Goal: Task Accomplishment & Management: Use online tool/utility

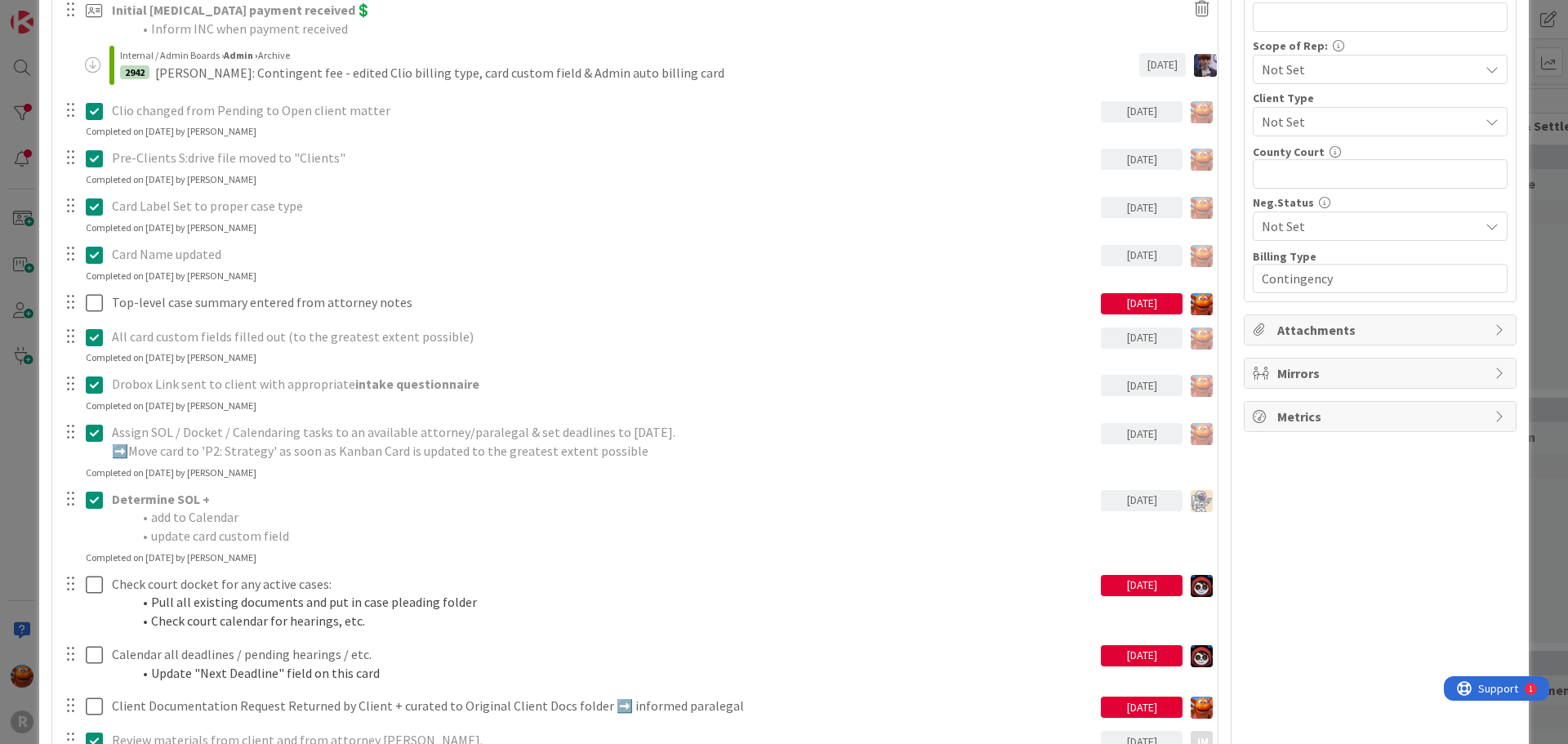
scroll to position [1388, 0]
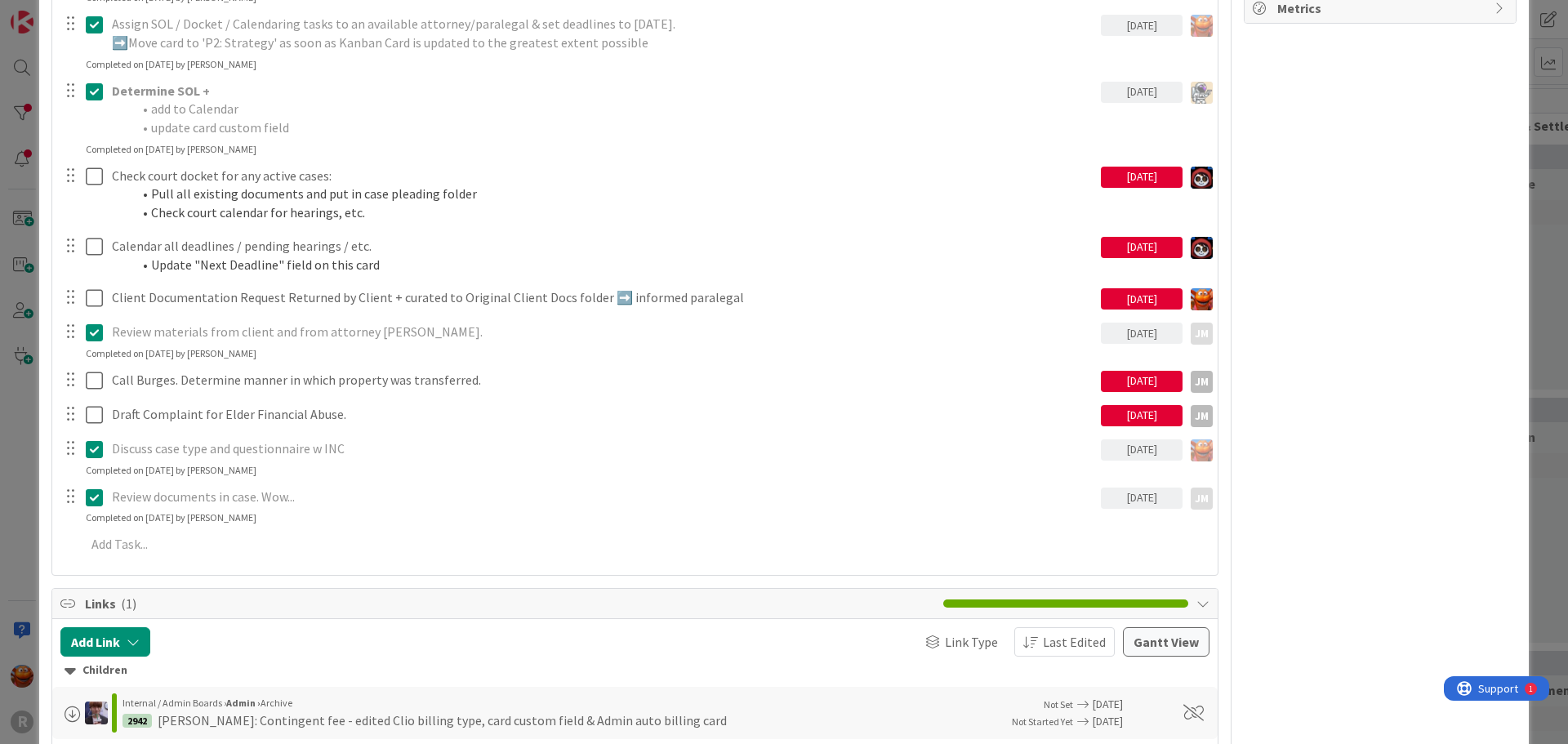
click at [13, 382] on div "ID 2940 Litigation Matter Workflow (FL2) Strategy In Progress Title 15 / 128 [P…" at bounding box center [784, 372] width 1568 height 744
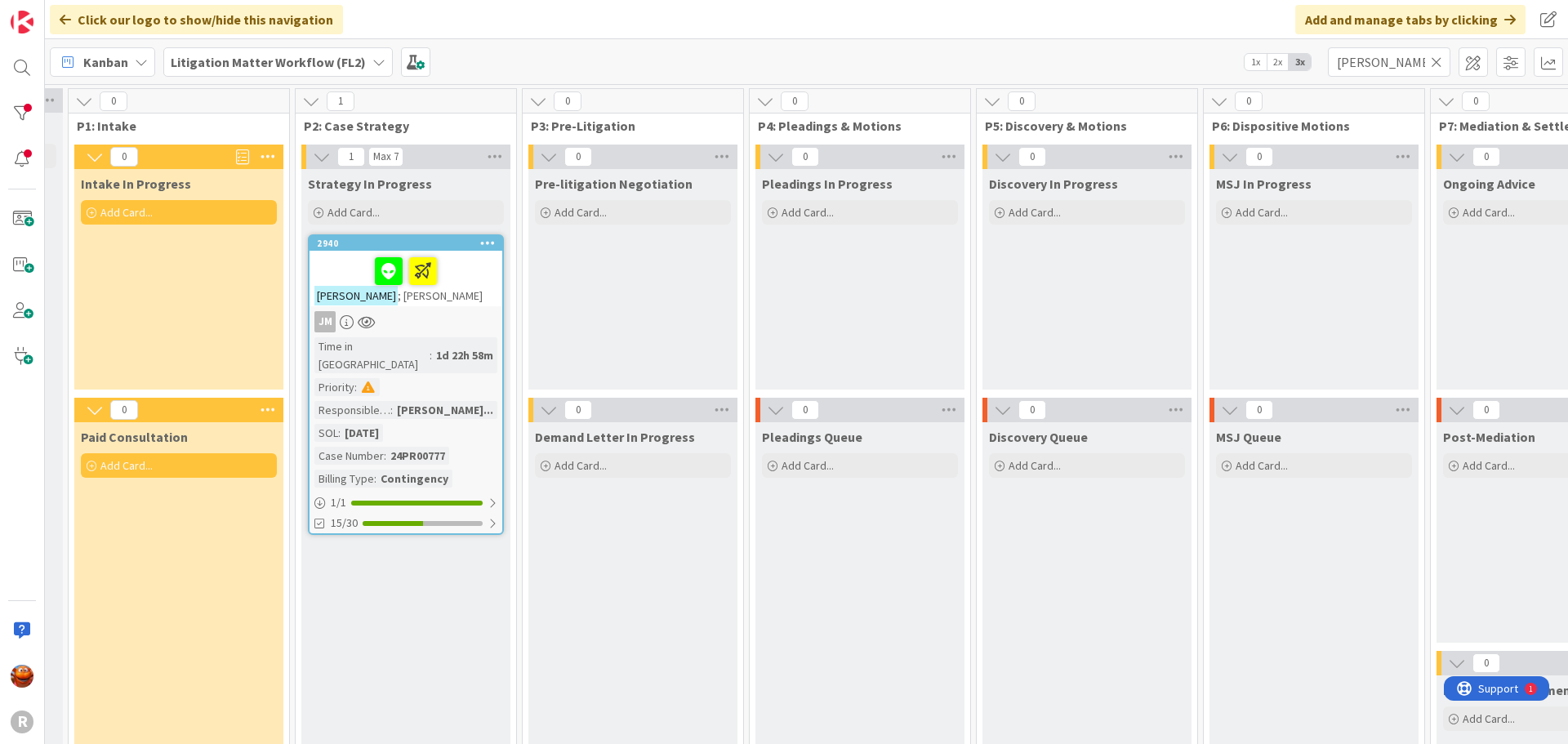
click at [106, 59] on span "Kanban" at bounding box center [106, 62] width 45 height 20
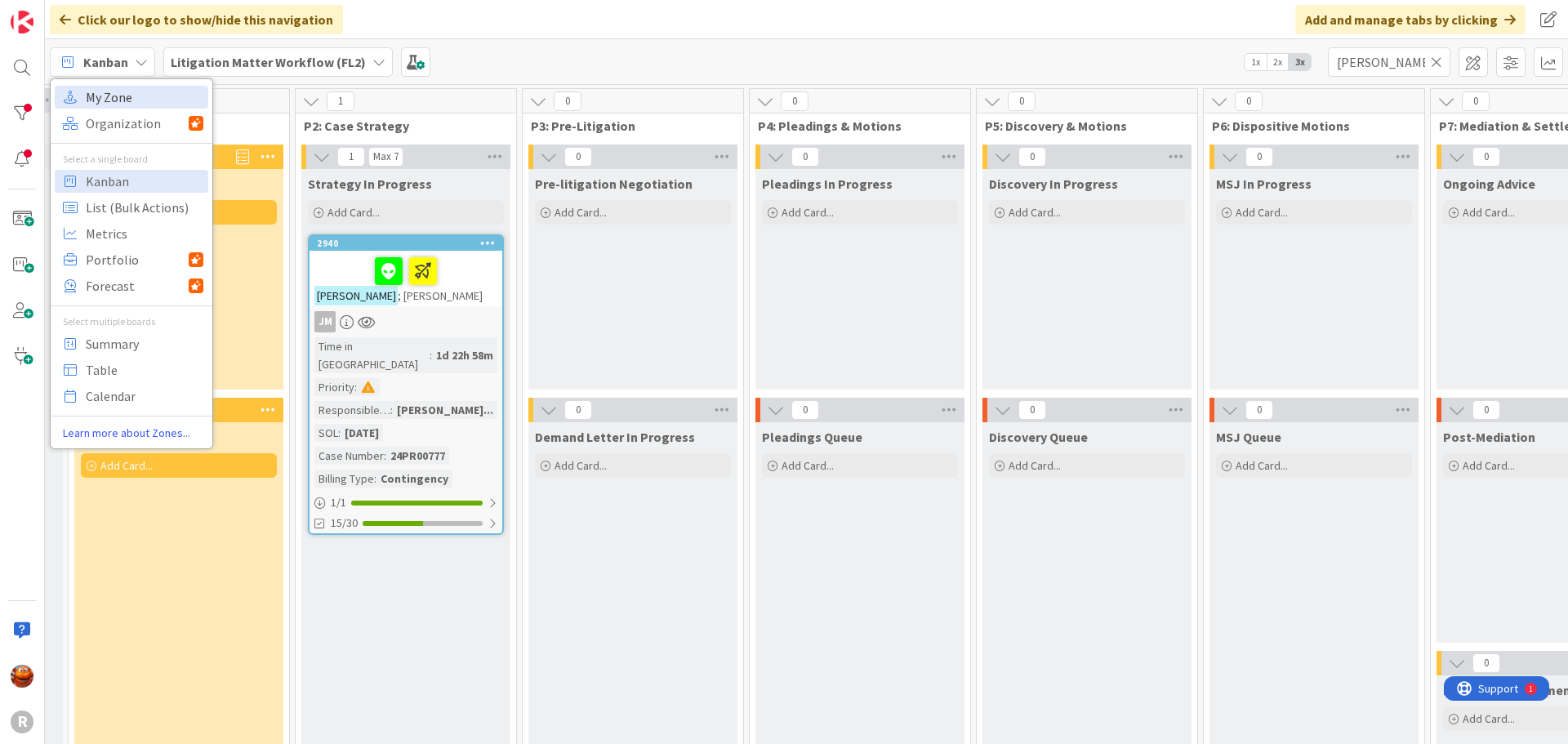
click at [117, 99] on span "My Zone" at bounding box center [145, 97] width 118 height 24
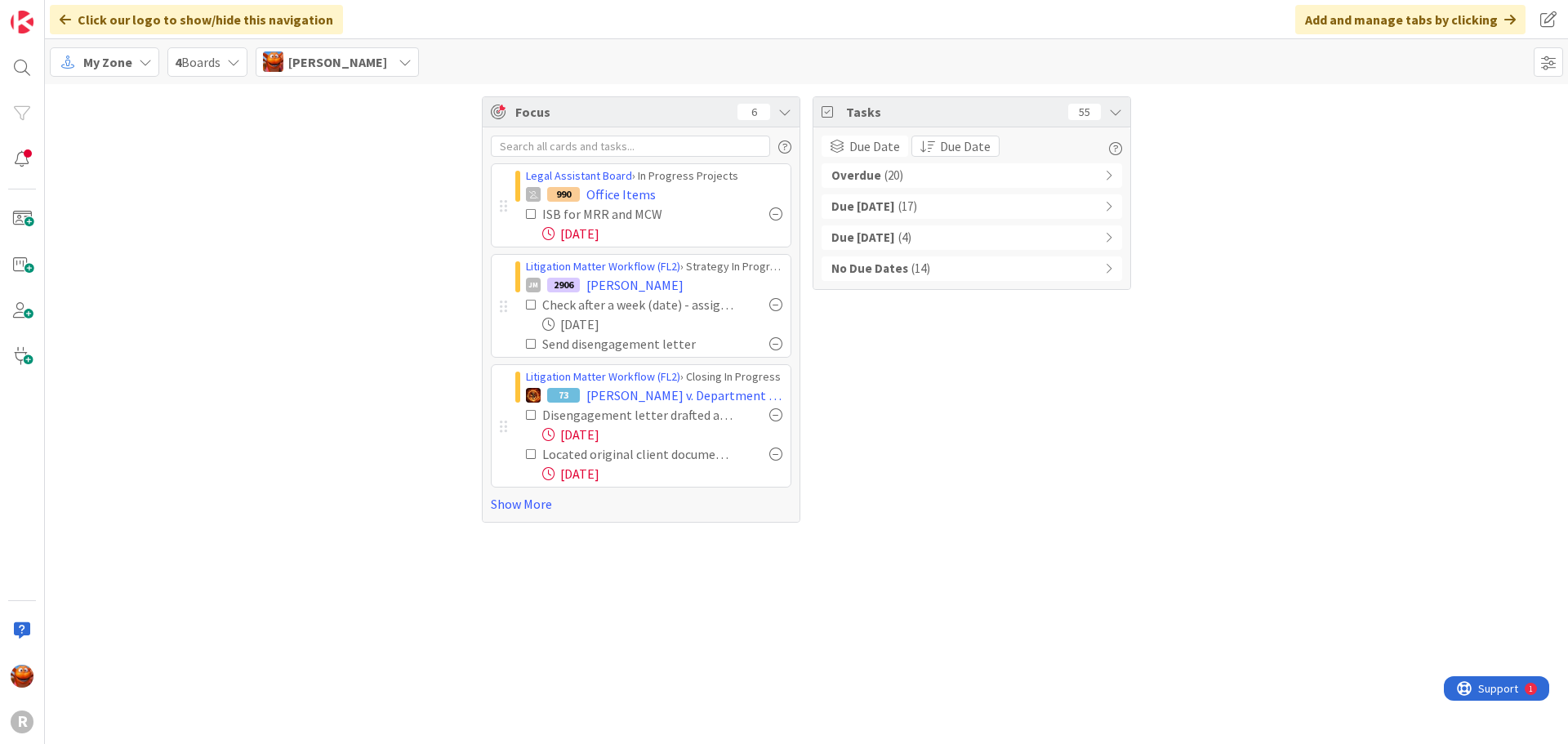
click at [533, 418] on icon at bounding box center [532, 414] width 12 height 12
click at [532, 467] on link "Show More" at bounding box center [641, 465] width 300 height 20
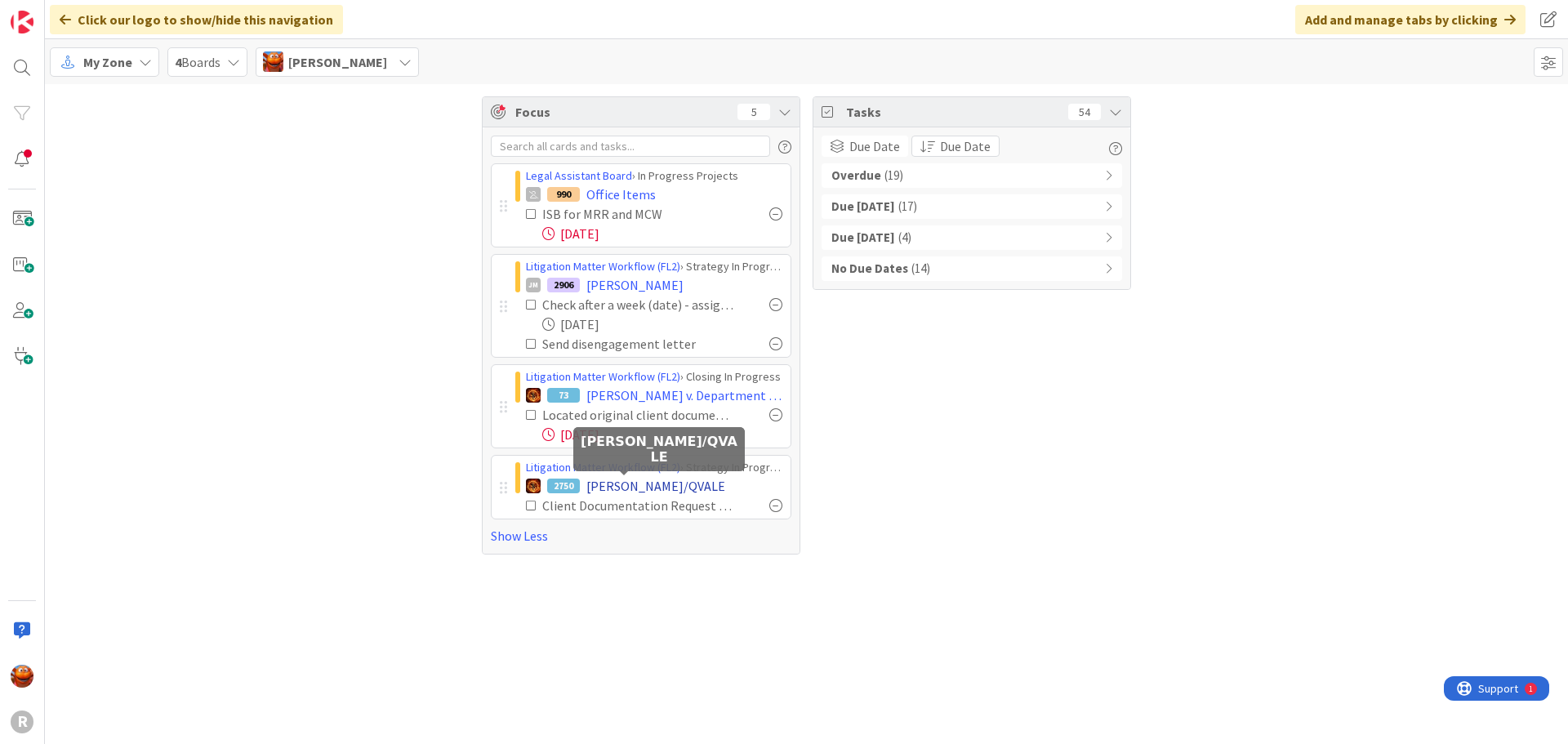
click at [606, 486] on span "[PERSON_NAME]/QVALE" at bounding box center [656, 486] width 139 height 20
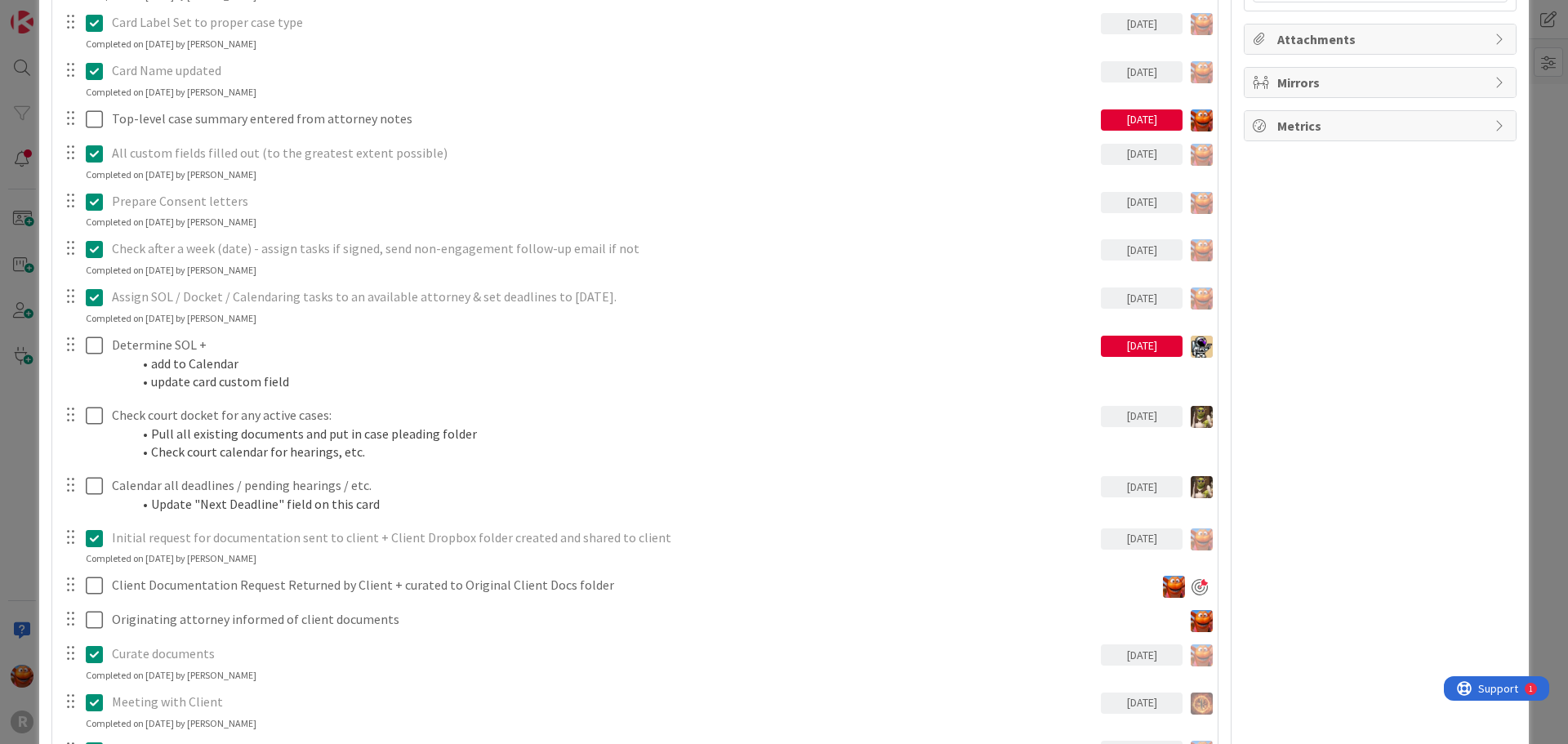
scroll to position [1434, 0]
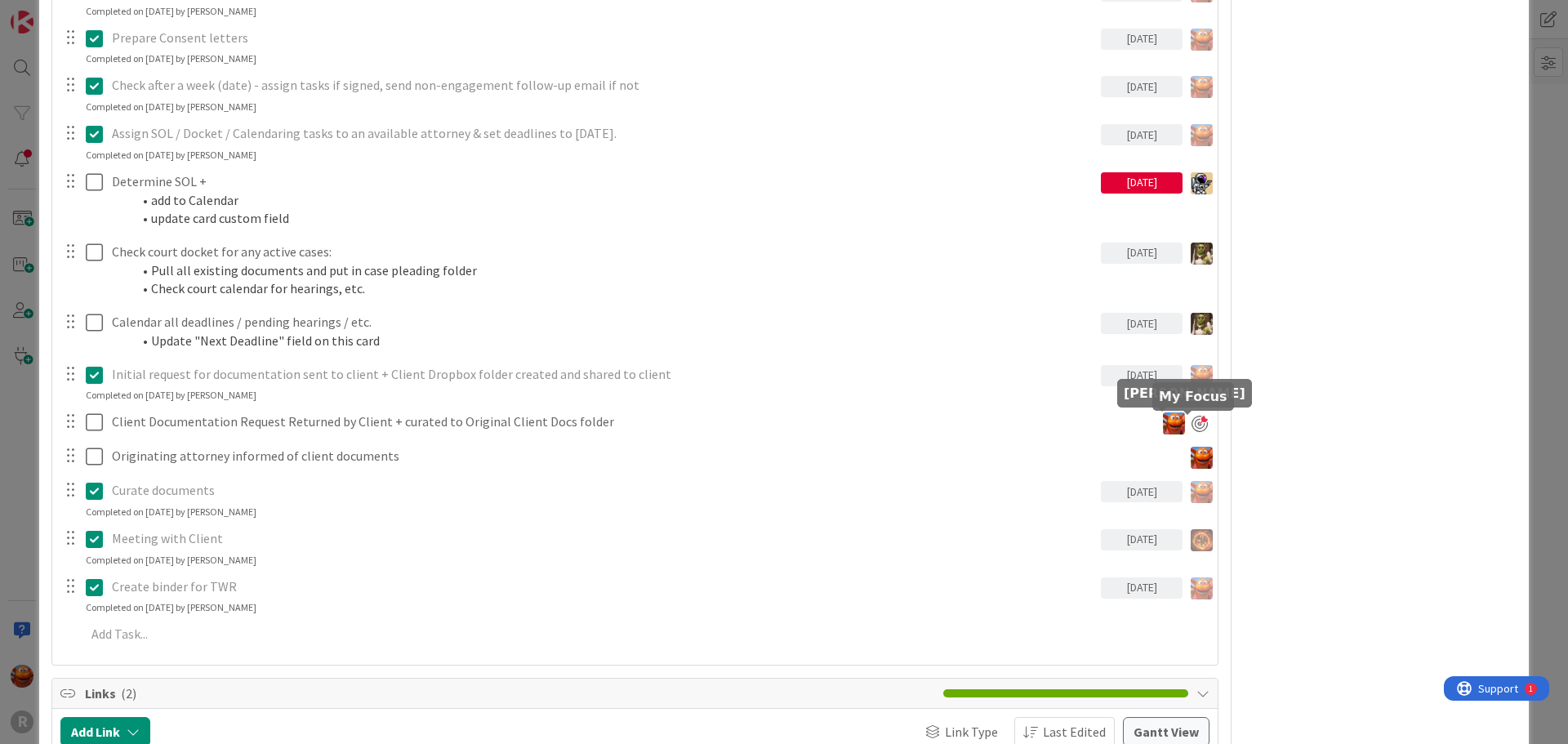
click at [1192, 429] on div at bounding box center [1200, 424] width 16 height 16
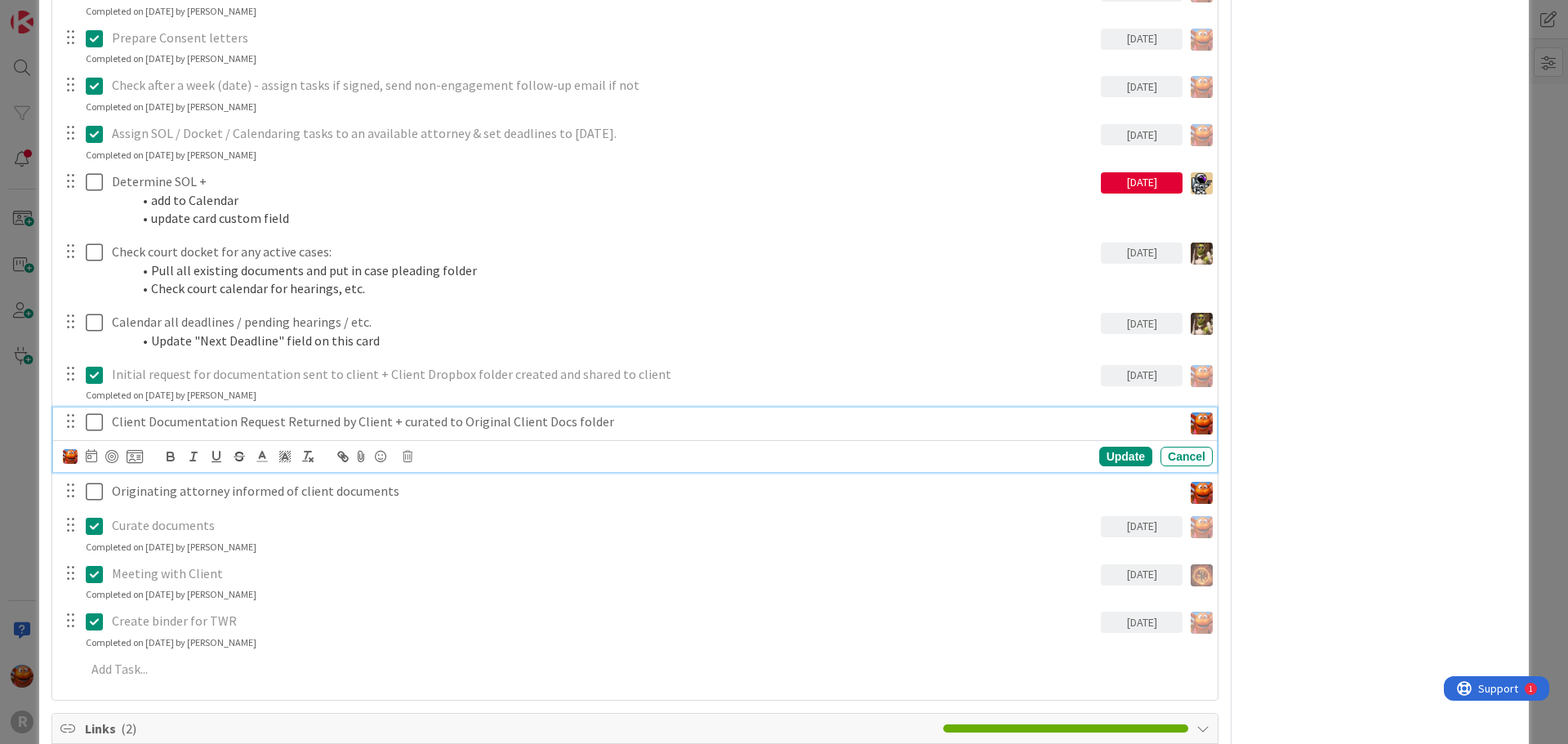
click at [235, 429] on p "Client Documentation Request Returned by Client + curated to Original Client Do…" at bounding box center [644, 421] width 1064 height 19
click at [410, 453] on icon at bounding box center [407, 457] width 10 height 12
click at [453, 527] on div "Delete" at bounding box center [449, 525] width 61 height 30
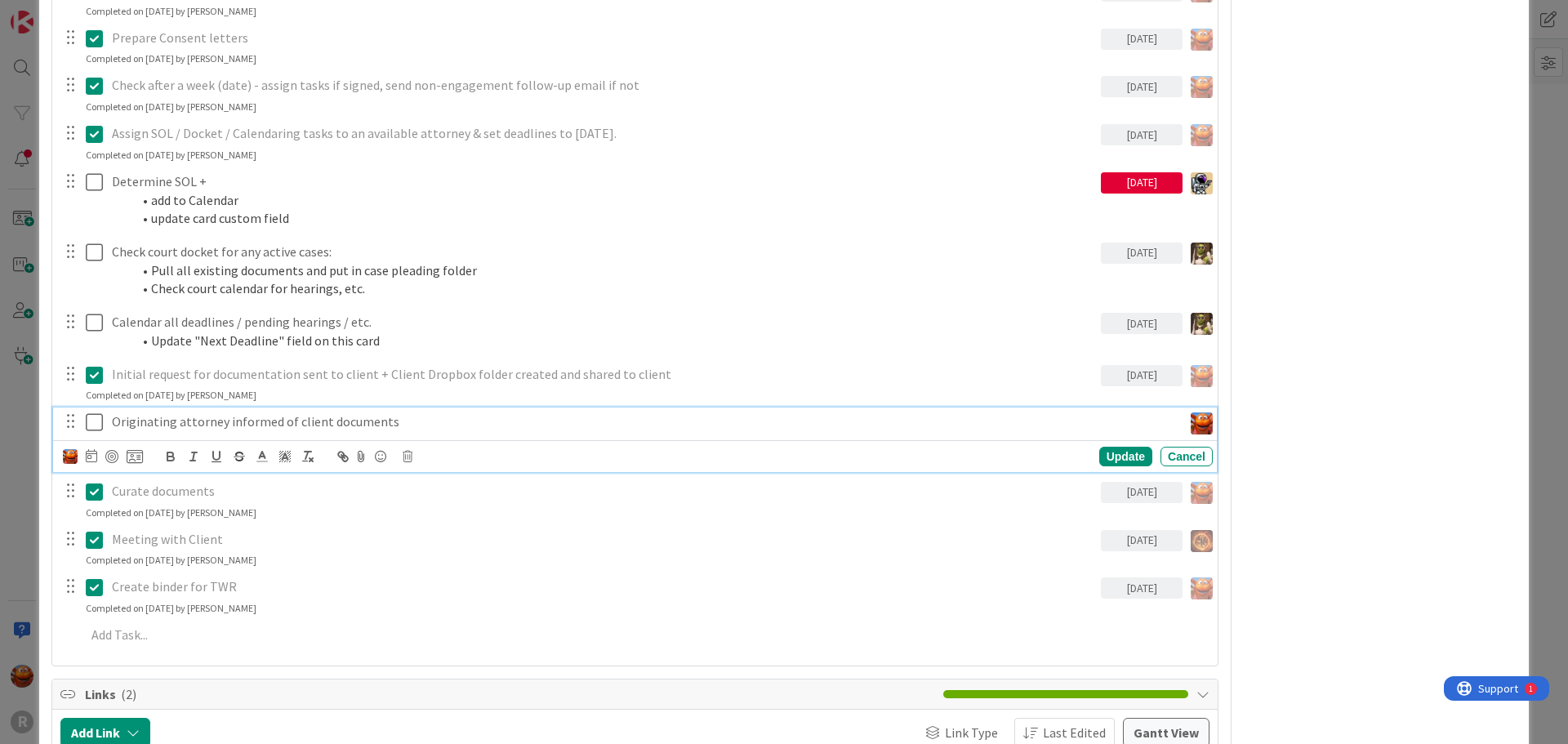
click at [257, 416] on p "Originating attorney informed of client documents" at bounding box center [644, 421] width 1064 height 19
click at [401, 455] on div "Update Cancel" at bounding box center [638, 456] width 1150 height 23
click at [403, 457] on icon at bounding box center [407, 457] width 10 height 12
click at [449, 517] on div "Delete" at bounding box center [449, 525] width 61 height 30
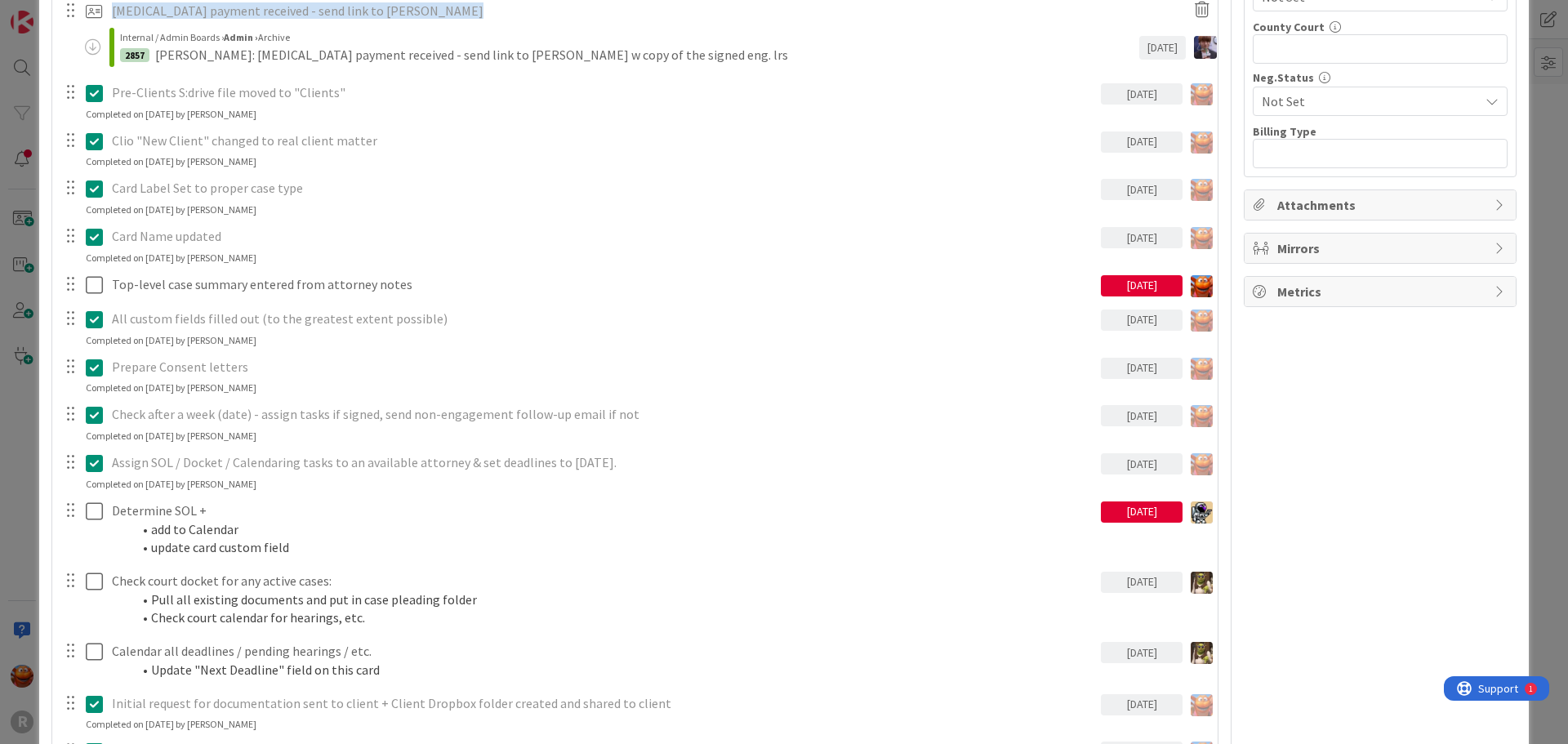
scroll to position [1306, 0]
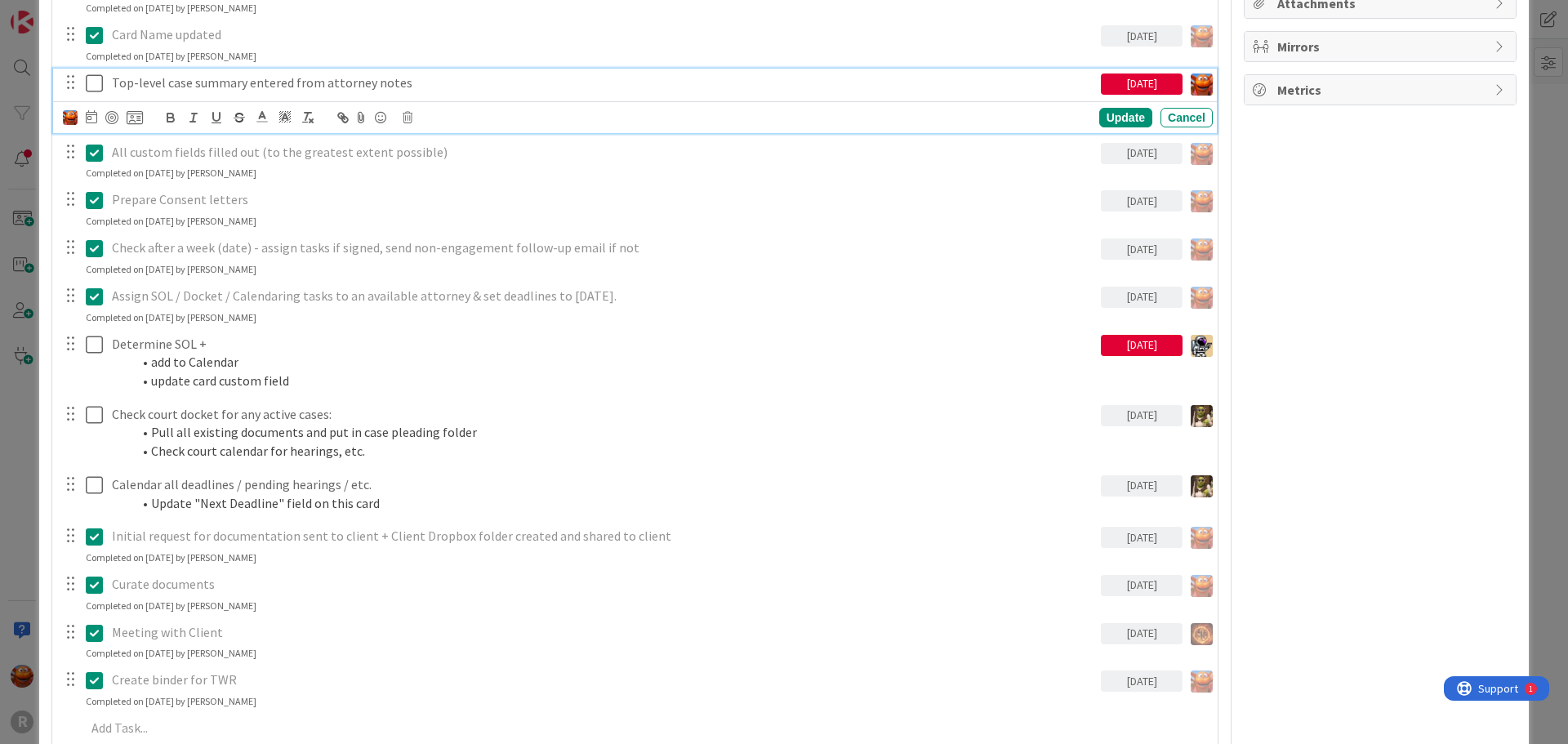
click at [217, 80] on p "Top-level case summary entered from attorney notes" at bounding box center [603, 82] width 982 height 19
click at [405, 117] on icon at bounding box center [407, 118] width 10 height 12
click at [447, 189] on div "Delete" at bounding box center [449, 187] width 61 height 30
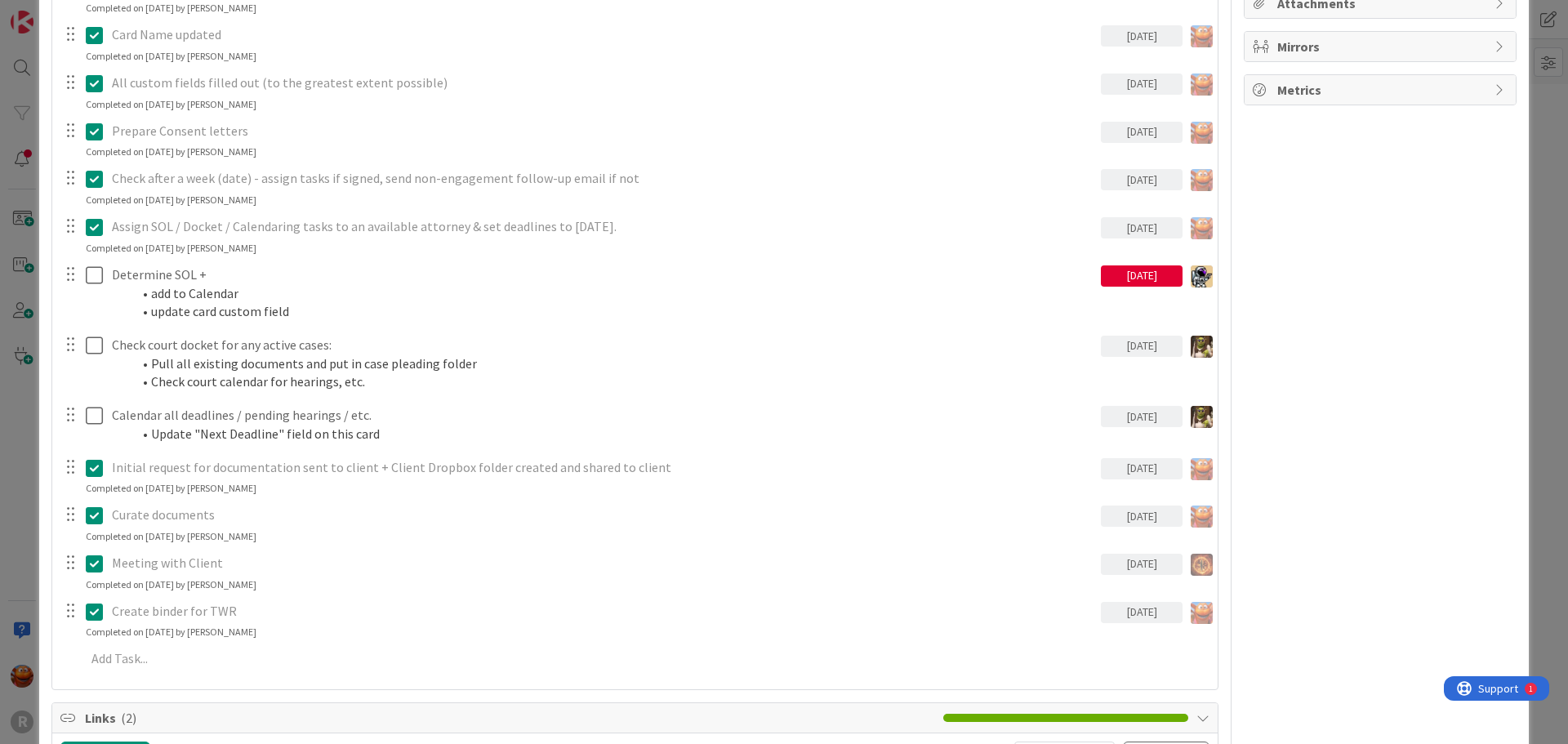
click at [25, 164] on div "ID 2750 Litigation Matter Workflow (FL2) Strategy In Progress Title 11 / 128 [P…" at bounding box center [784, 372] width 1568 height 744
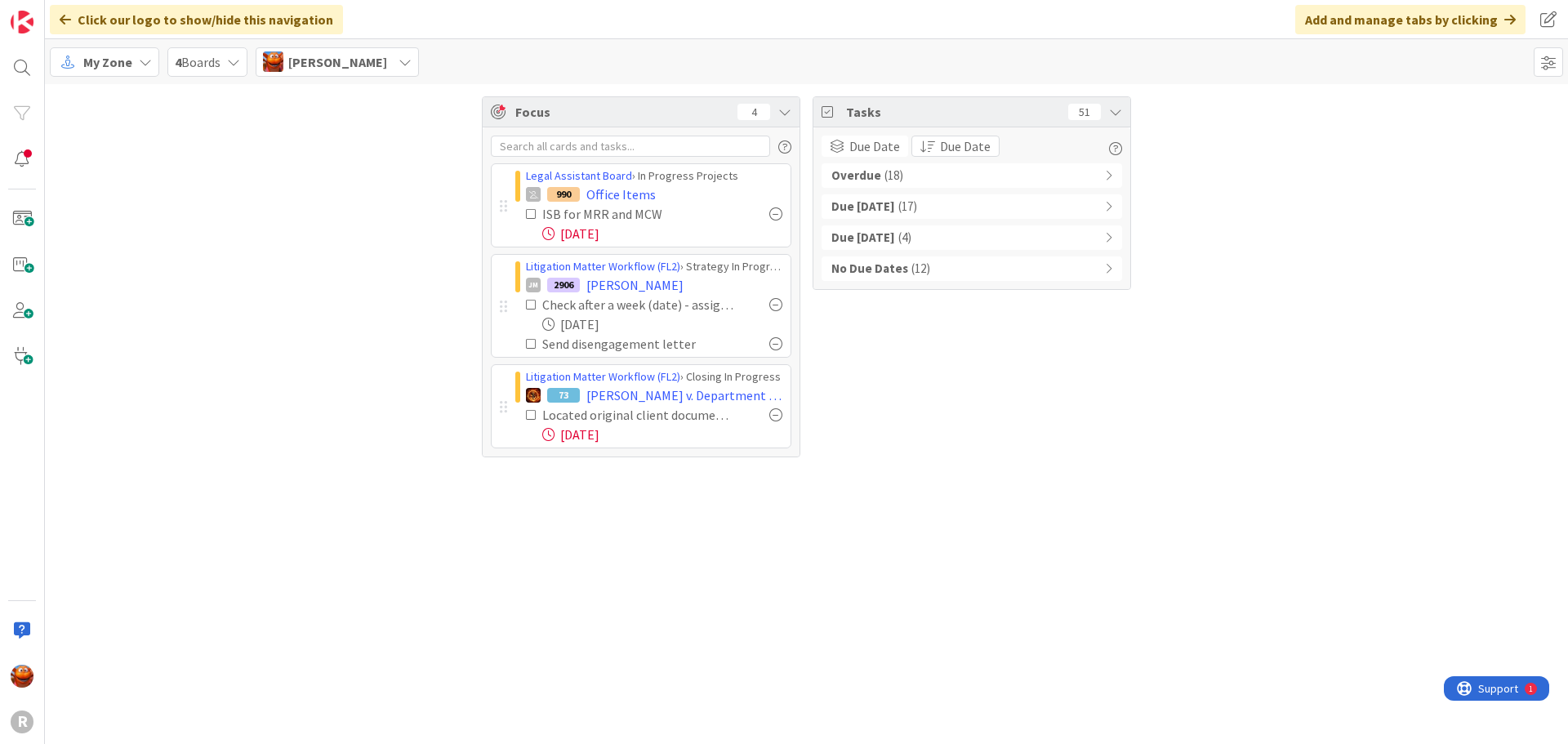
click at [884, 172] on span "( 18 )" at bounding box center [893, 175] width 19 height 19
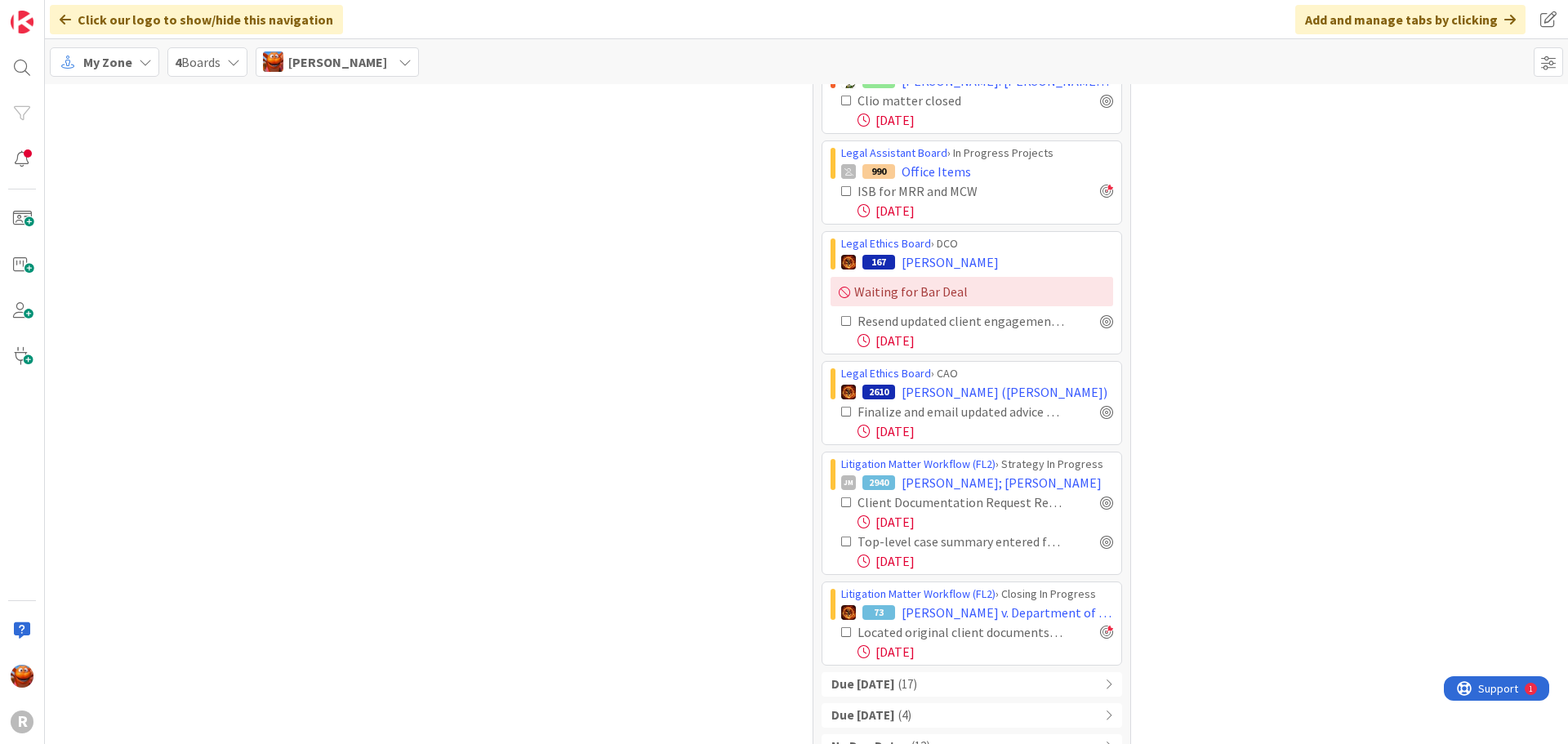
scroll to position [1114, 0]
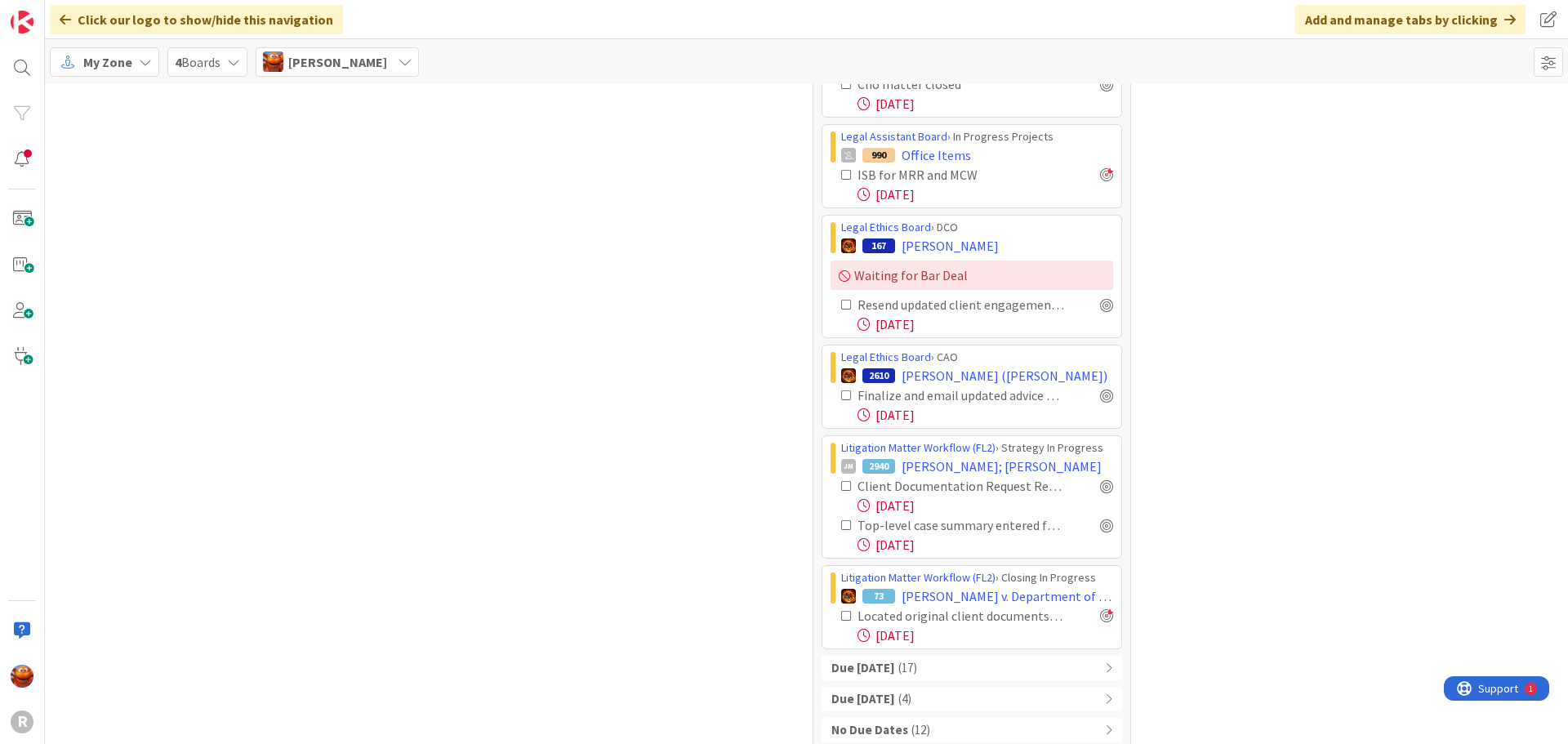
click at [910, 655] on div "Due [DATE] ( 17 )" at bounding box center [972, 667] width 300 height 24
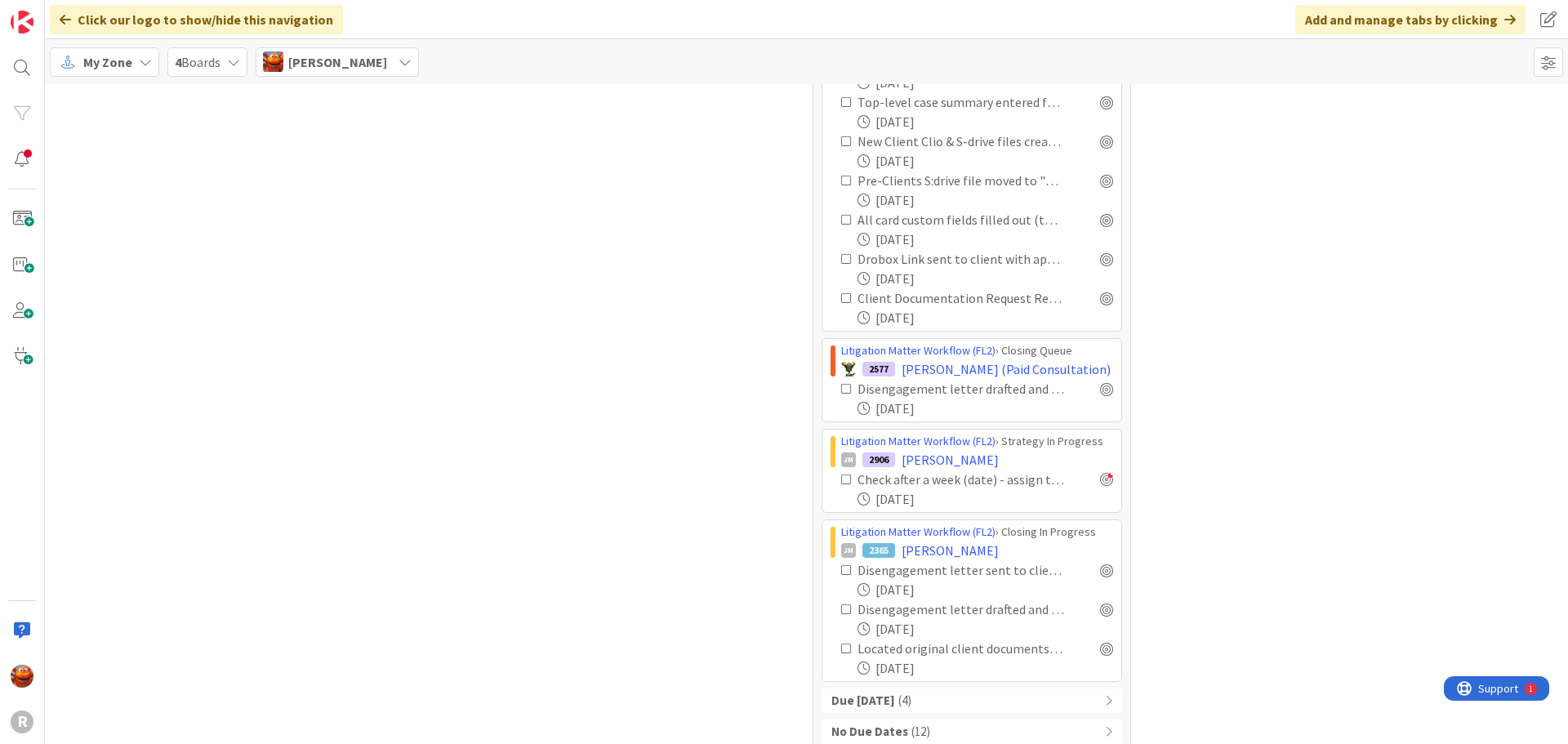
scroll to position [2037, 0]
click at [1105, 381] on div at bounding box center [1106, 387] width 13 height 13
click at [1107, 561] on div at bounding box center [1106, 568] width 13 height 13
click at [1100, 601] on div at bounding box center [1106, 607] width 13 height 13
click at [974, 687] on div "Due [DATE] ( 4 )" at bounding box center [972, 699] width 300 height 24
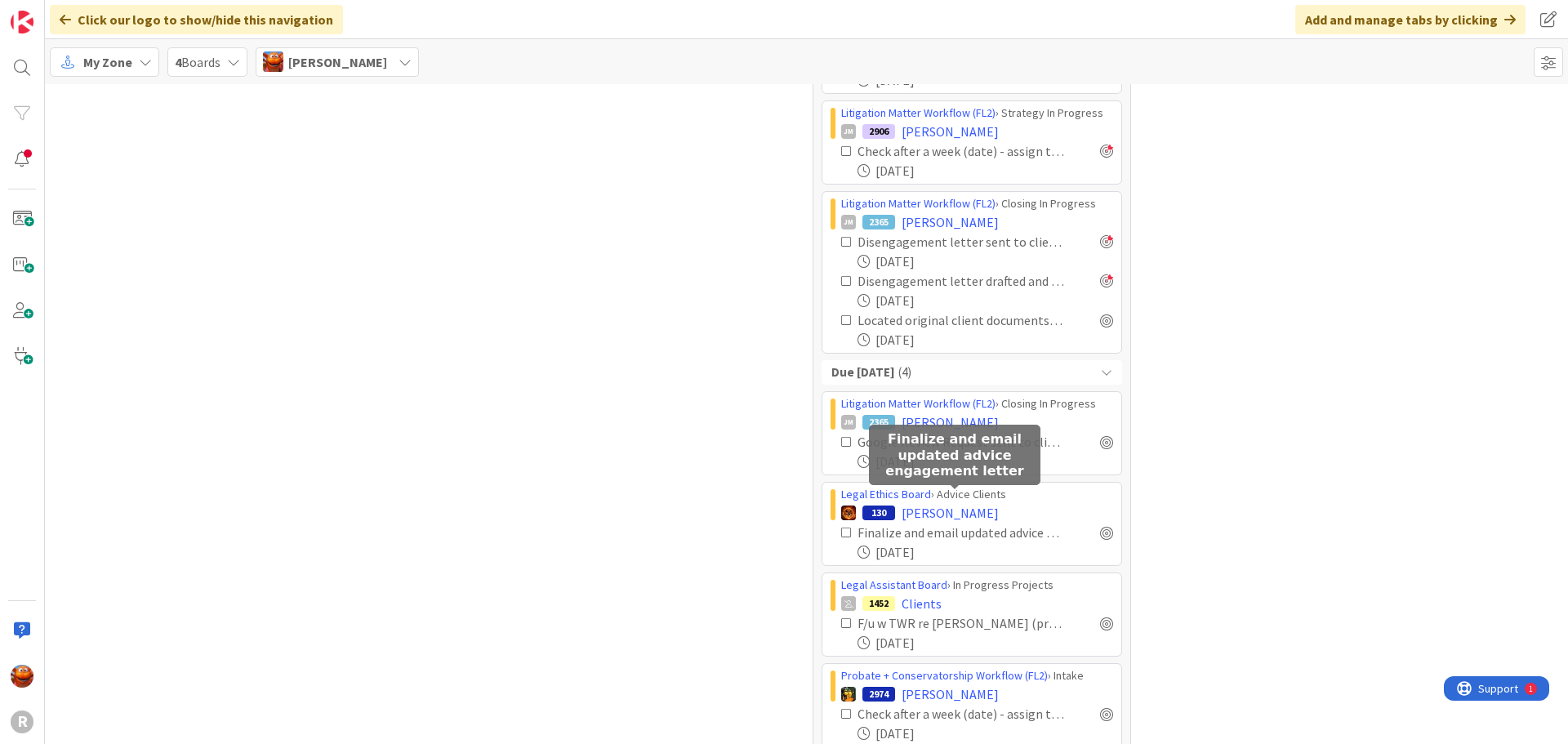
scroll to position [2399, 0]
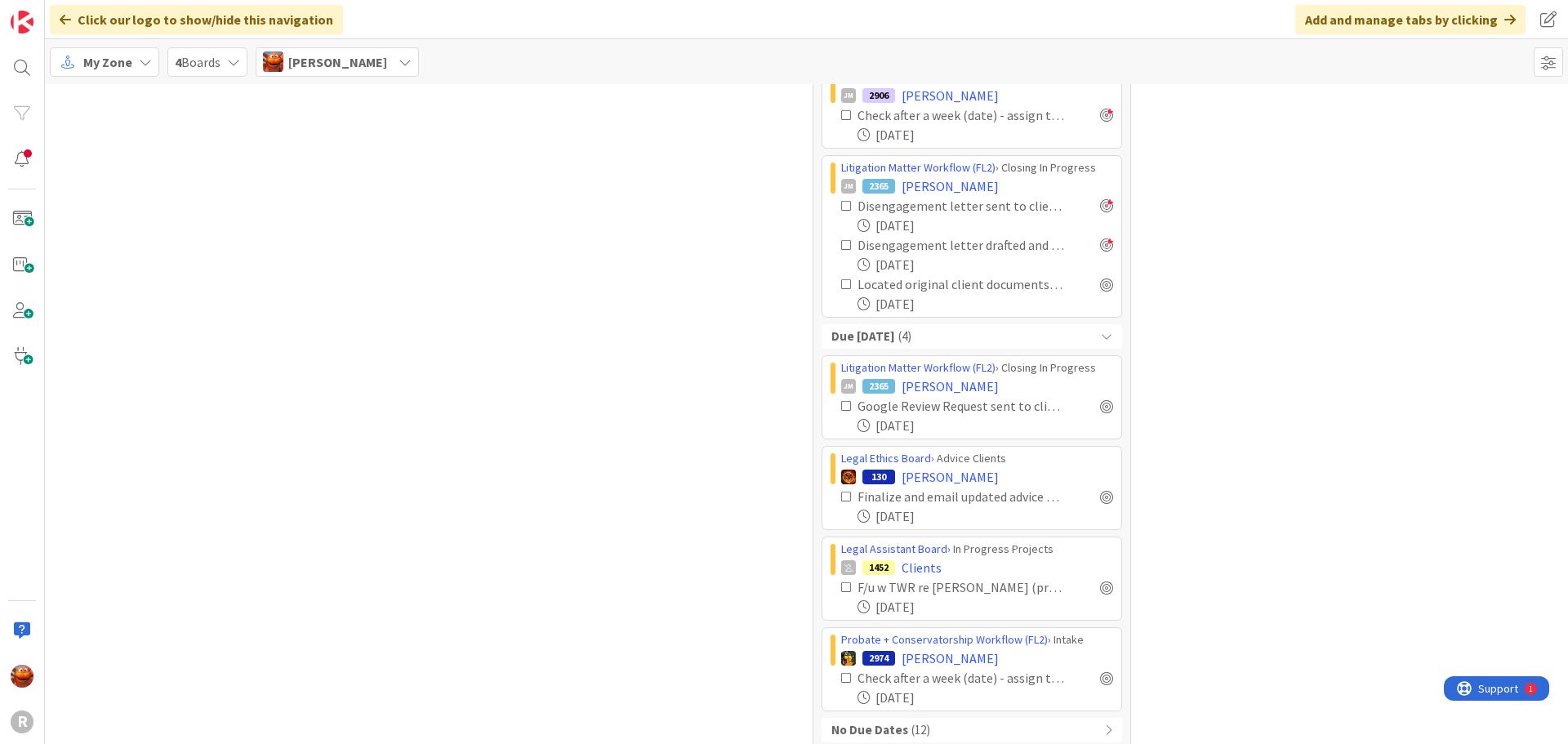
click at [912, 720] on span "( 12 )" at bounding box center [921, 730] width 19 height 19
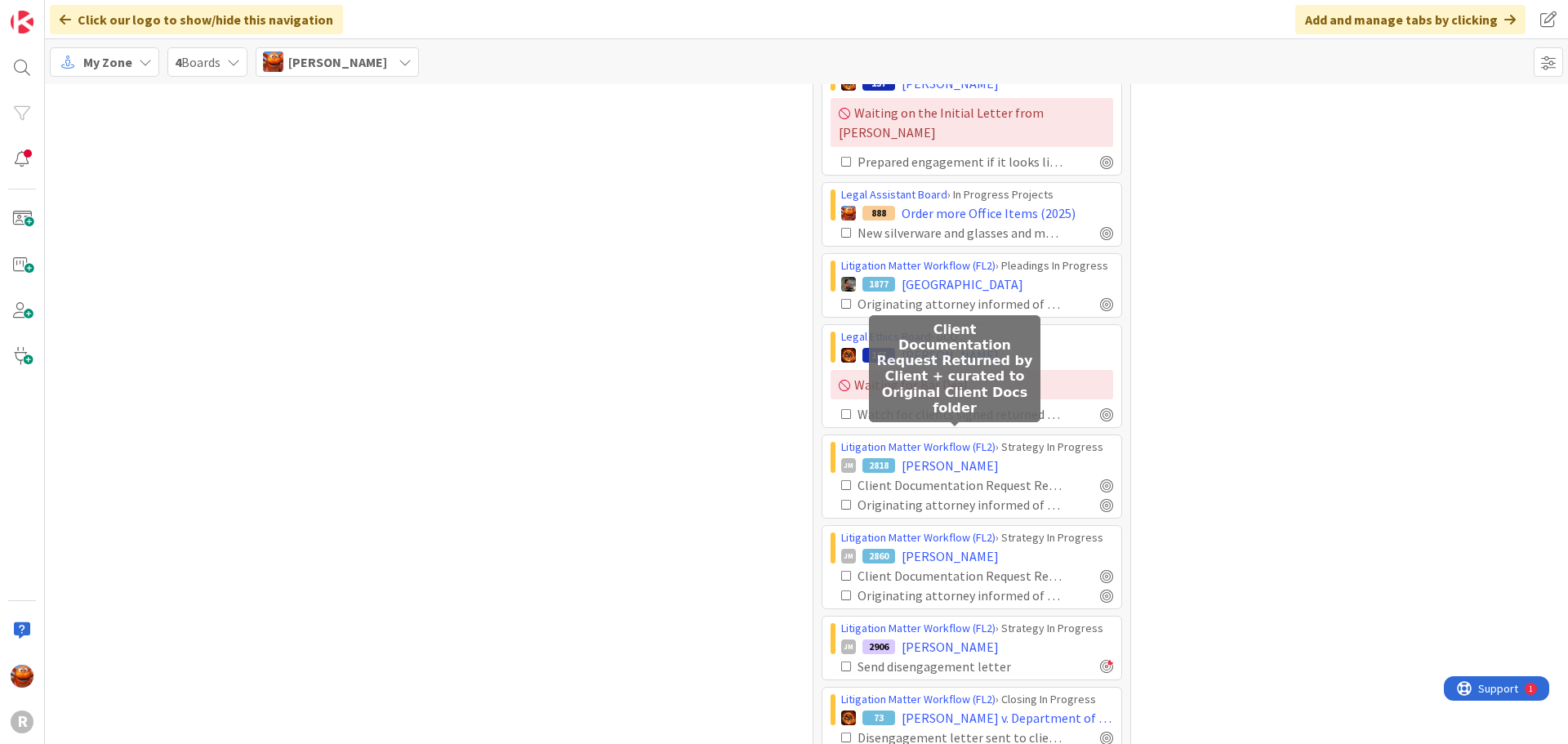
scroll to position [3176, 0]
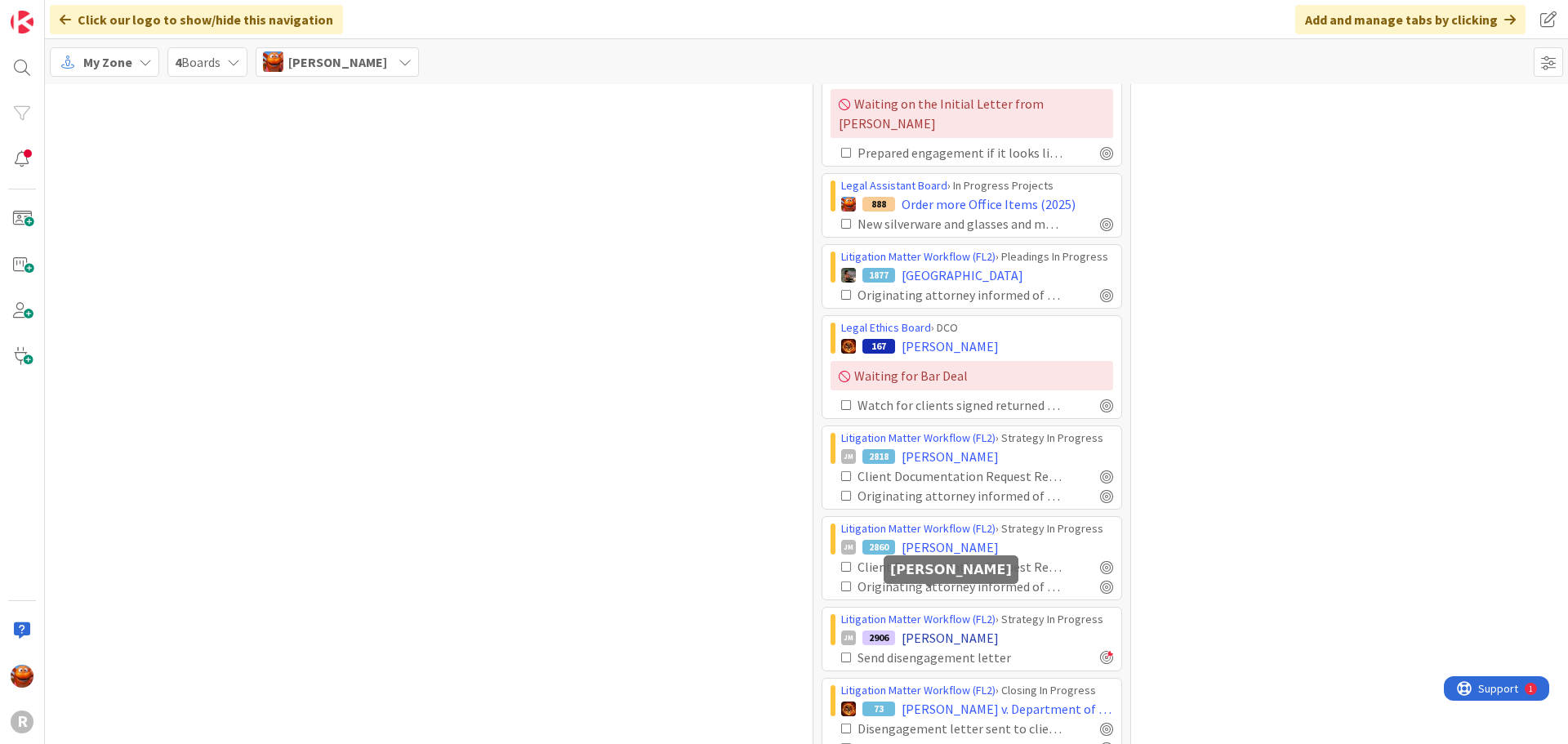
click at [909, 627] on span "[PERSON_NAME]" at bounding box center [949, 637] width 97 height 20
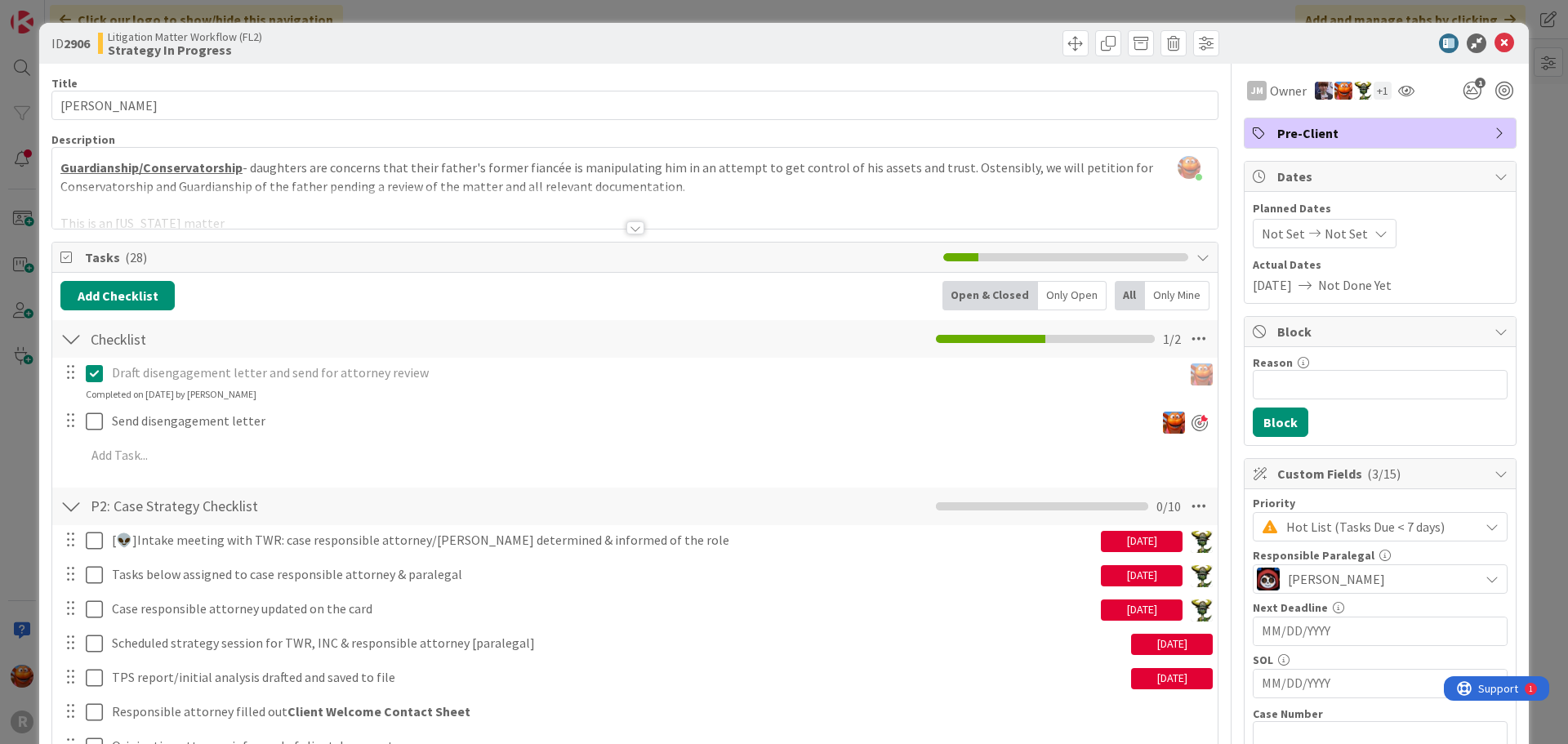
click at [27, 214] on div "ID 2906 Litigation Matter Workflow (FL2) Strategy In Progress Title 13 / 128 [P…" at bounding box center [784, 372] width 1568 height 744
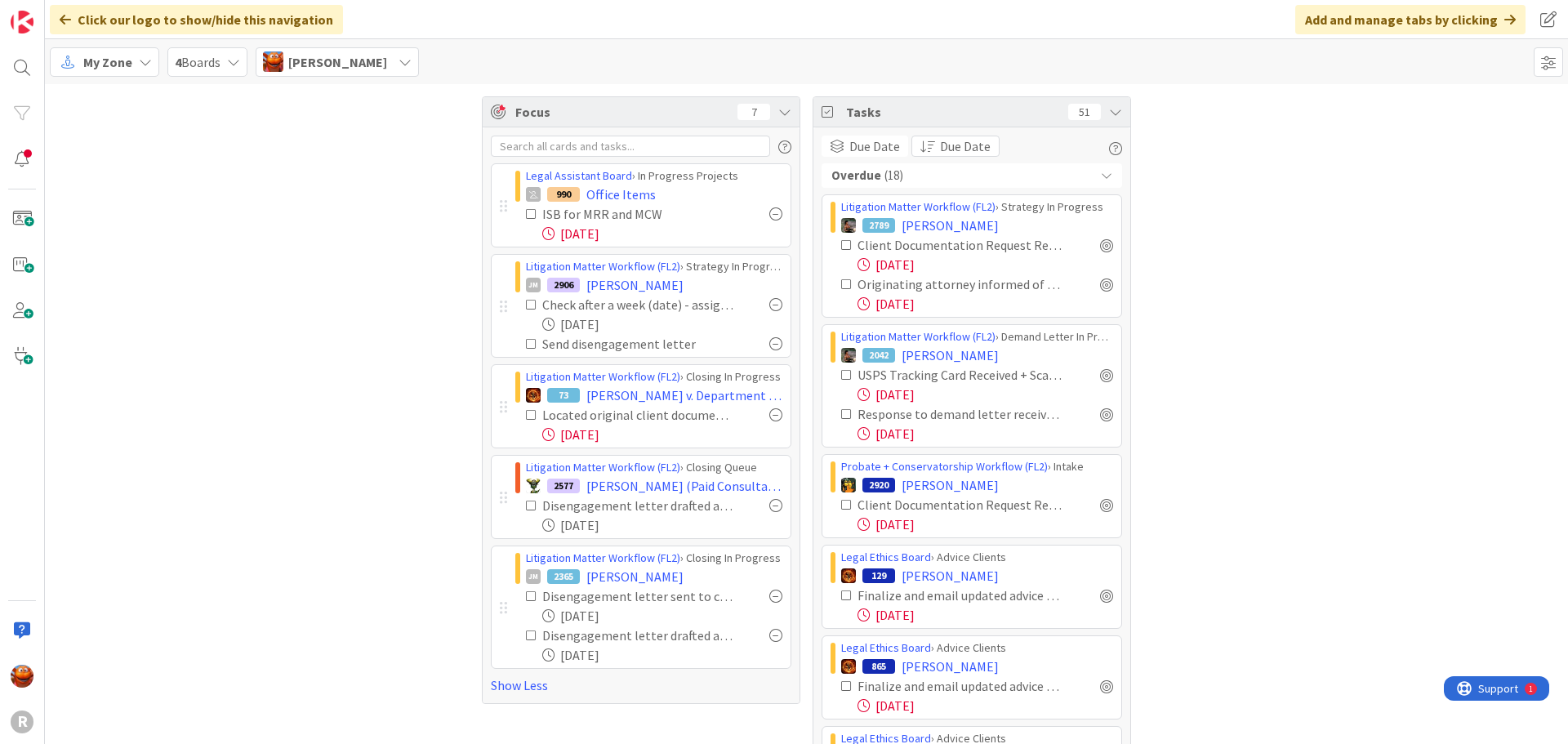
click at [116, 57] on span "My Zone" at bounding box center [108, 62] width 49 height 20
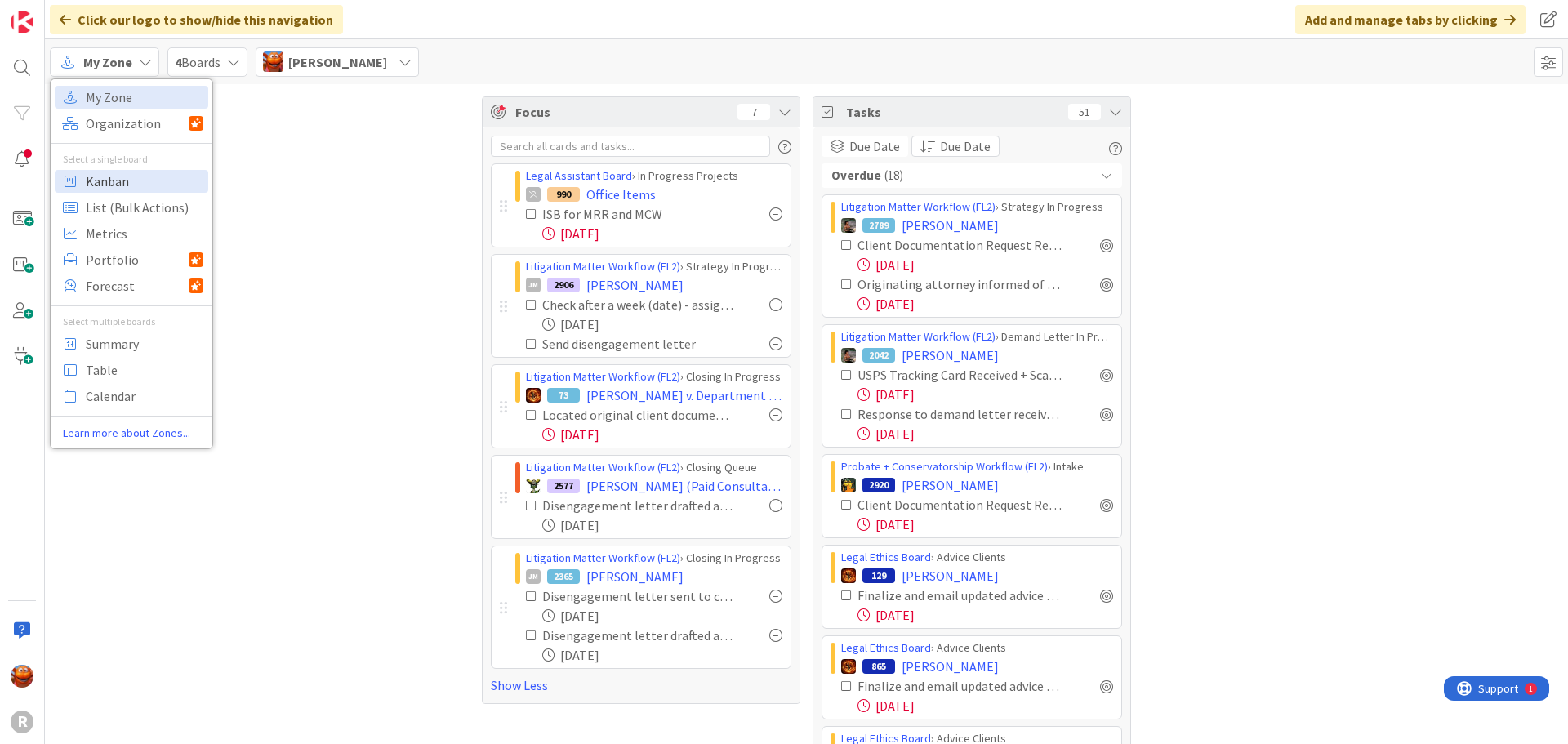
click at [123, 181] on span "Kanban" at bounding box center [145, 181] width 118 height 24
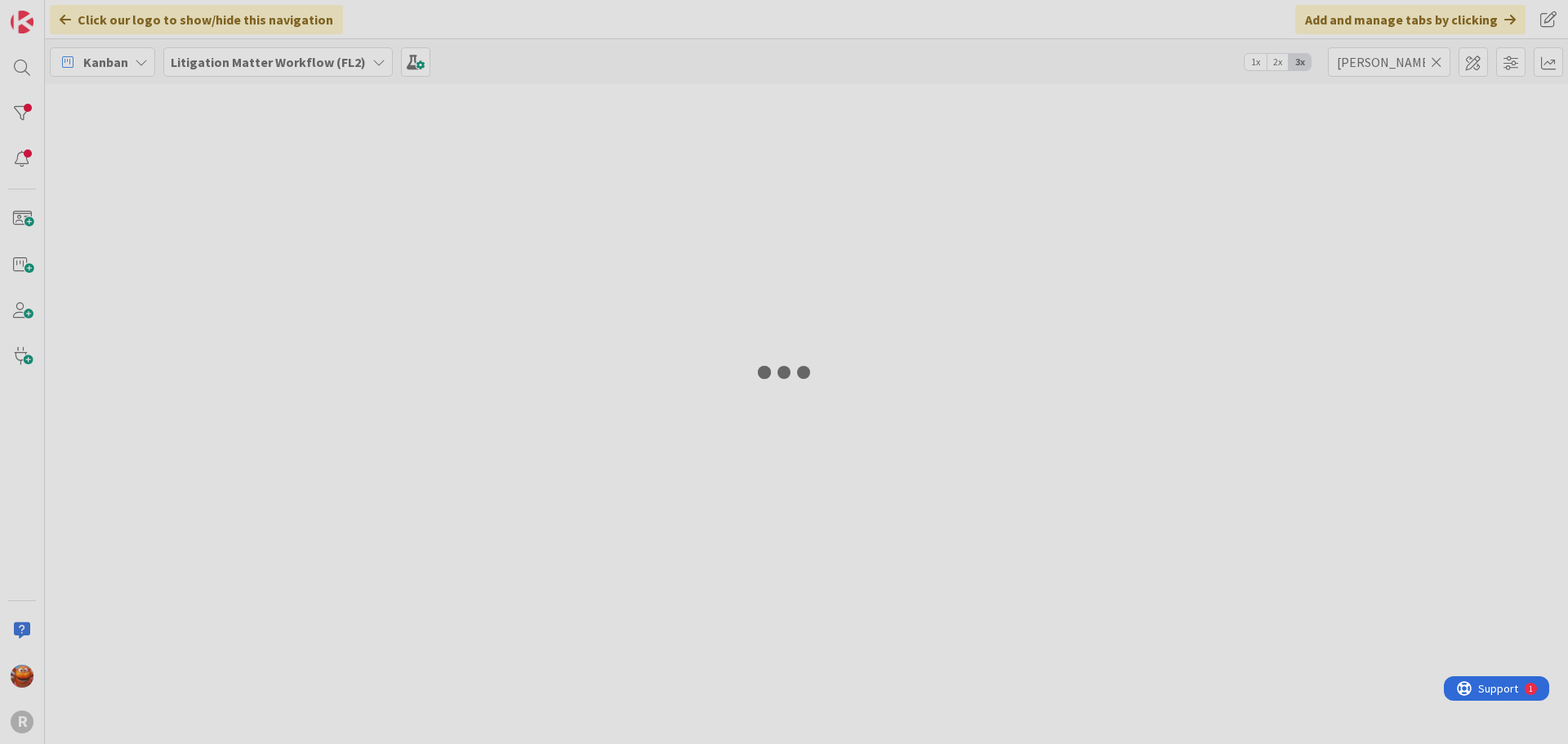
click at [342, 69] on div "Click our logo to show/hide this navigation Add and manage tabs by clicking Kan…" at bounding box center [807, 372] width 1523 height 744
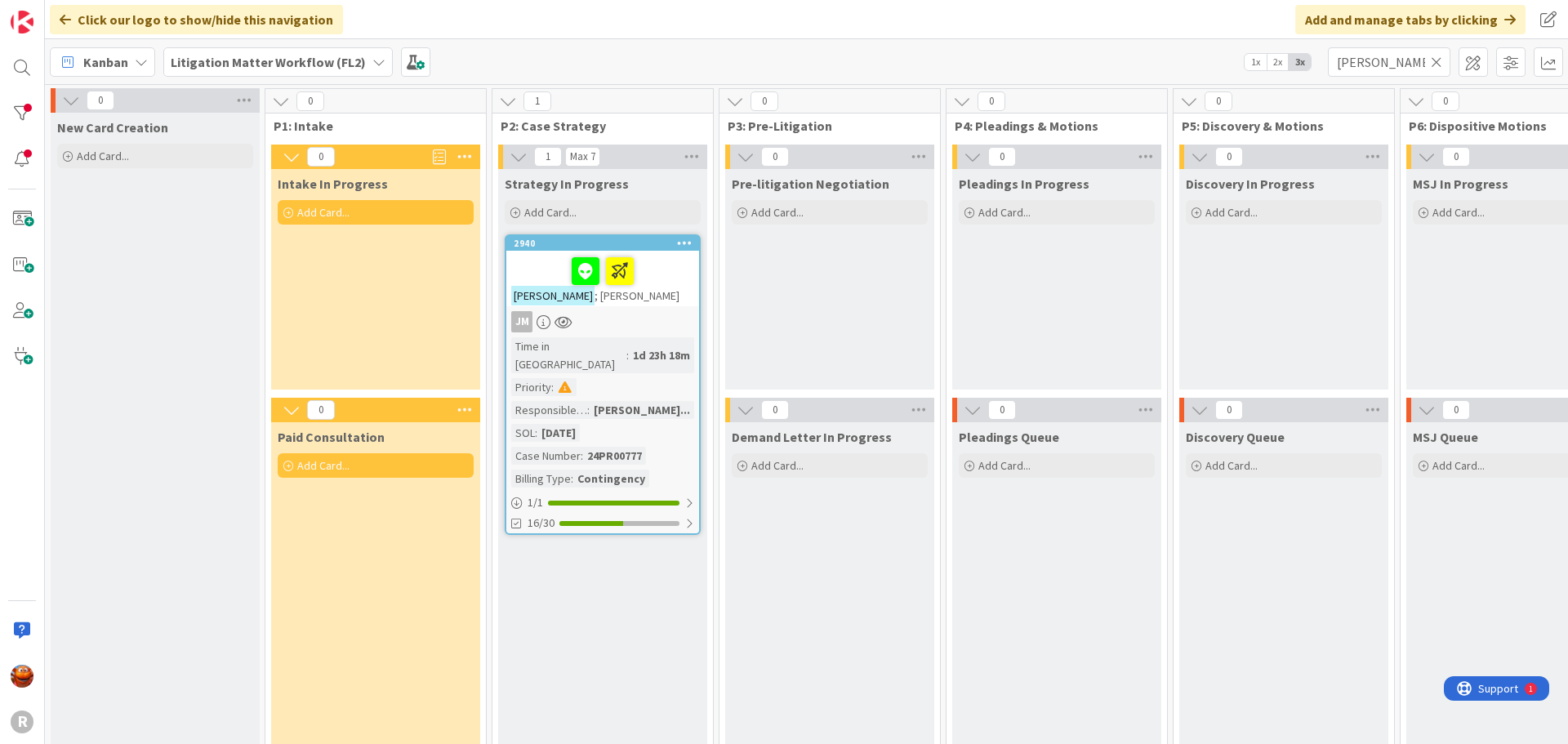
click at [348, 61] on b "Litigation Matter Workflow (FL2)" at bounding box center [269, 62] width 195 height 16
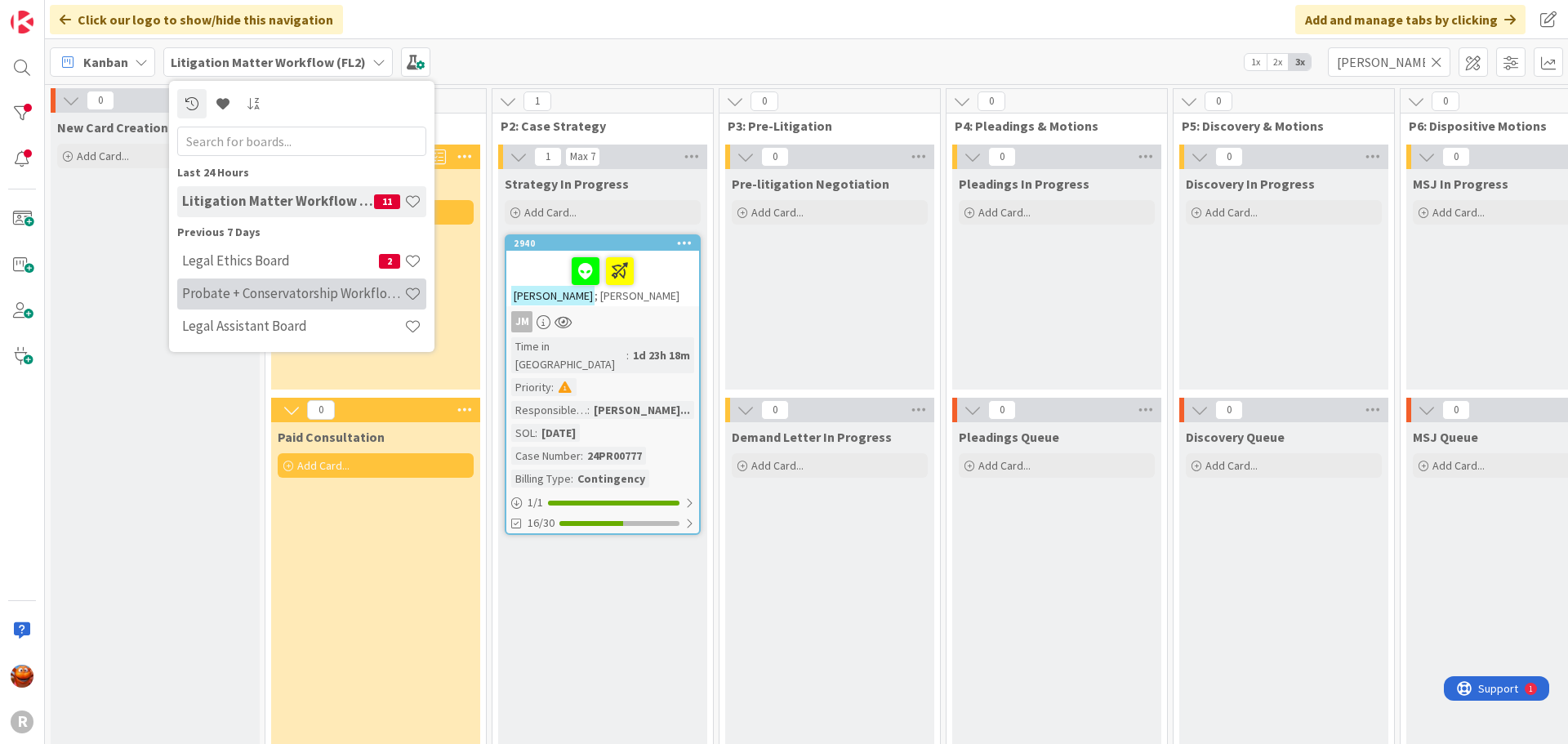
click at [248, 294] on h4 "Probate + Conservatorship Workflow (FL2)" at bounding box center [293, 293] width 222 height 16
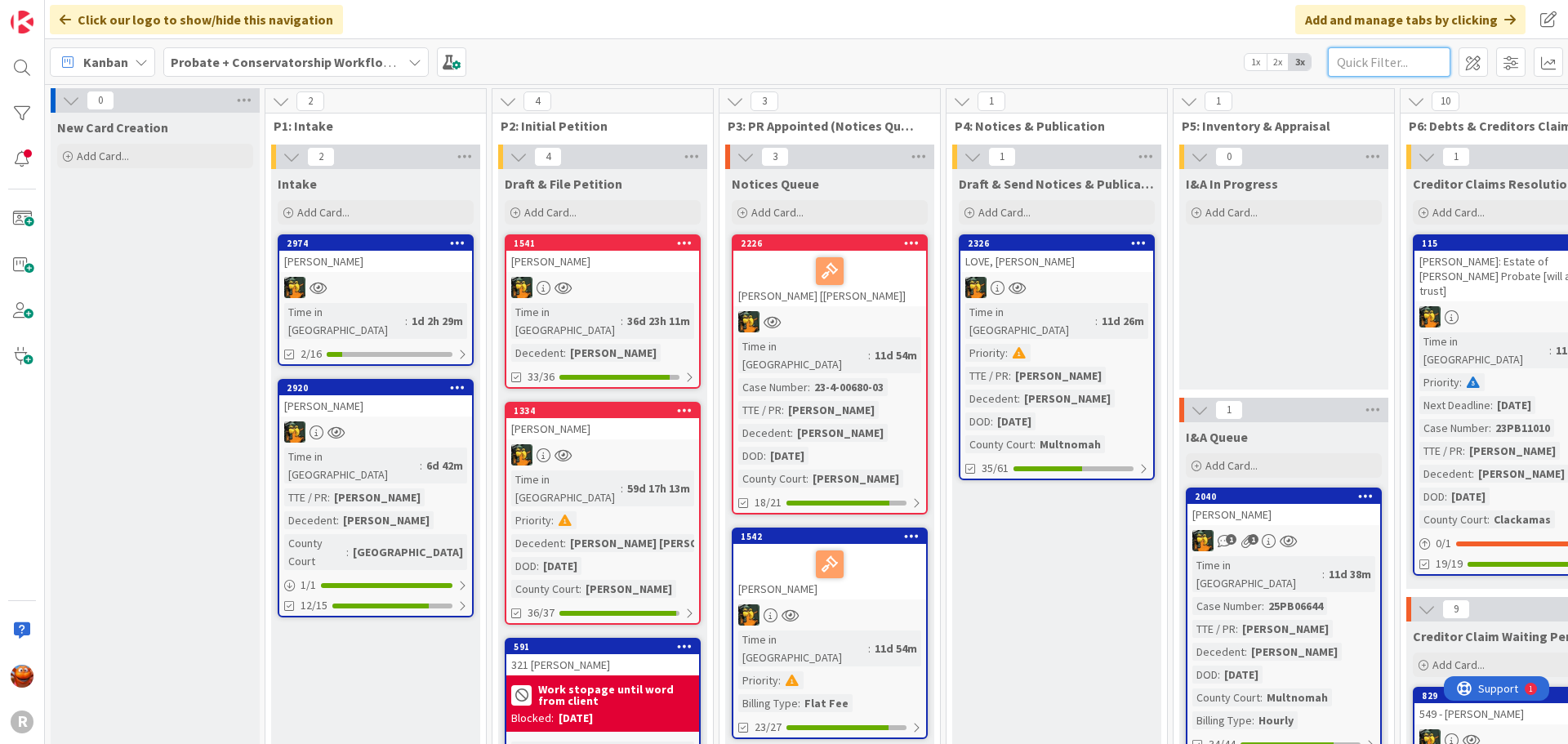
click at [1365, 61] on input "text" at bounding box center [1388, 61] width 122 height 30
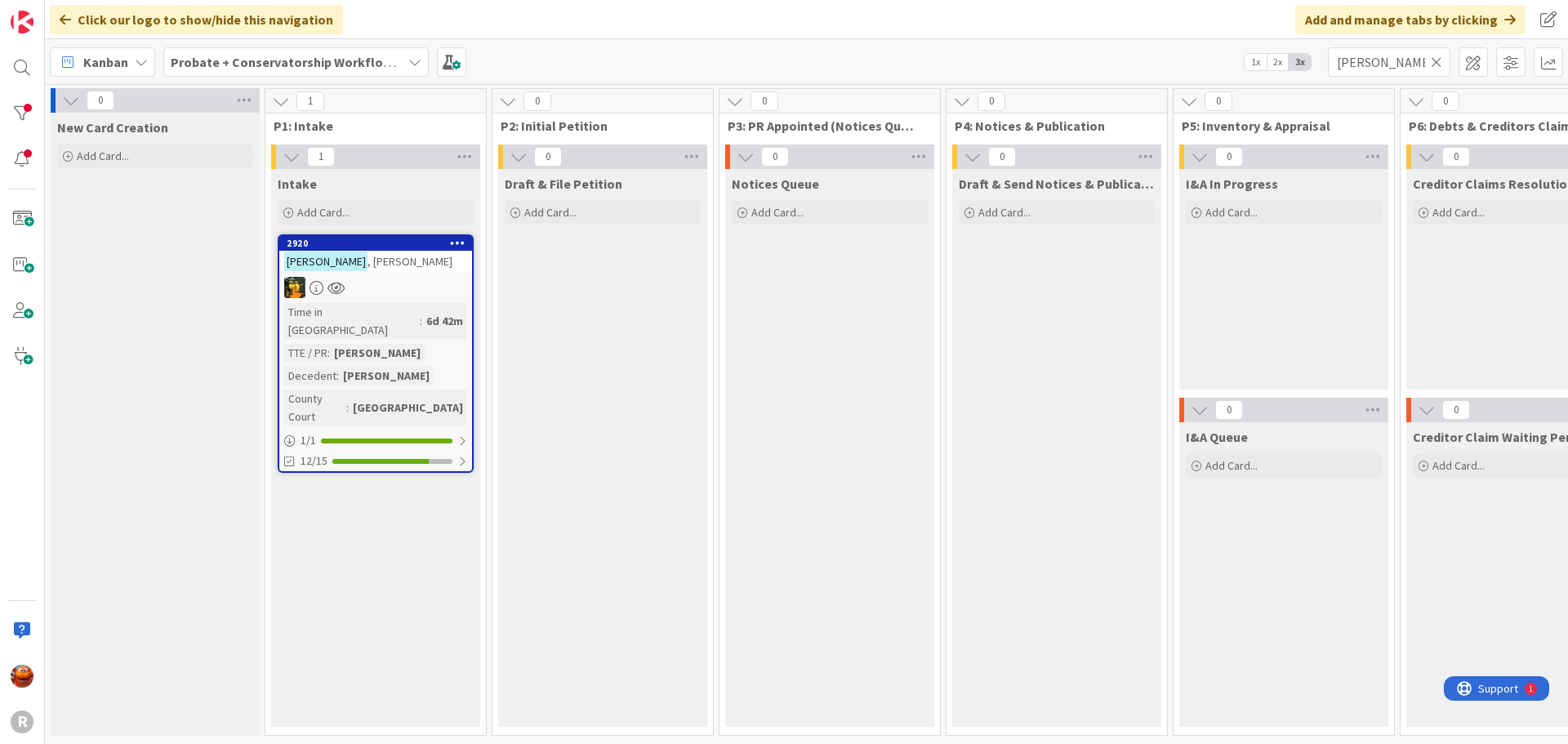
click at [407, 268] on div "[PERSON_NAME]" at bounding box center [375, 260] width 193 height 21
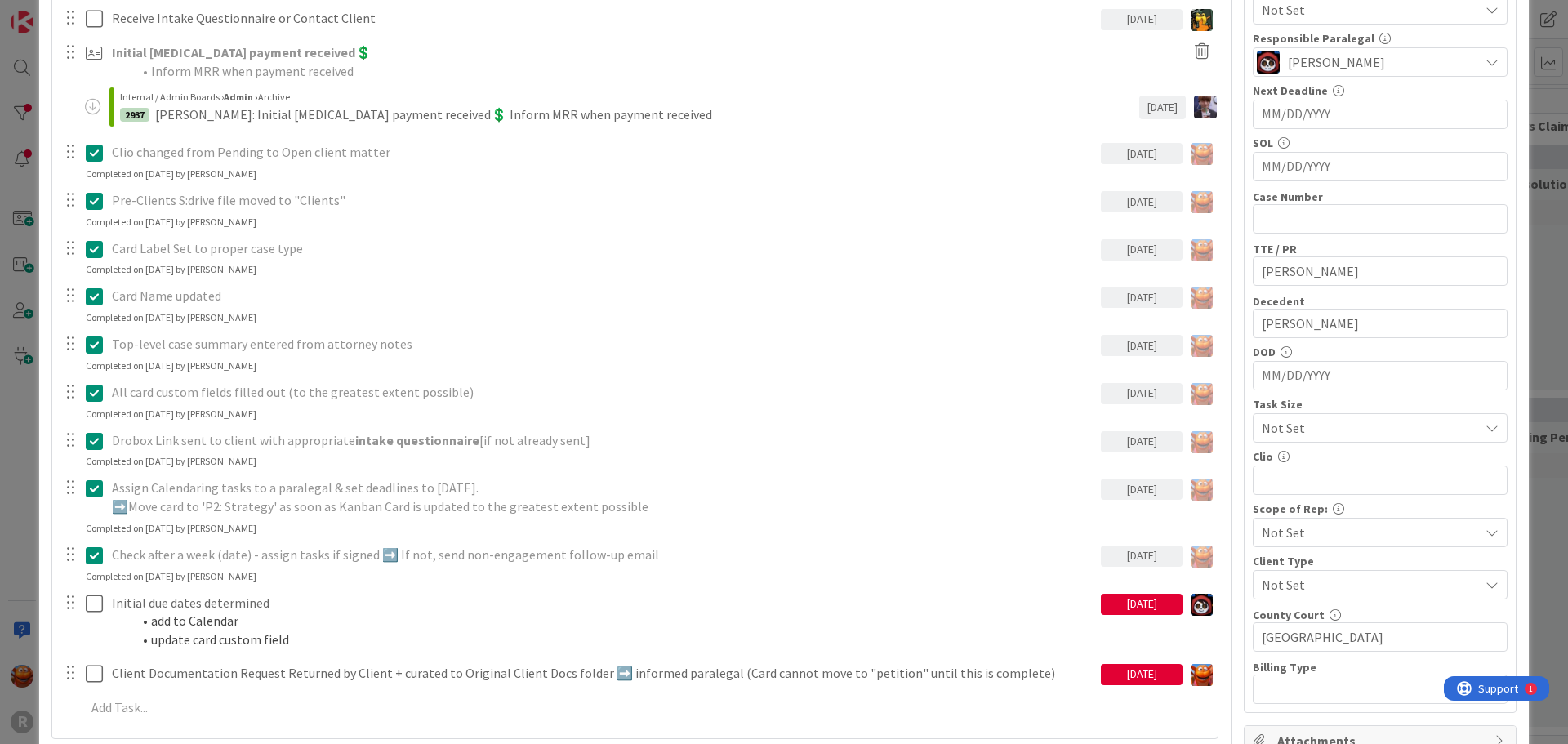
scroll to position [571, 0]
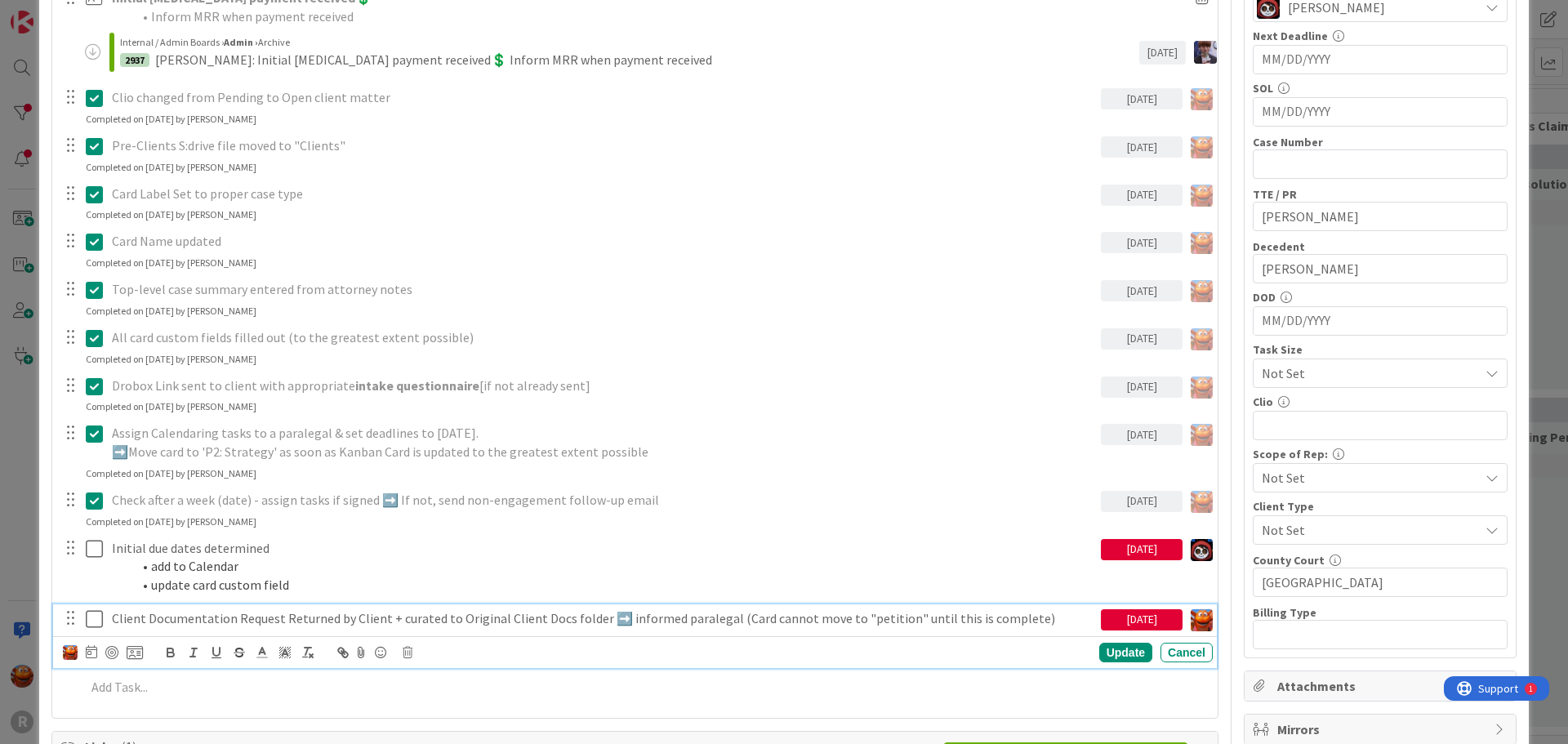
click at [184, 611] on p "Client Documentation Request Returned by Client + curated to Original Client Do…" at bounding box center [603, 618] width 982 height 19
click at [110, 655] on div at bounding box center [112, 652] width 13 height 13
click at [1117, 655] on div "Update" at bounding box center [1126, 653] width 53 height 20
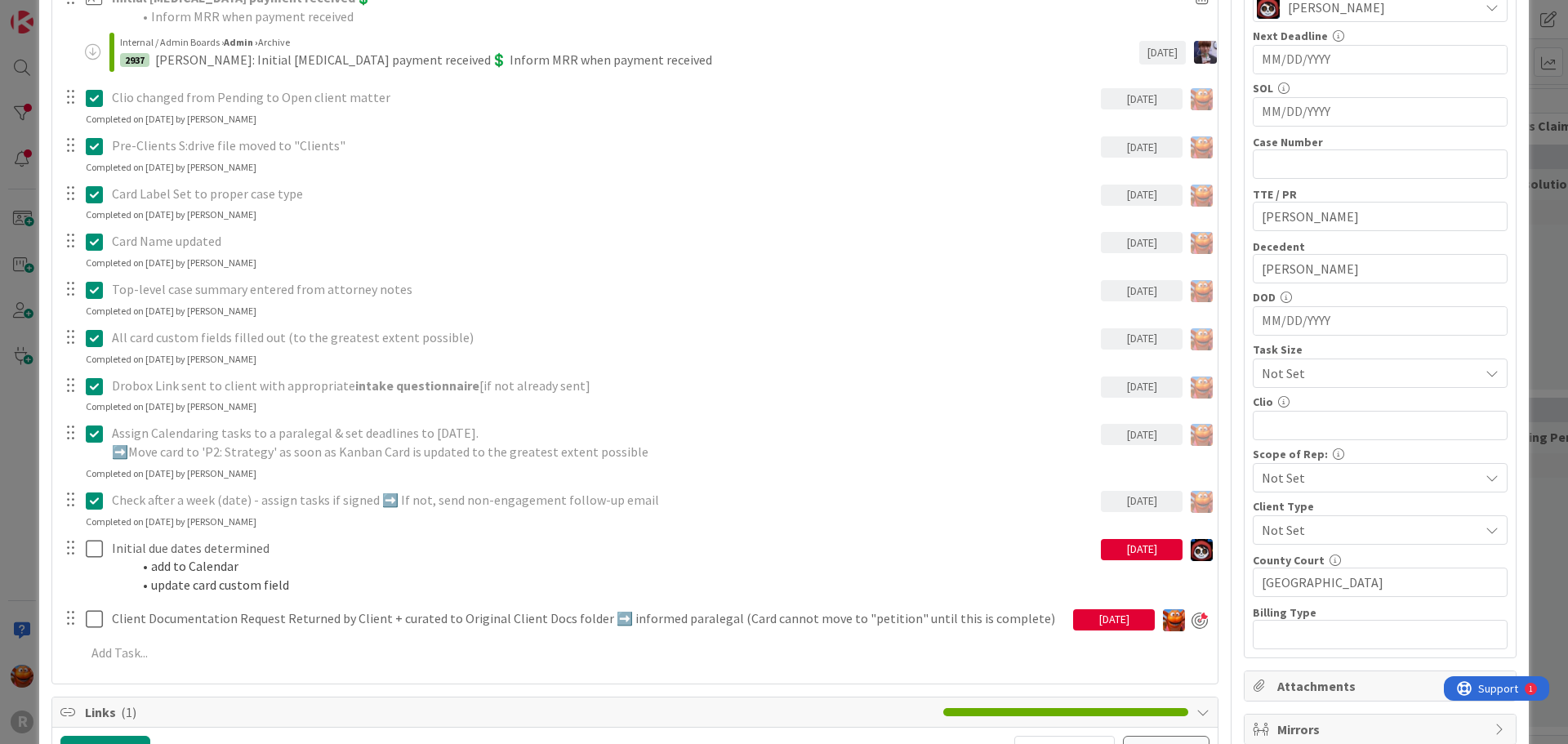
click at [4, 130] on div "ID 2920 Probate + Conservatorship Workflow (FL2) Intake Title 14 / 128 [PERSON_…" at bounding box center [784, 372] width 1568 height 744
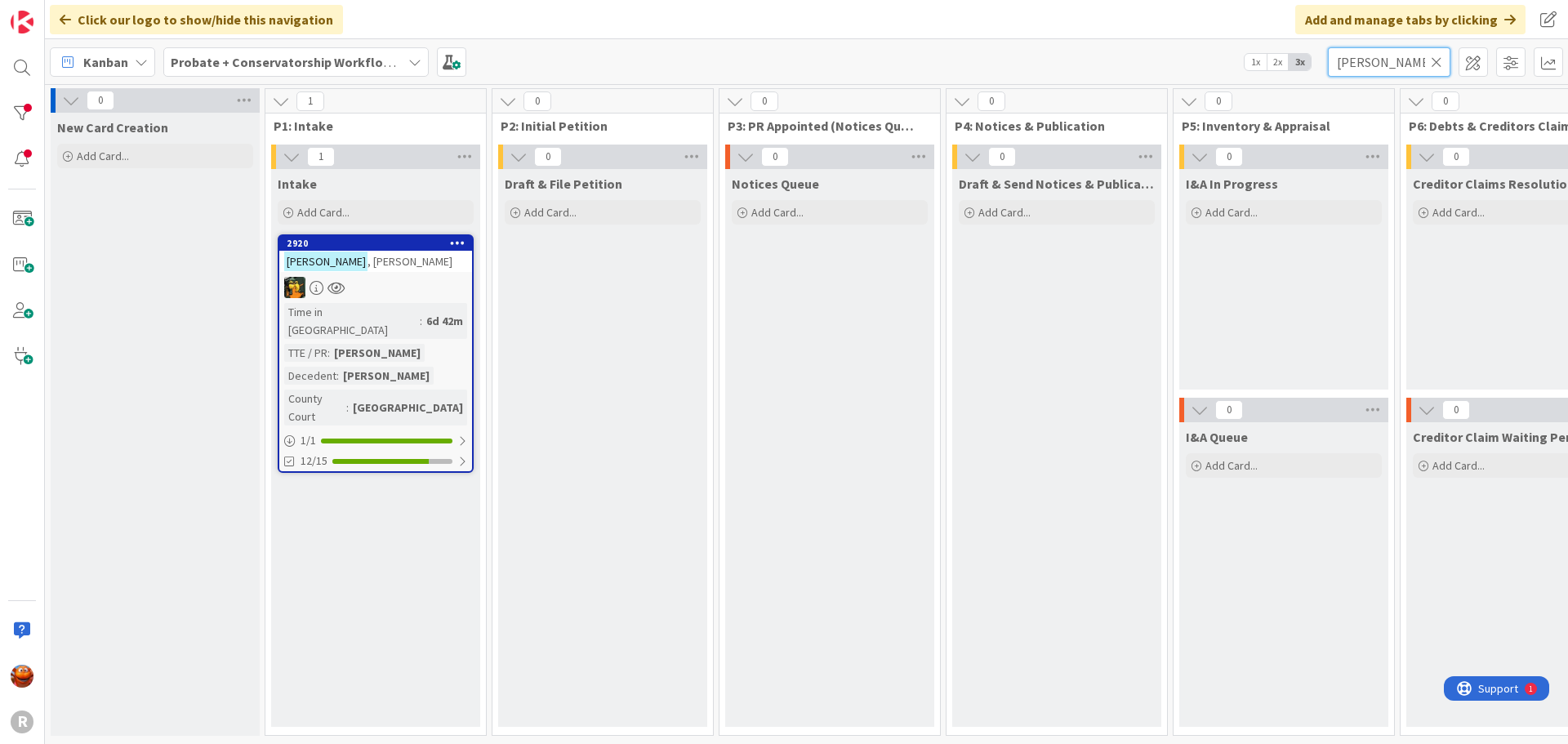
drag, startPoint x: 1409, startPoint y: 62, endPoint x: 1092, endPoint y: 47, distance: 317.4
click at [1095, 47] on div "Kanban Probate + Conservatorship Workflow (FL2) 1x 2x 3x [PERSON_NAME]" at bounding box center [807, 61] width 1523 height 45
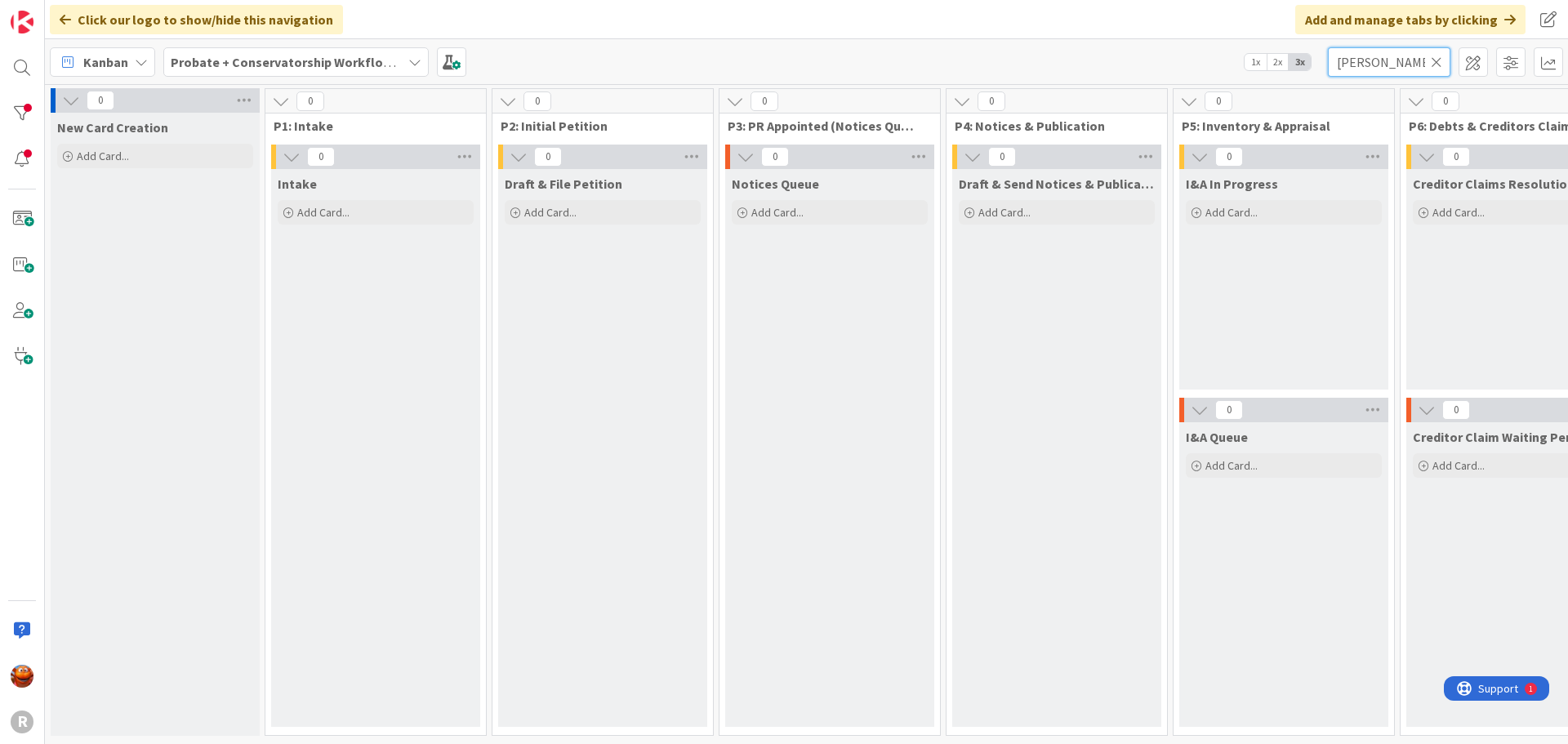
click at [1430, 61] on input "[PERSON_NAME]" at bounding box center [1388, 61] width 122 height 30
type input "[PERSON_NAME]"
click at [1435, 60] on icon at bounding box center [1436, 62] width 12 height 14
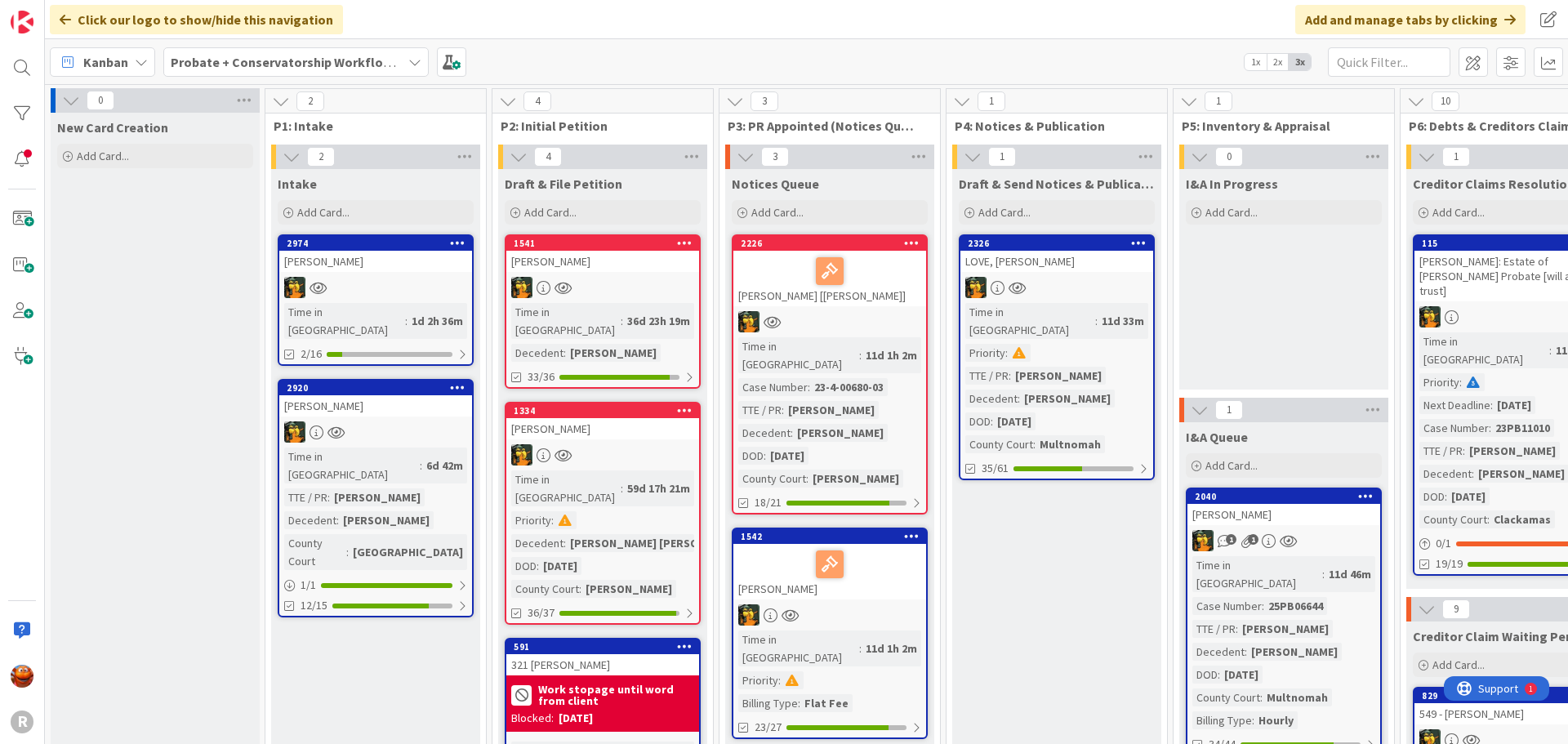
click at [294, 58] on b "Probate + Conservatorship Workflow (FL2)" at bounding box center [298, 62] width 254 height 16
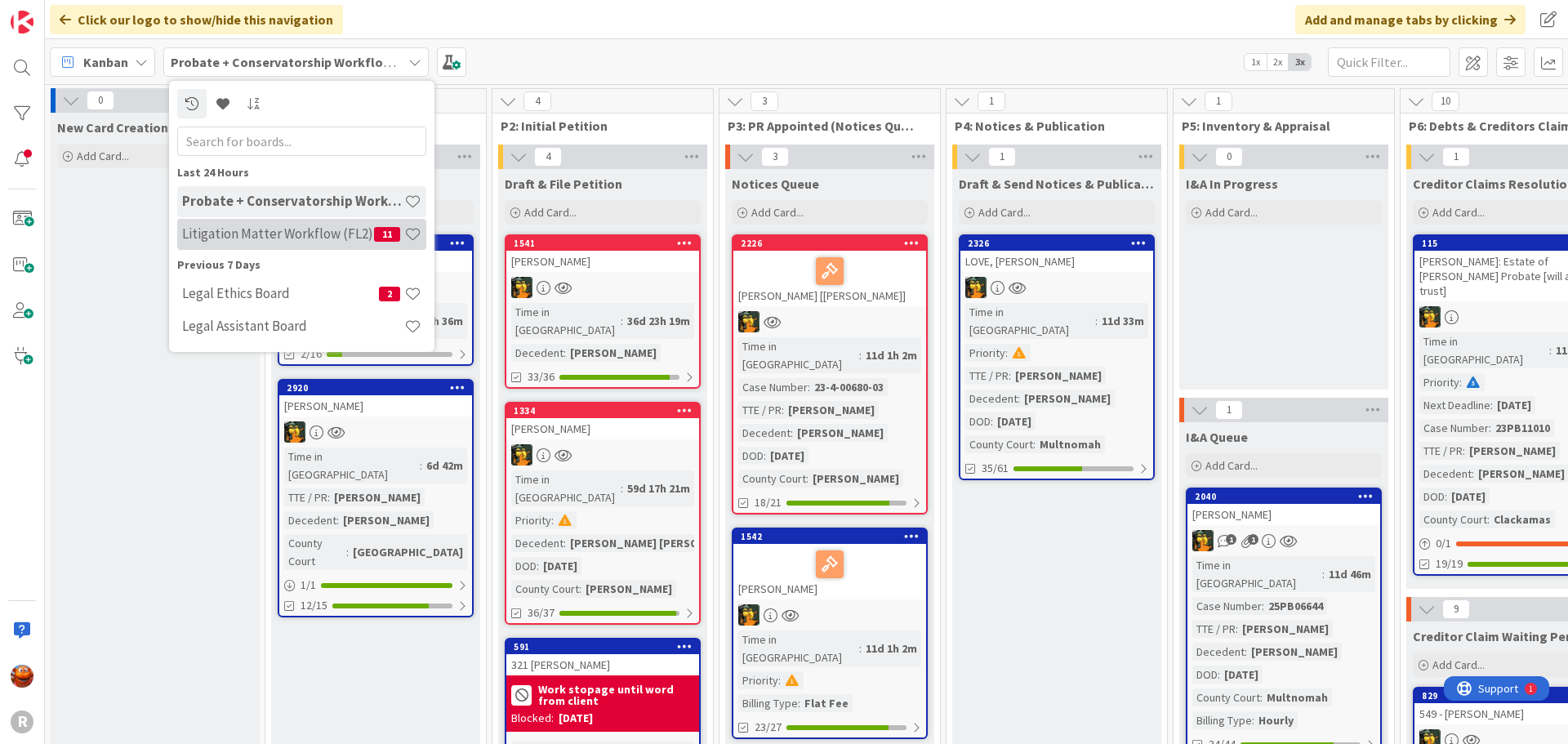
click at [219, 235] on h4 "Litigation Matter Workflow (FL2)" at bounding box center [278, 233] width 192 height 16
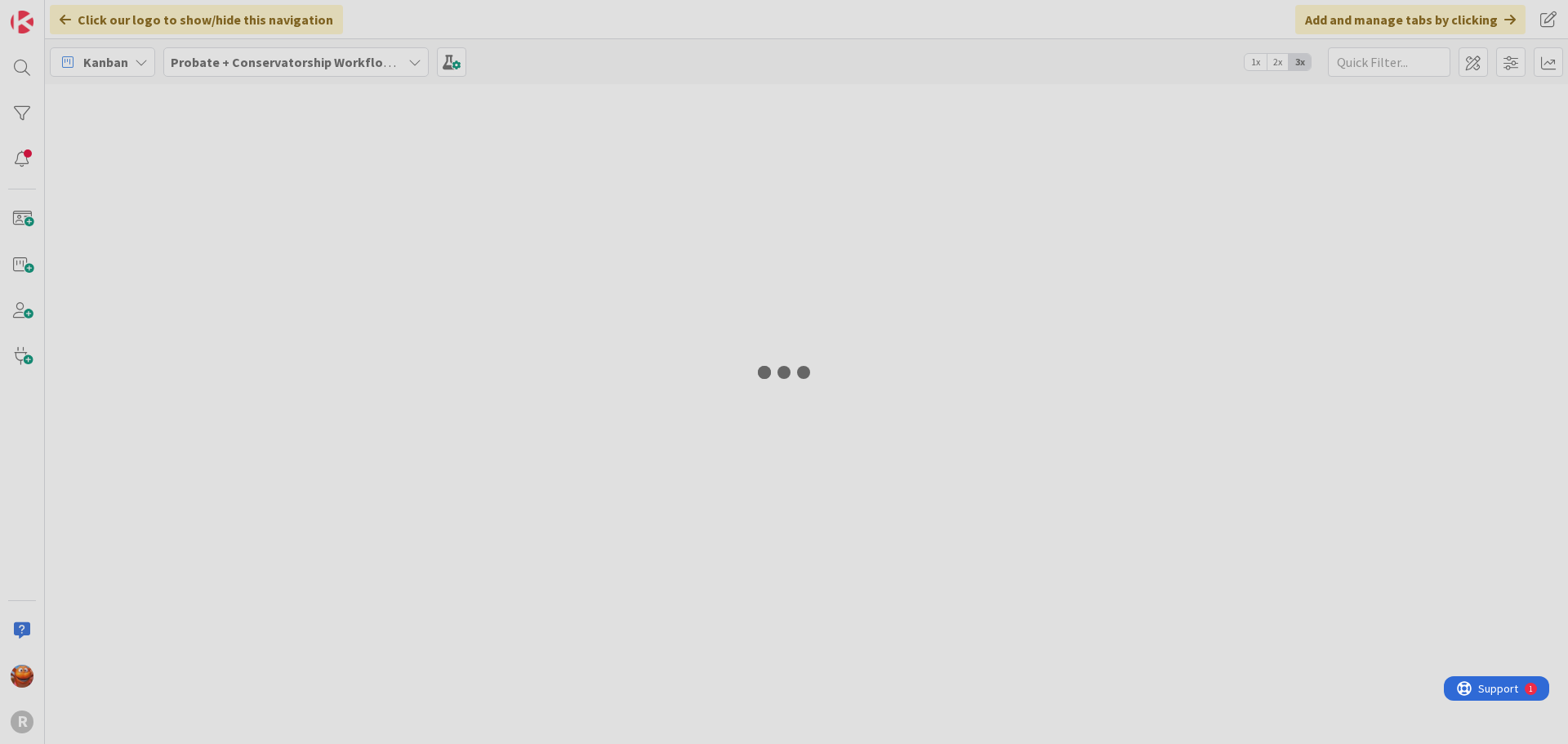
type input "[PERSON_NAME]"
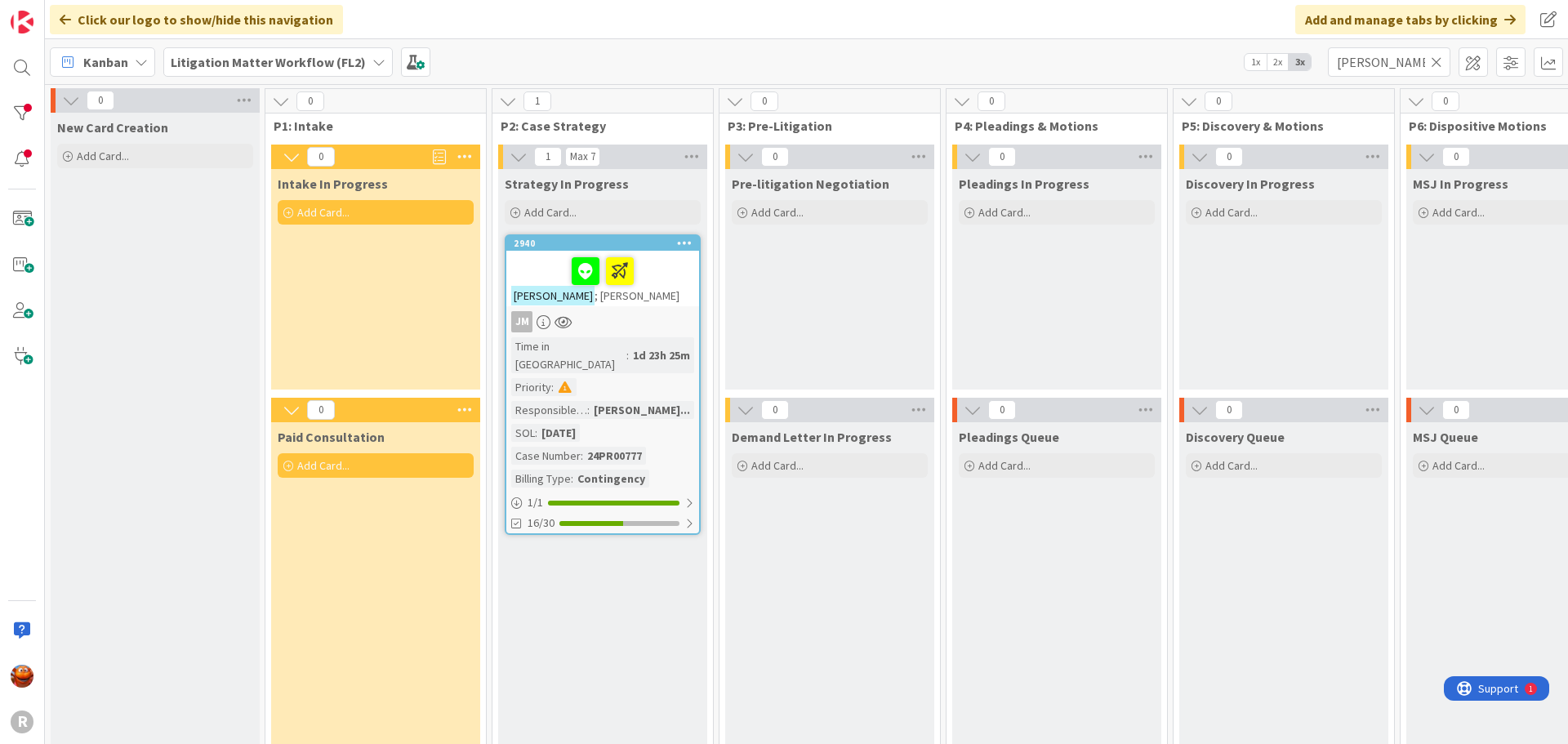
click at [648, 294] on div "[PERSON_NAME] ; [PERSON_NAME]" at bounding box center [602, 278] width 193 height 55
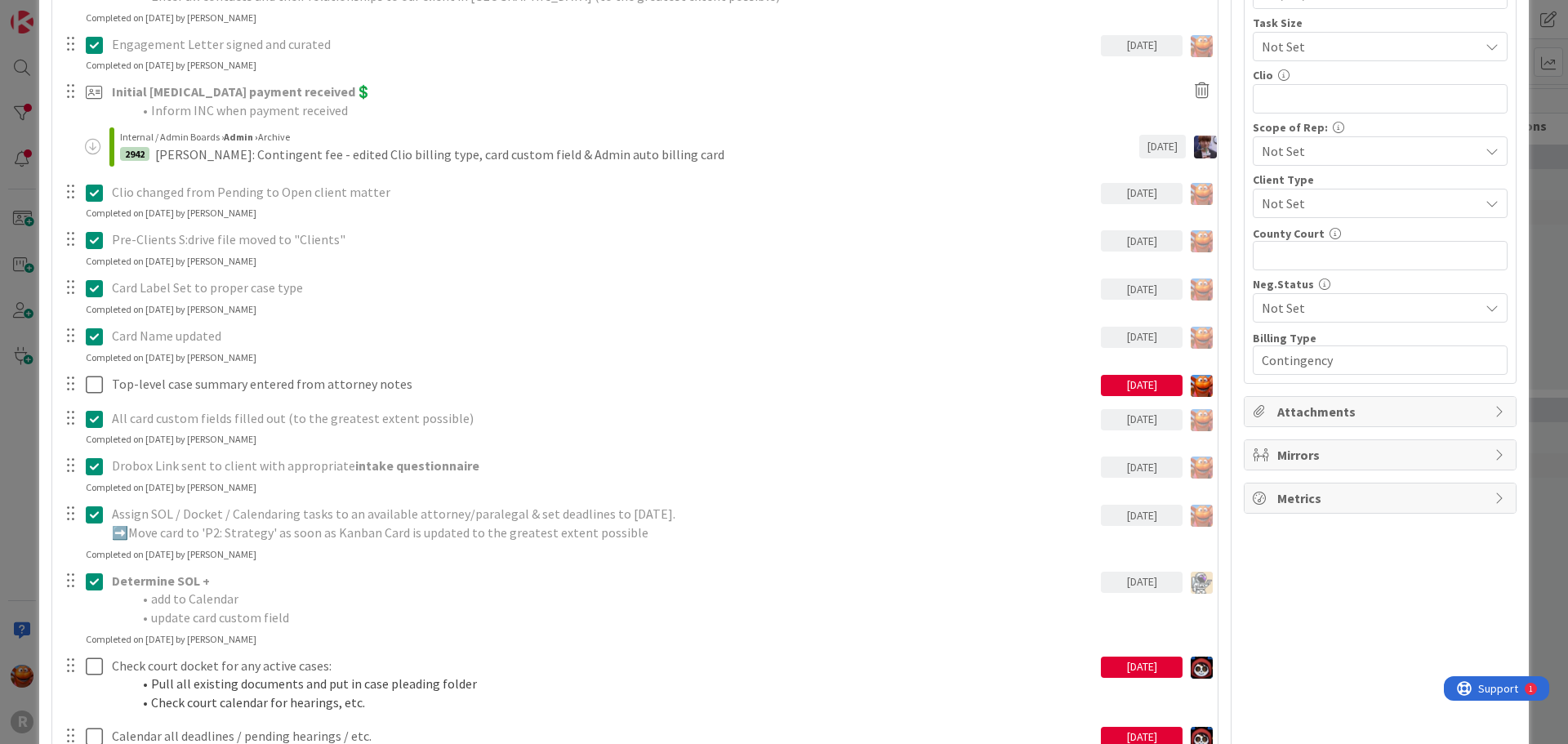
scroll to position [245, 0]
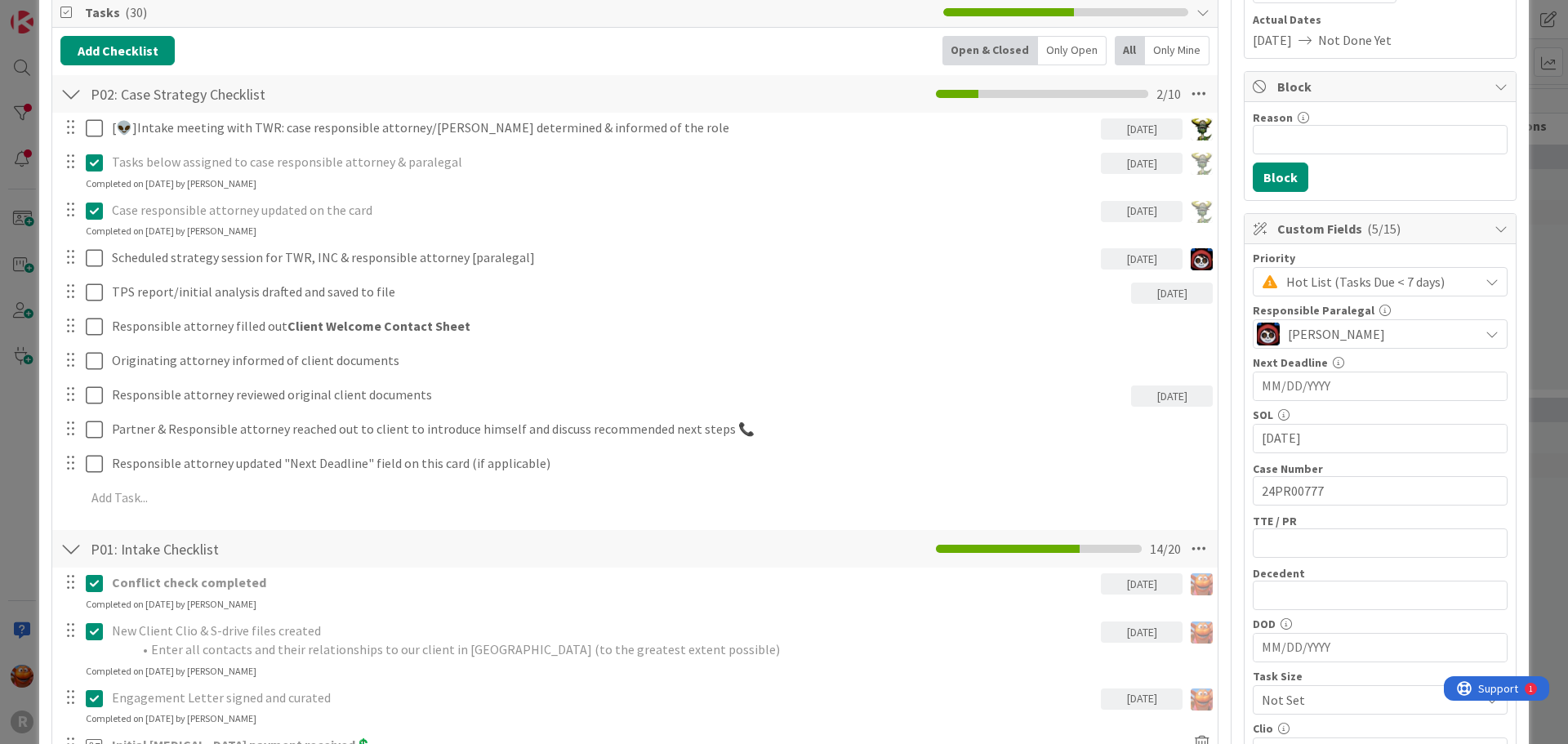
click at [7, 50] on div "ID 2940 Litigation Matter Workflow (FL2) Strategy In Progress Title 15 / 128 [P…" at bounding box center [784, 372] width 1568 height 744
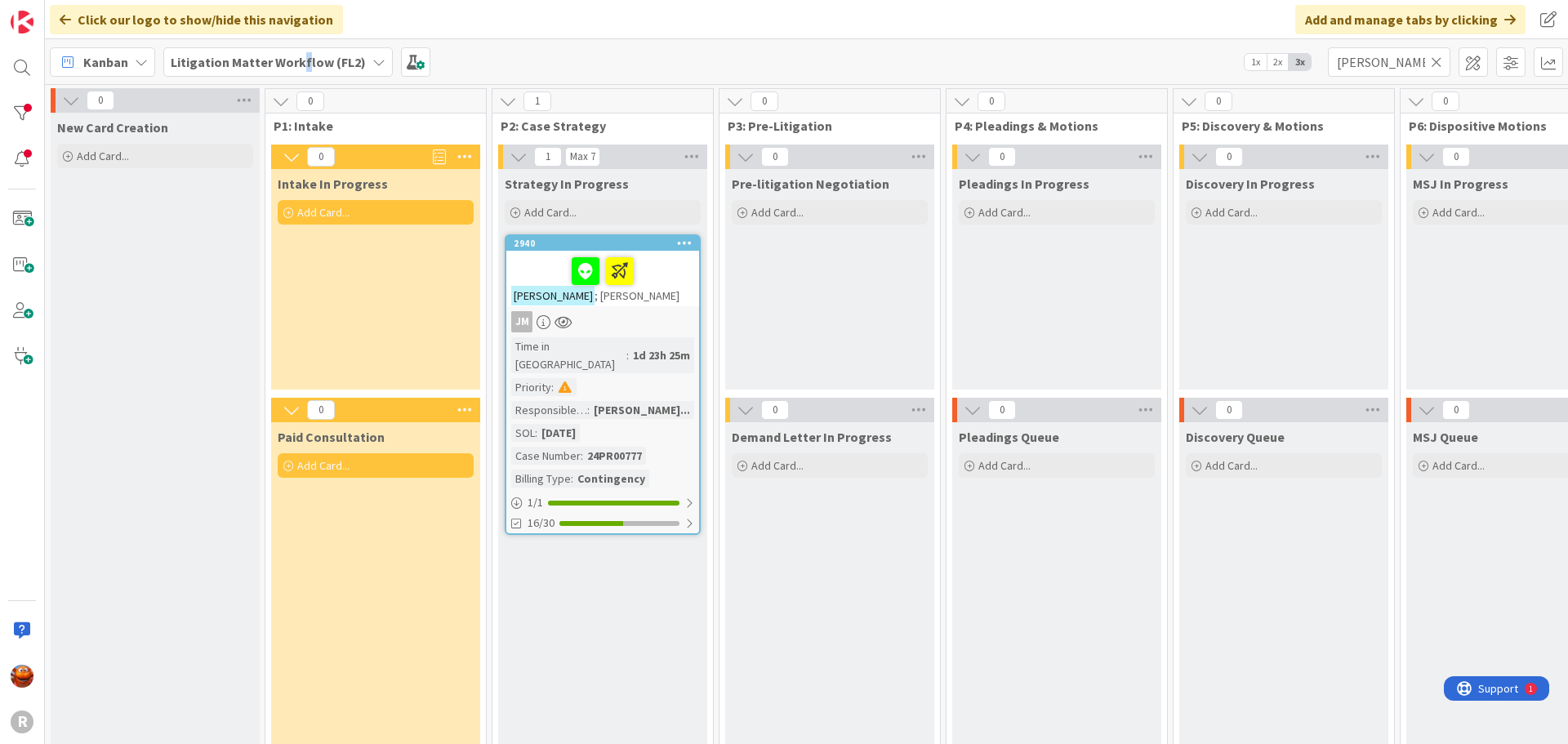
click at [300, 68] on b "Litigation Matter Workflow (FL2)" at bounding box center [269, 62] width 195 height 16
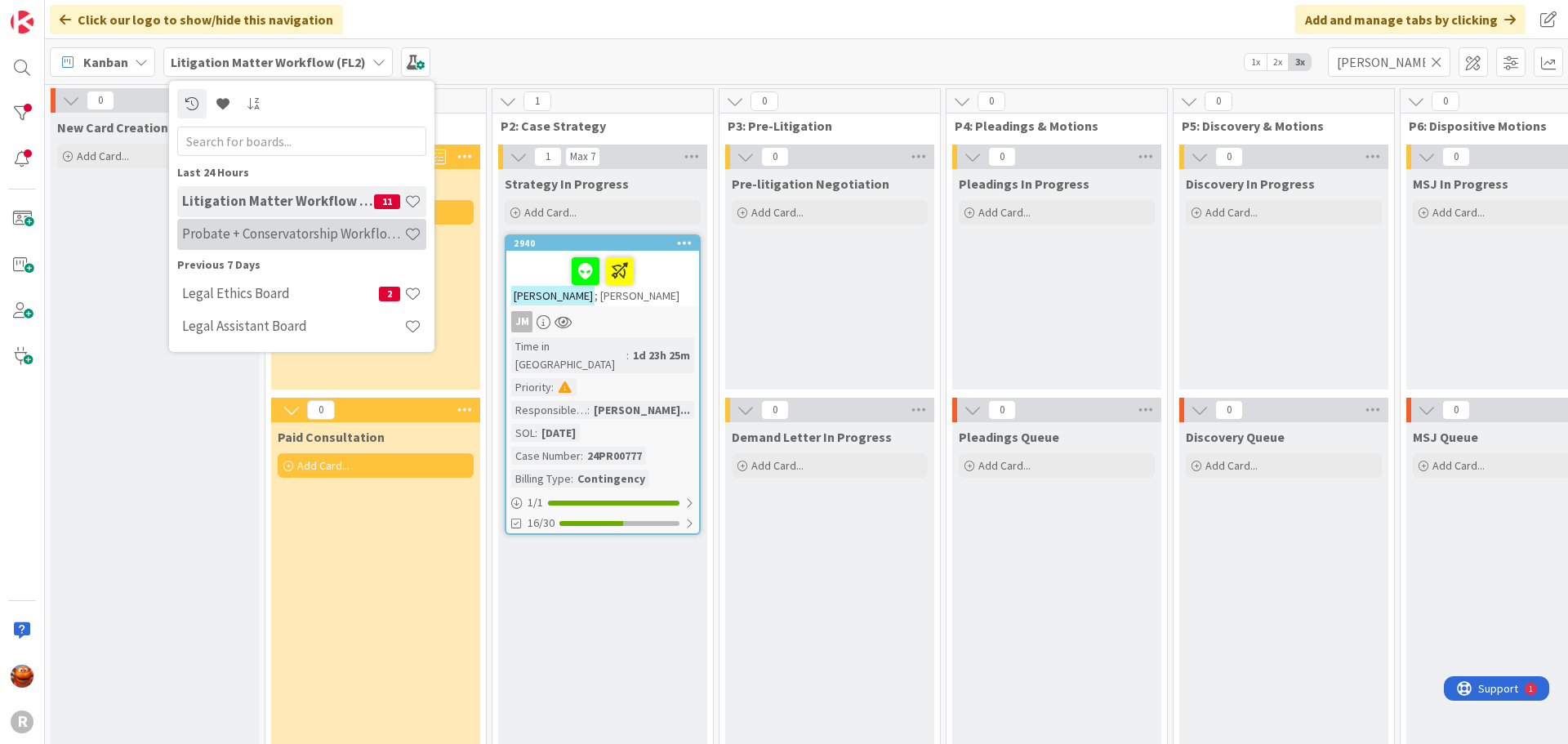
click at [241, 231] on h4 "Probate + Conservatorship Workflow (FL2)" at bounding box center [293, 233] width 222 height 16
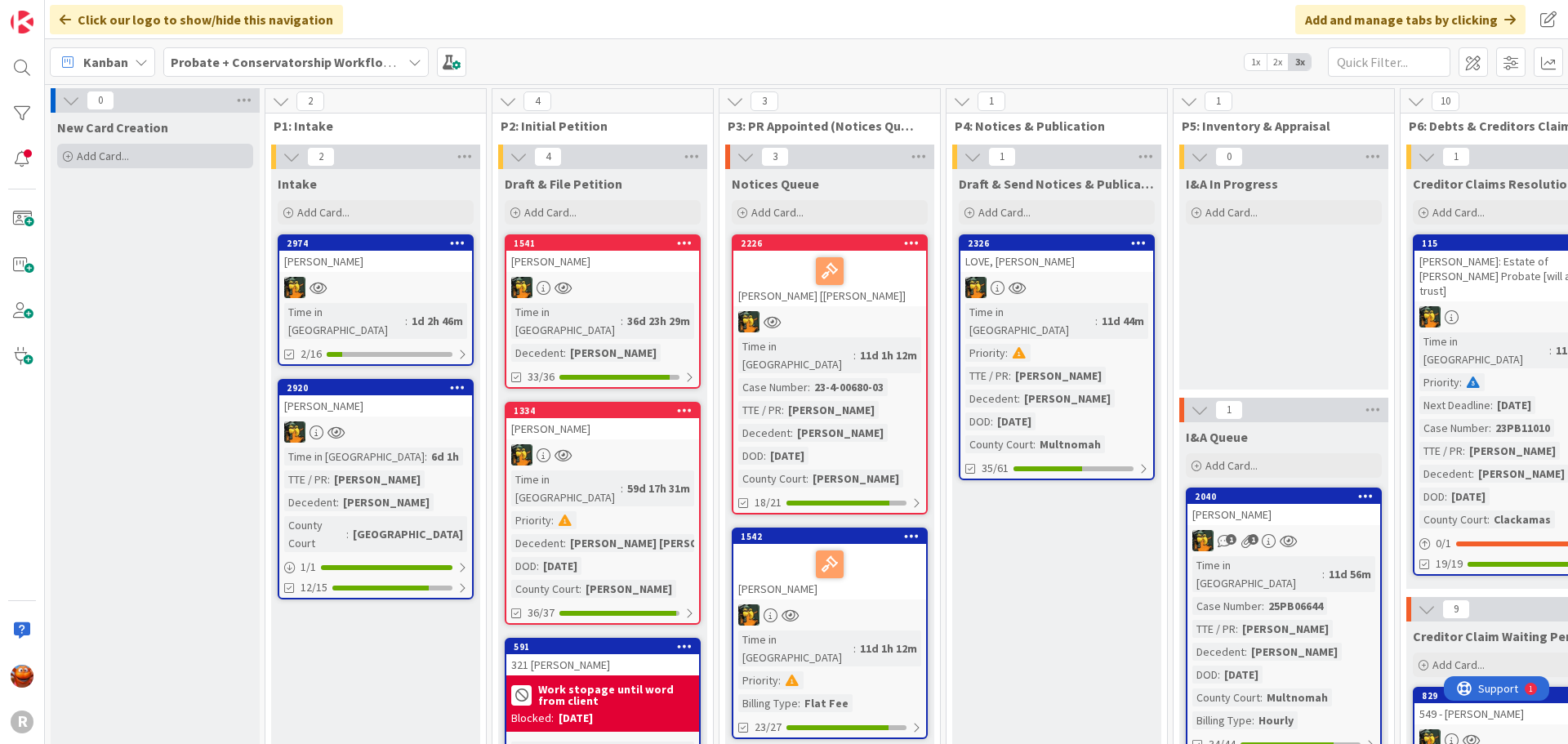
click at [112, 147] on div "Add Card..." at bounding box center [155, 155] width 196 height 24
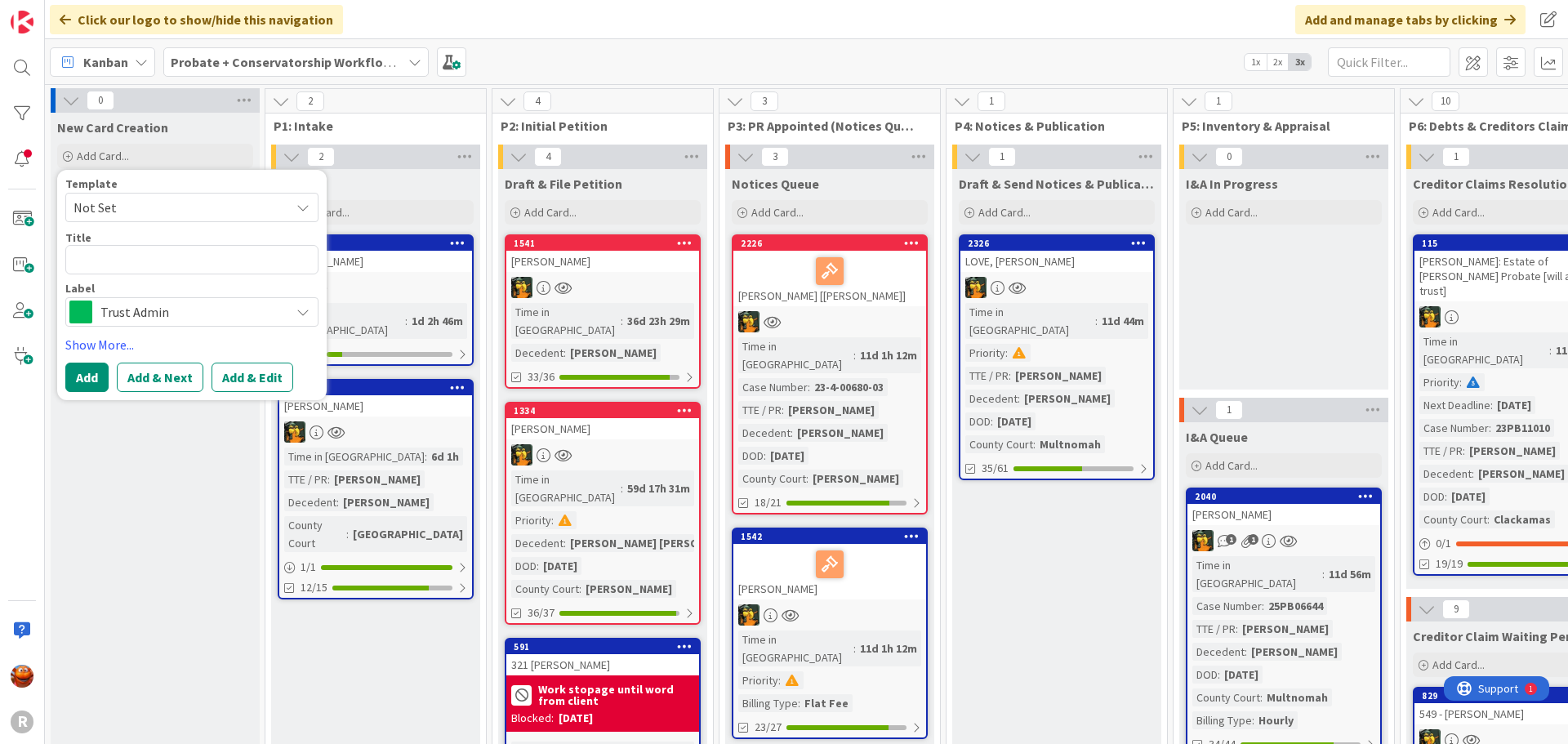
click at [114, 307] on span "Trust Admin" at bounding box center [191, 311] width 181 height 23
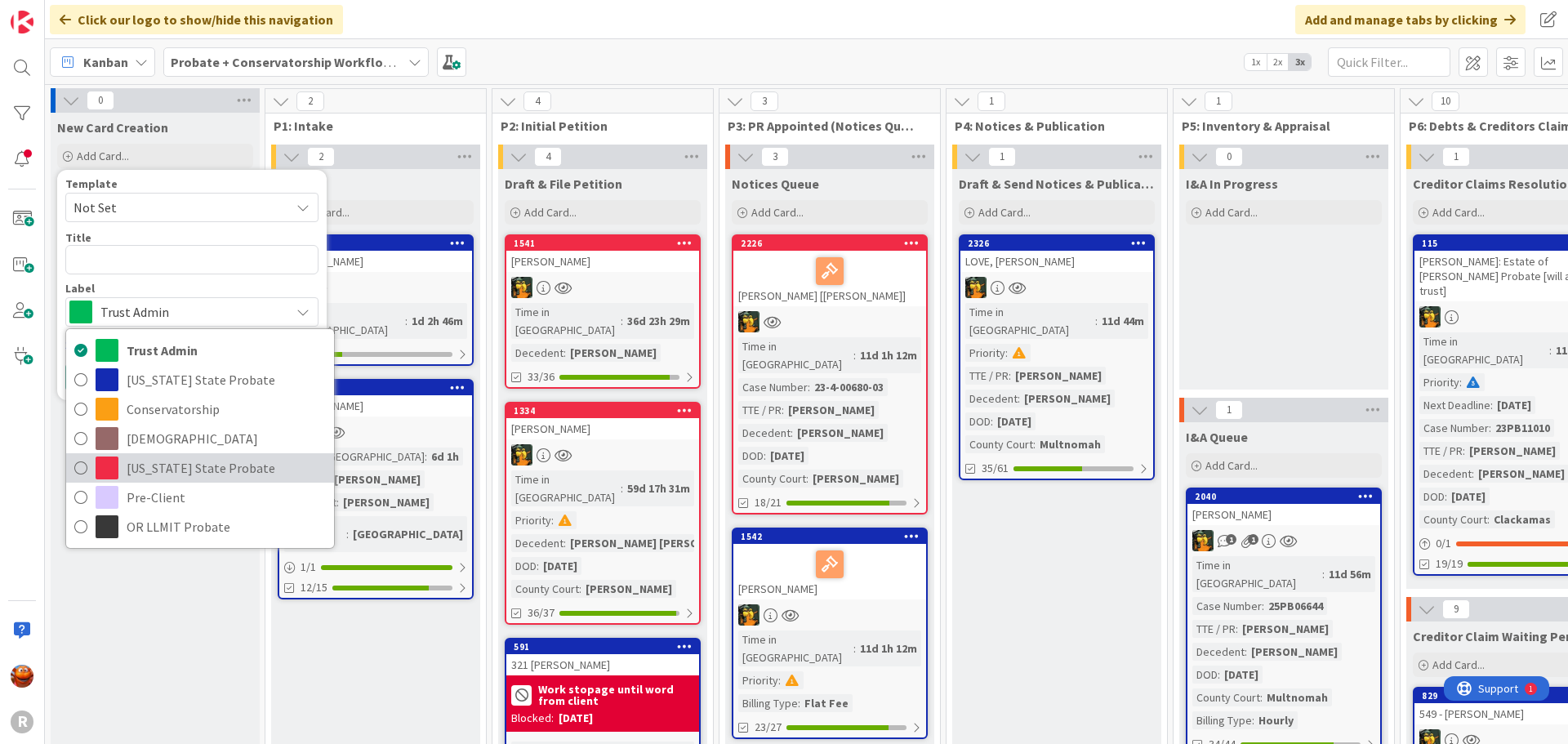
click at [165, 469] on span "[US_STATE] State Probate" at bounding box center [226, 467] width 199 height 24
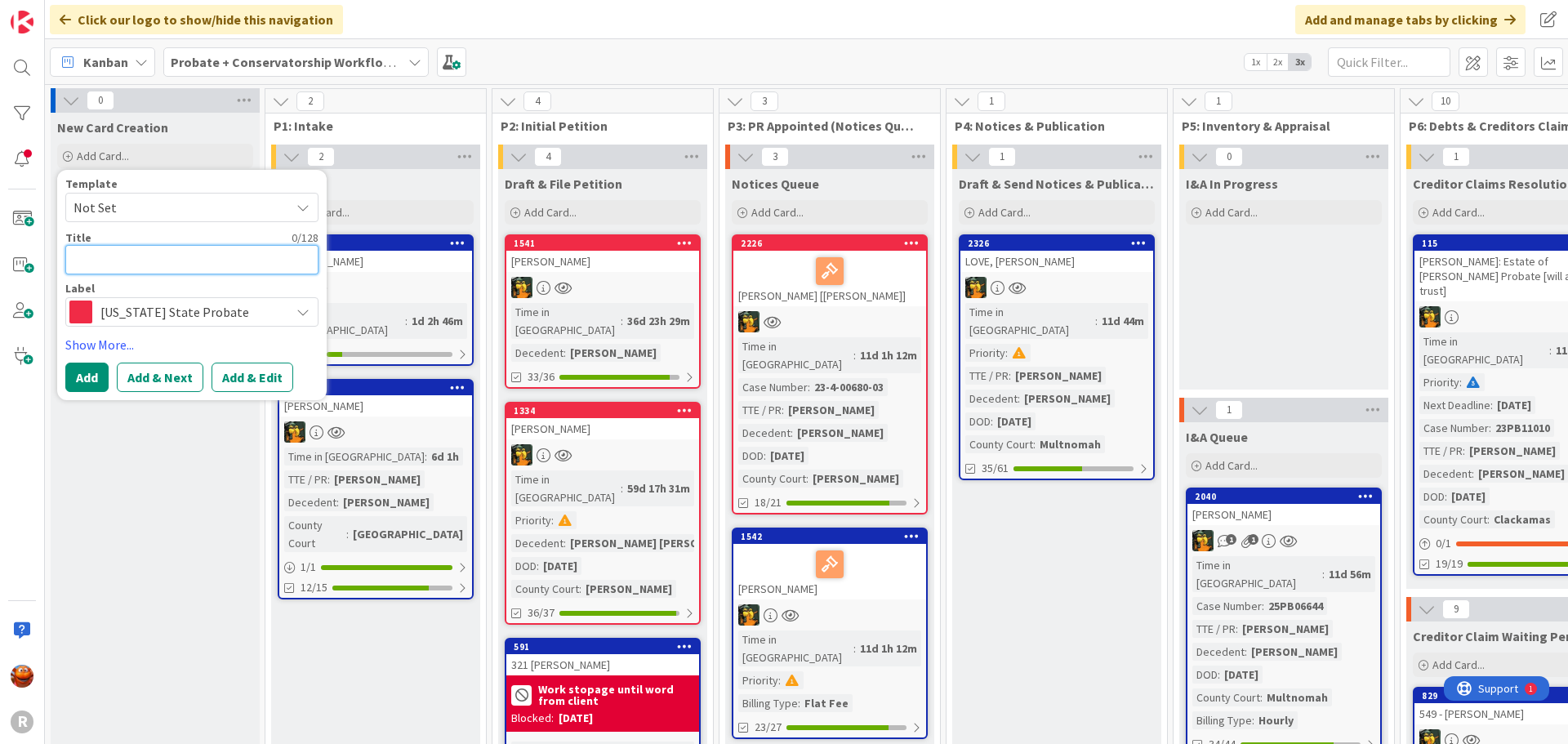
click at [130, 264] on textarea at bounding box center [192, 259] width 253 height 30
type textarea "x"
type textarea "J"
type textarea "x"
type textarea "[PERSON_NAME]"
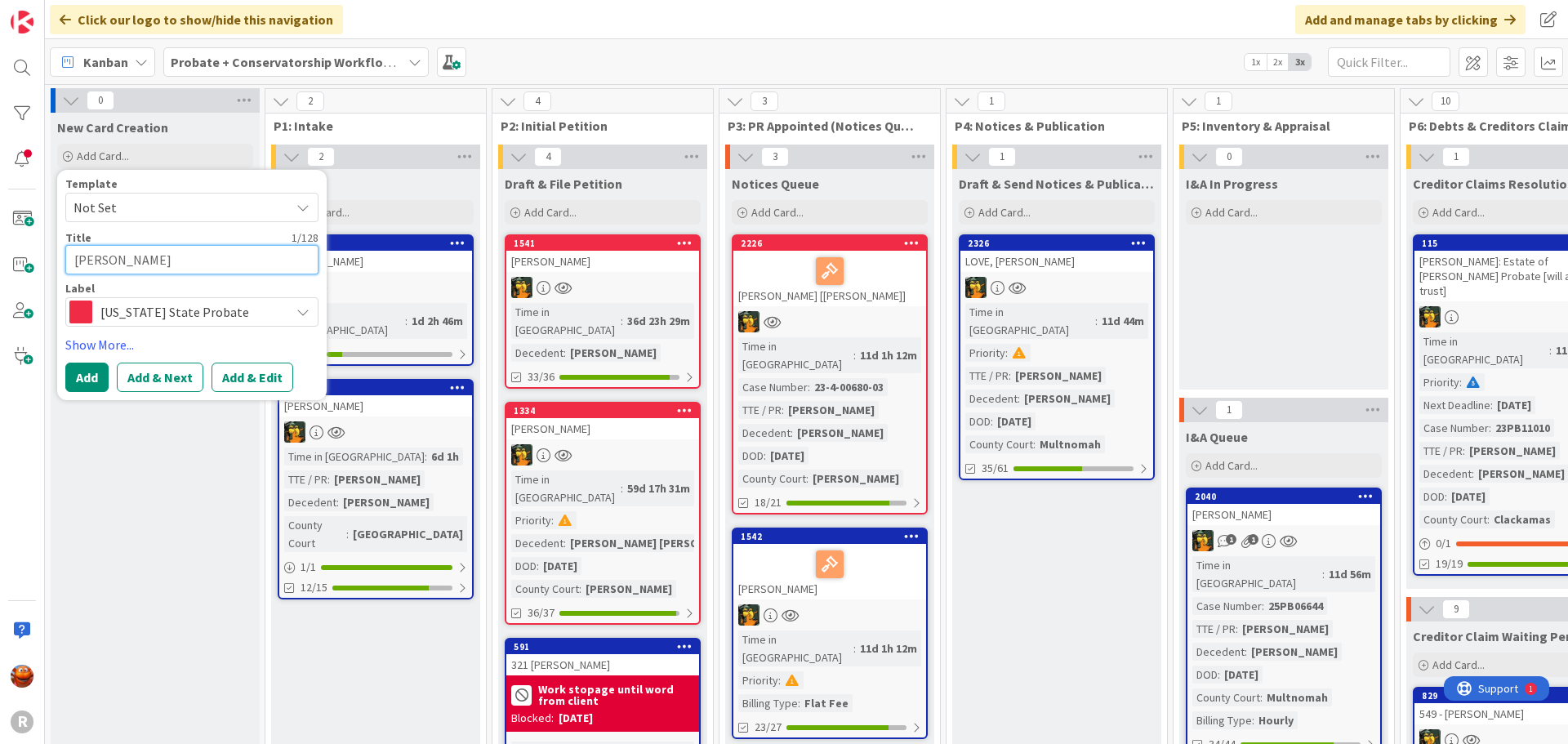
type textarea "x"
type textarea "JOW"
type textarea "x"
type textarea "JOWL"
type textarea "x"
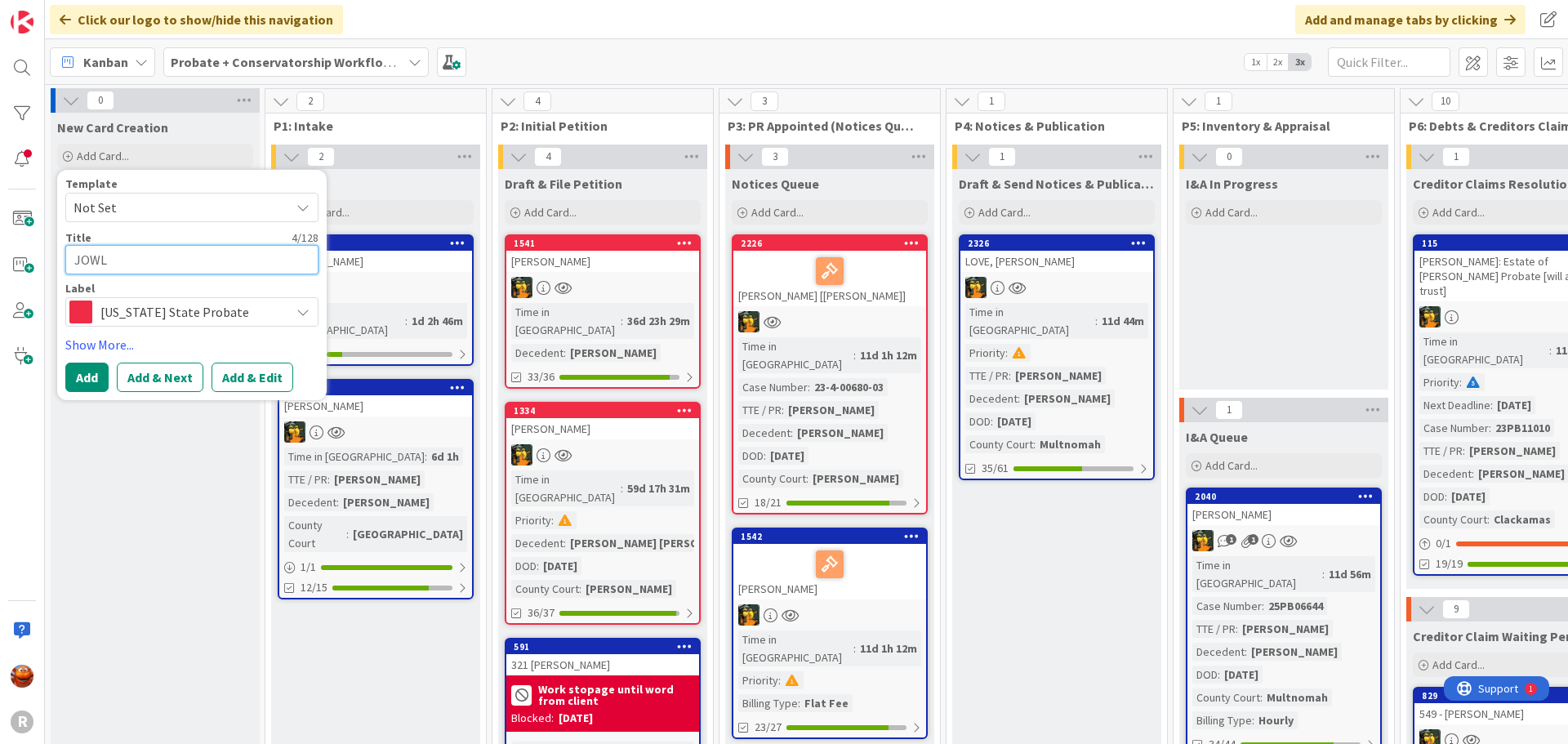
type textarea "JOWLE"
type textarea "x"
type textarea "JOWLET"
type textarea "x"
type textarea "JOWLETT"
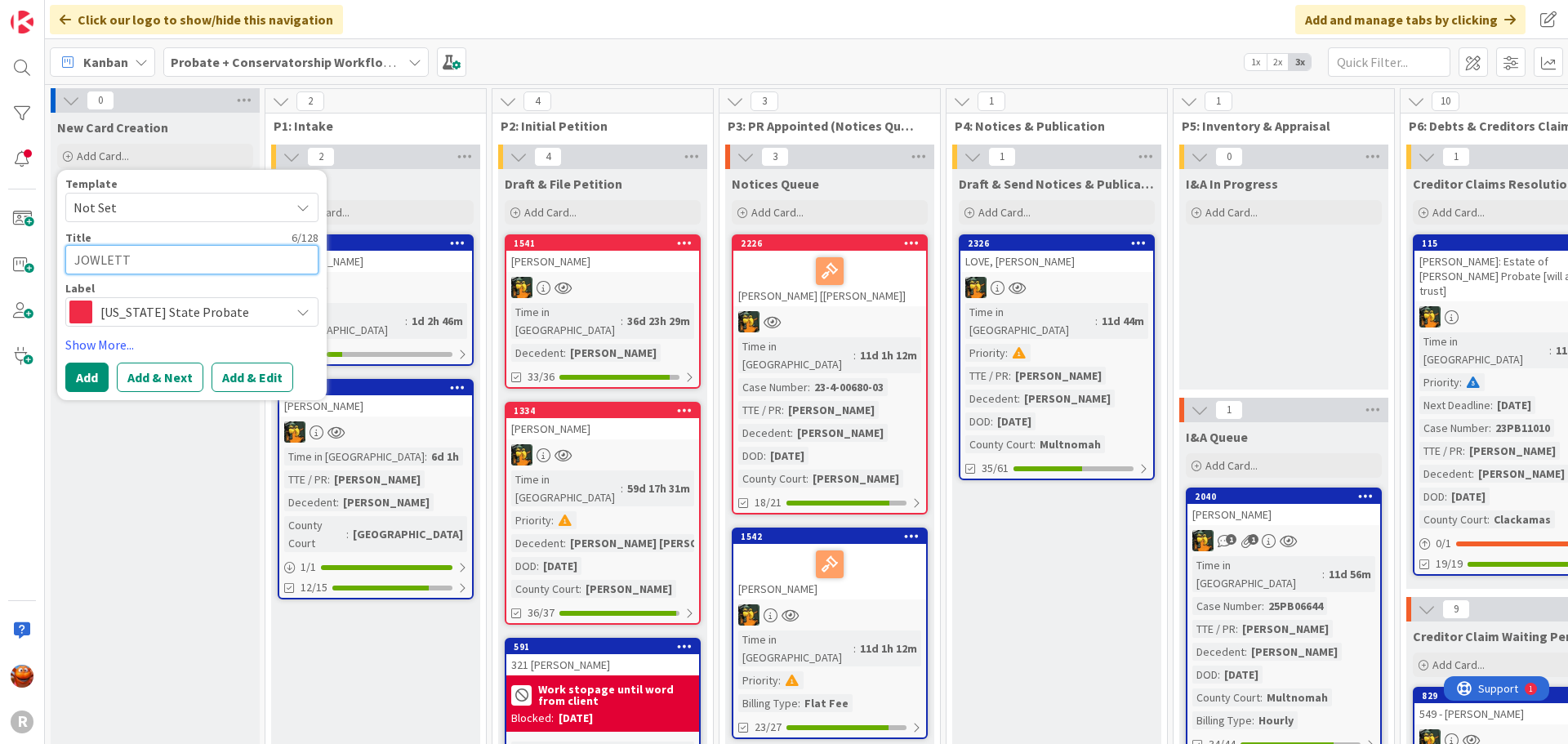
type textarea "x"
type textarea "JOWLETT,"
type textarea "x"
type textarea "JOWLETT,"
type textarea "x"
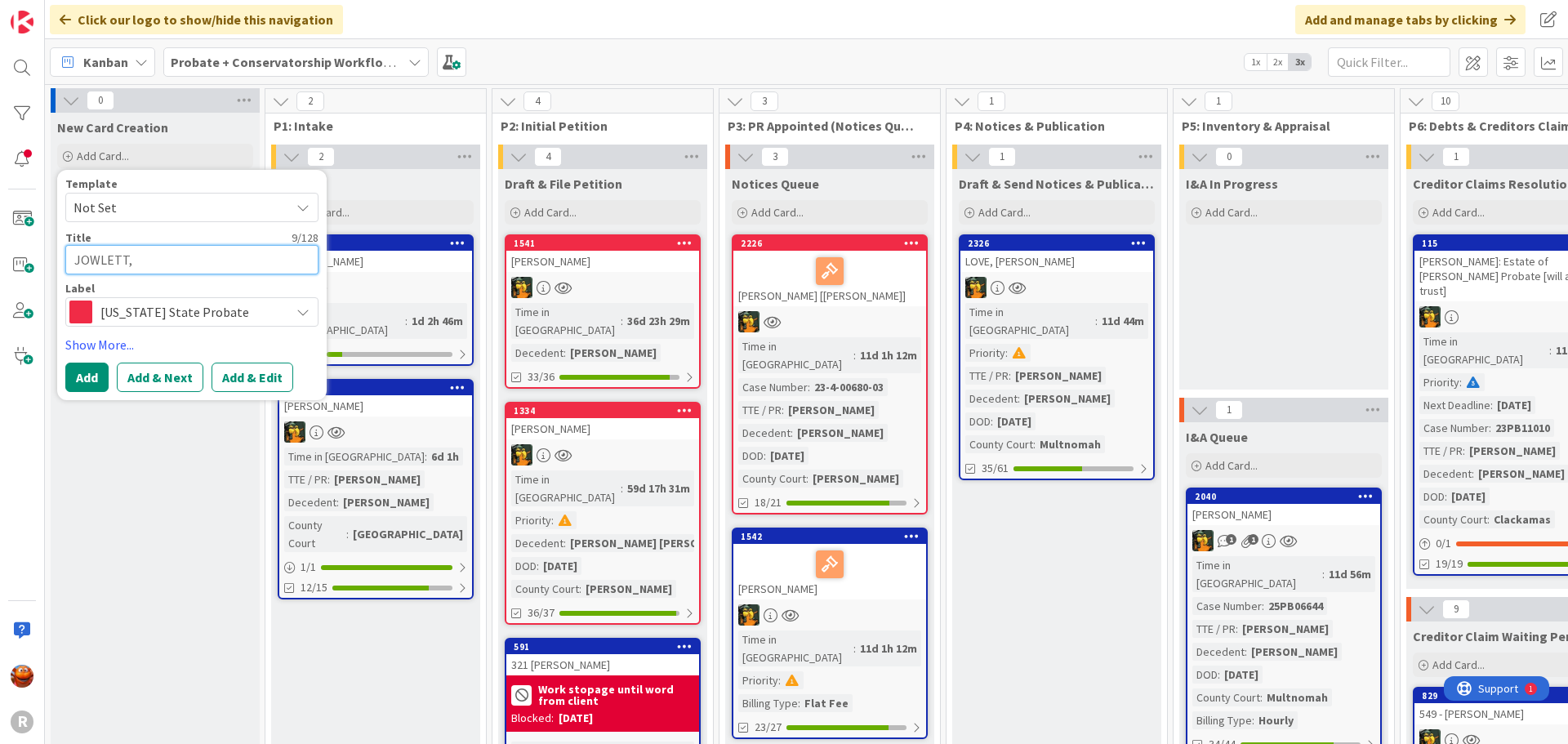
type textarea "JOWLETT, T"
type textarea "x"
type textarea "JOWLETT, Ti"
type textarea "x"
type textarea "[PERSON_NAME]"
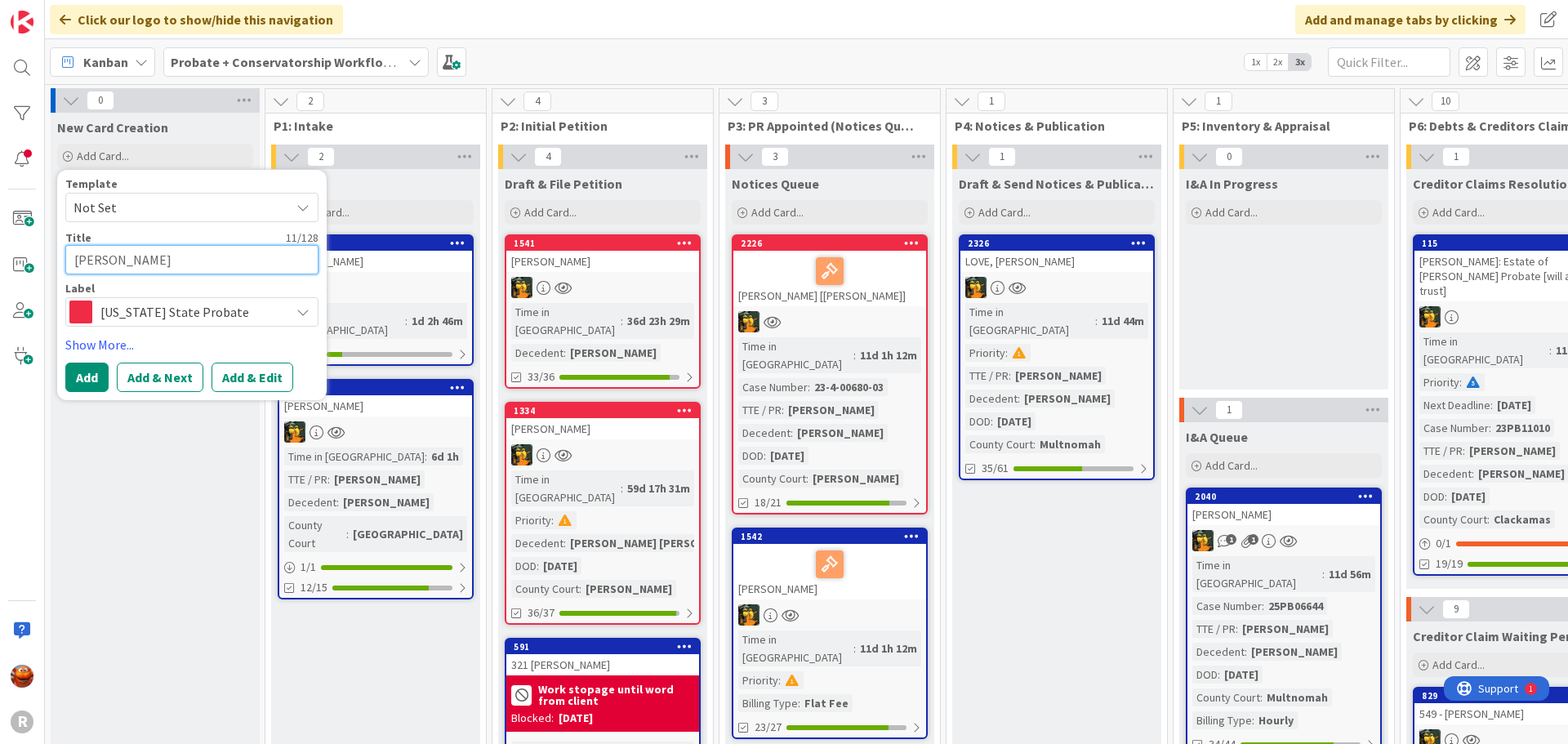
type textarea "x"
type textarea "JOWLETT, Timm"
type textarea "x"
type textarea "JOWLETT, Timmo"
type textarea "x"
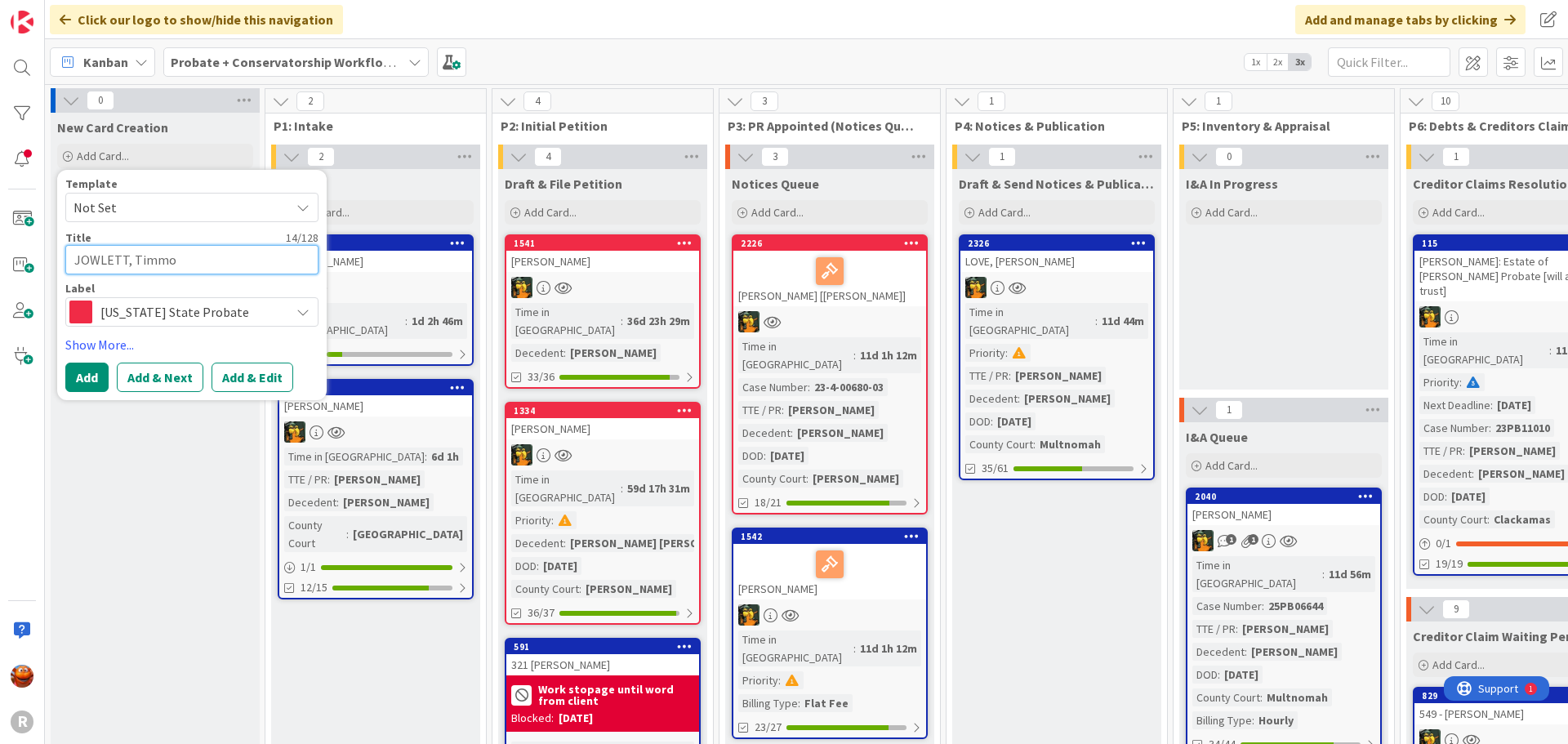
type textarea "JOWLETT, Timm"
type textarea "x"
type textarea "[PERSON_NAME]"
type textarea "x"
type textarea "JOWLETT, Timm"
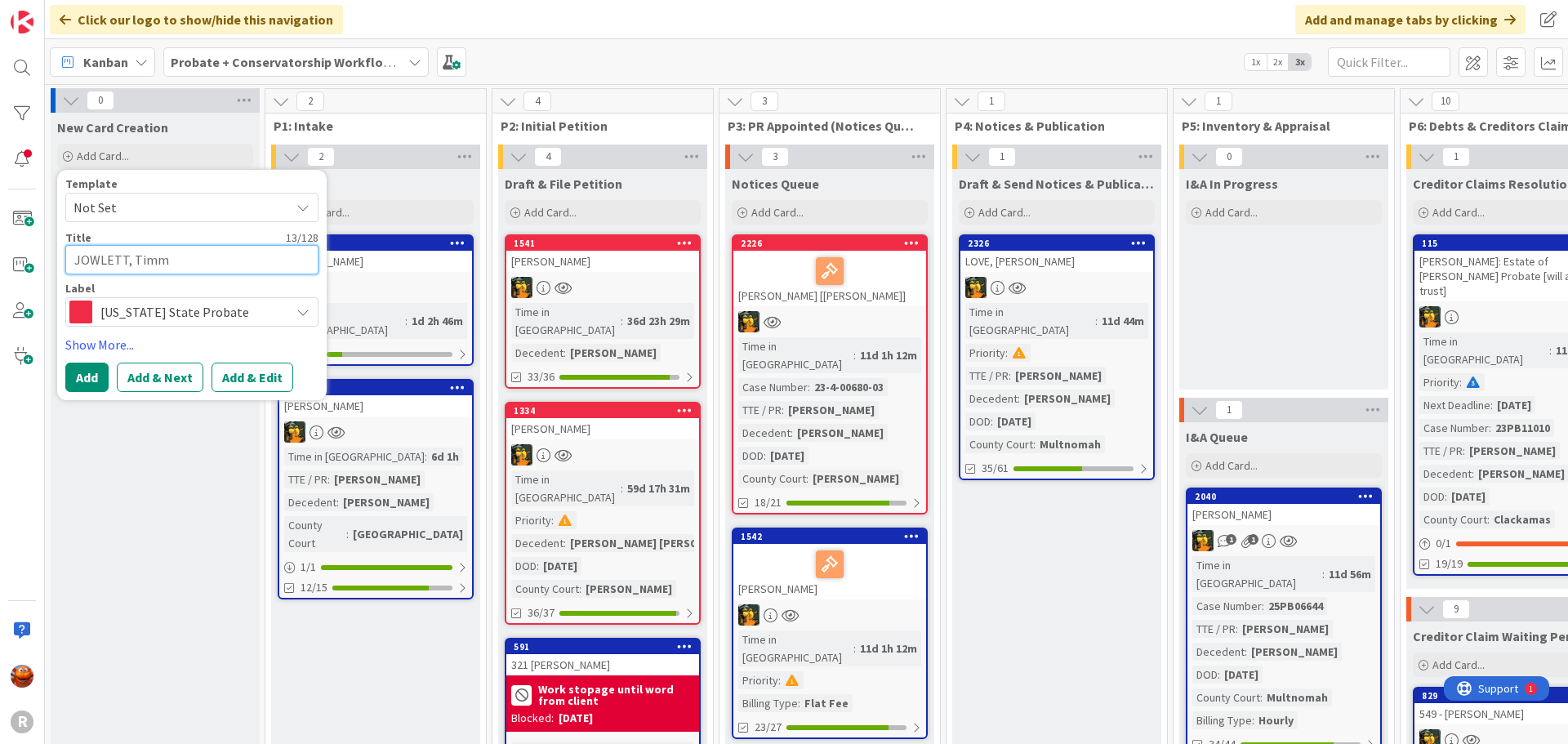
type textarea "x"
type textarea "JOWLETT, Timmo"
type textarea "x"
type textarea "JOWLETT, Timm"
type textarea "x"
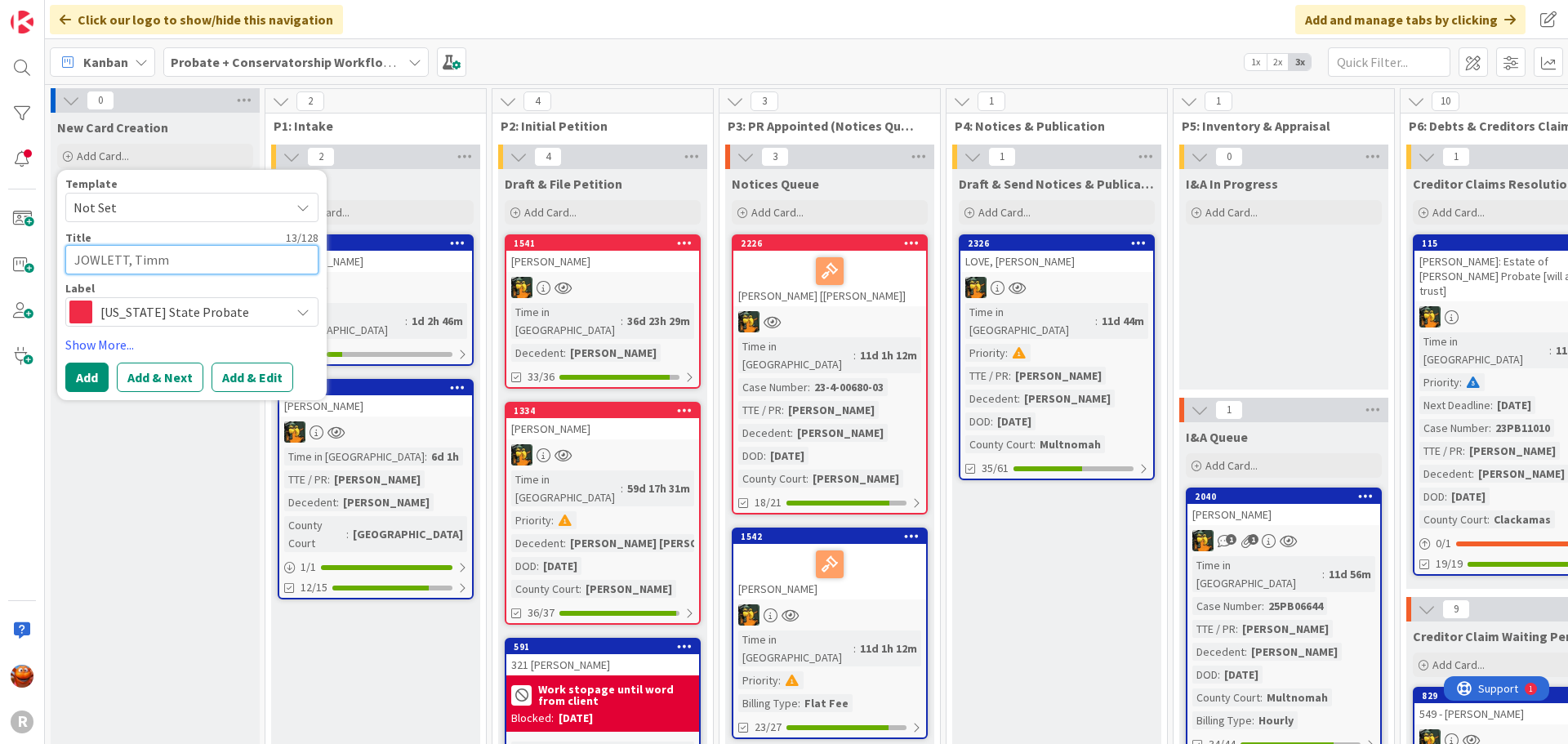
type textarea "[PERSON_NAME]"
type textarea "x"
type textarea "[PERSON_NAME]"
type textarea "x"
type textarea "[PERSON_NAME], Timot"
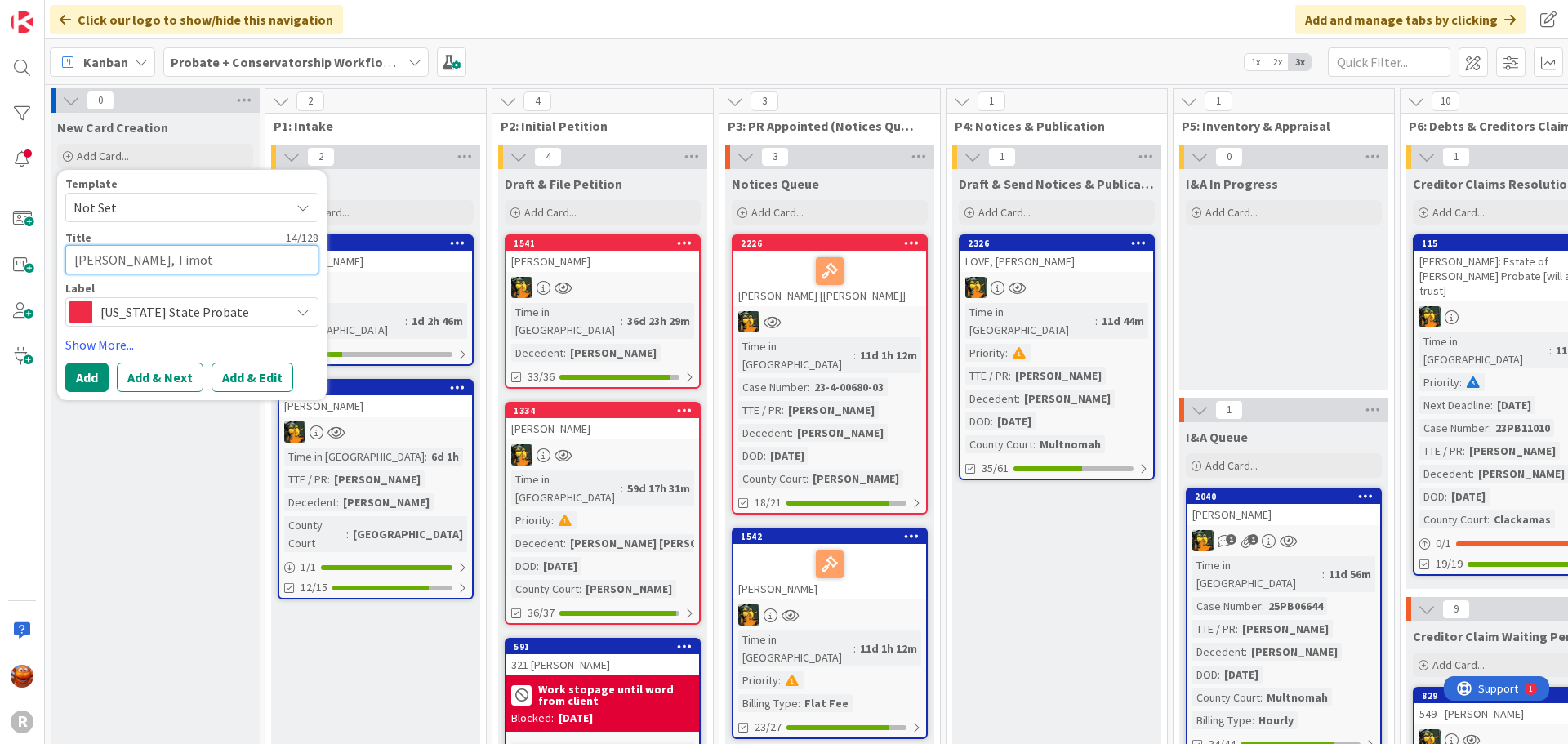
type textarea "x"
type textarea "[PERSON_NAME]"
type textarea "x"
type textarea "[PERSON_NAME]"
click at [83, 376] on button "Add" at bounding box center [87, 377] width 43 height 30
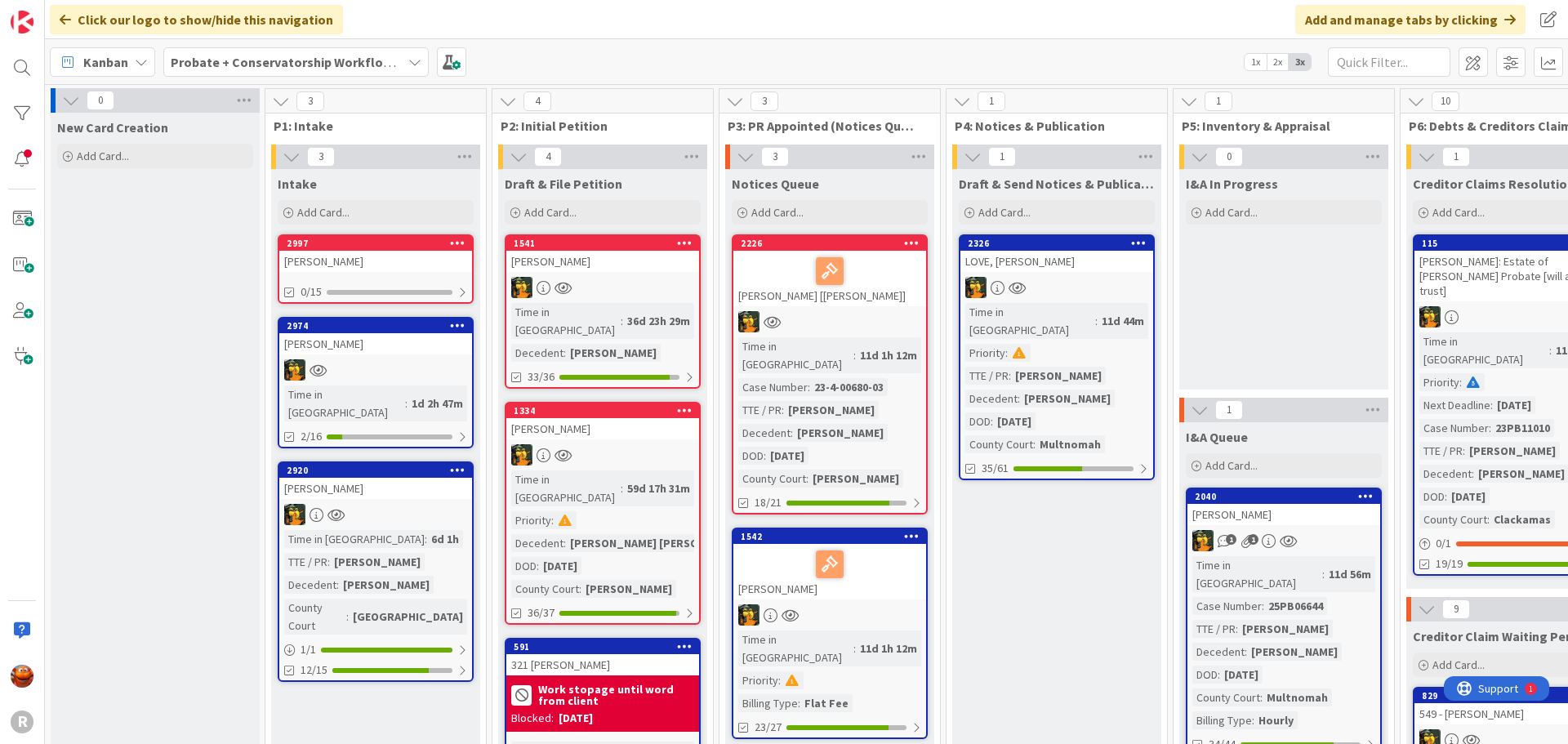
click at [370, 257] on div "[PERSON_NAME]" at bounding box center [375, 260] width 193 height 21
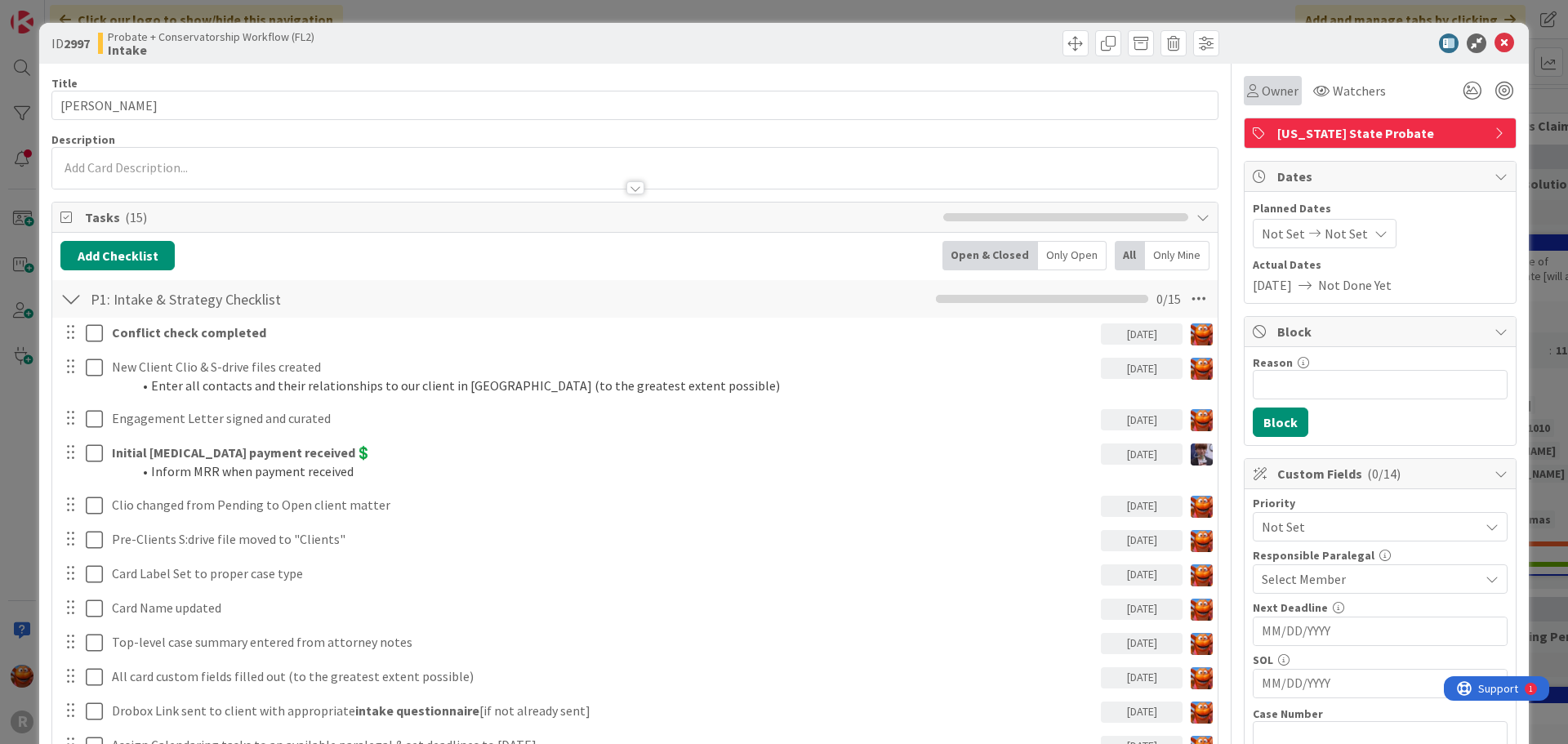
click at [1276, 92] on span "Owner" at bounding box center [1280, 90] width 37 height 20
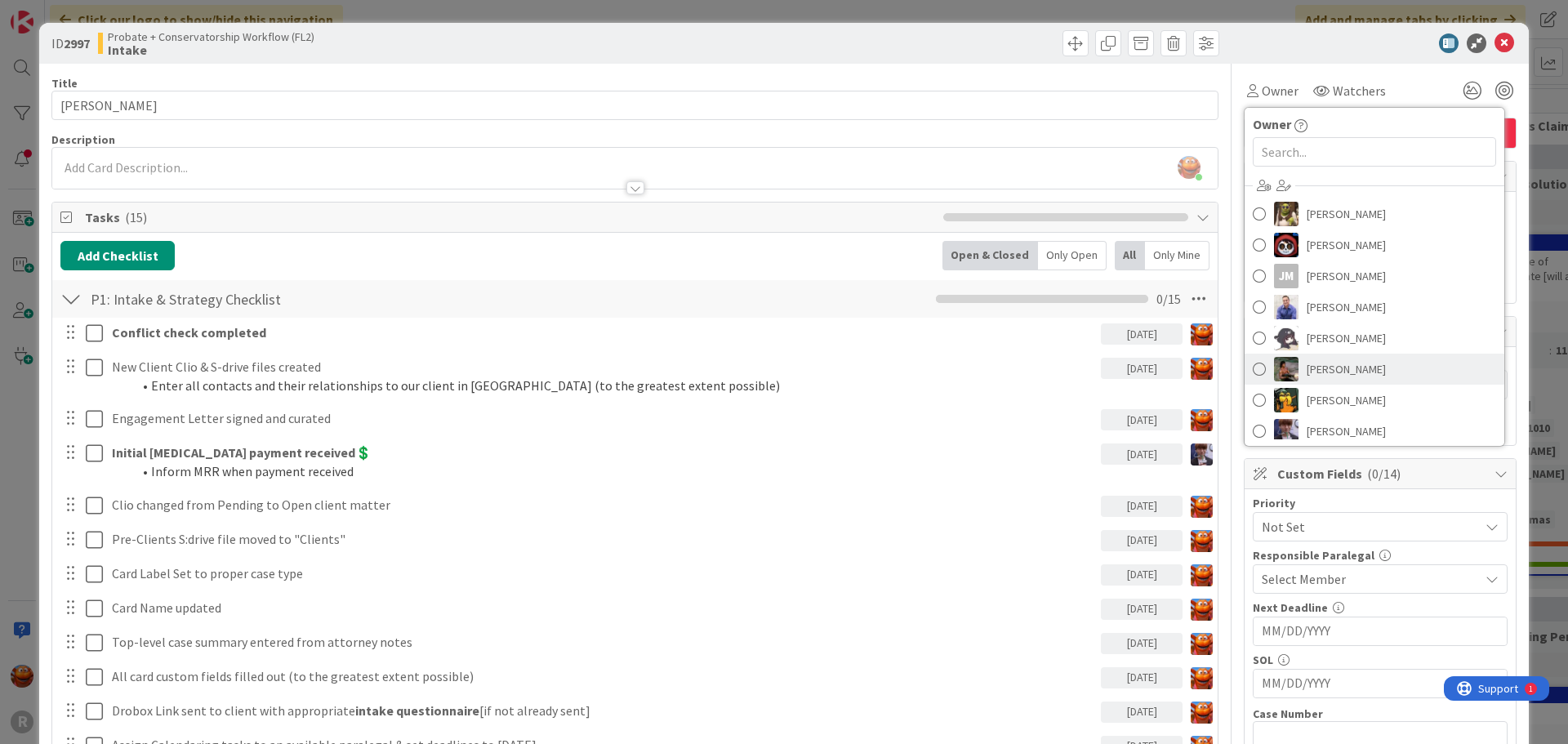
scroll to position [81, 0]
click at [1345, 381] on span "[PERSON_NAME]" at bounding box center [1346, 371] width 80 height 24
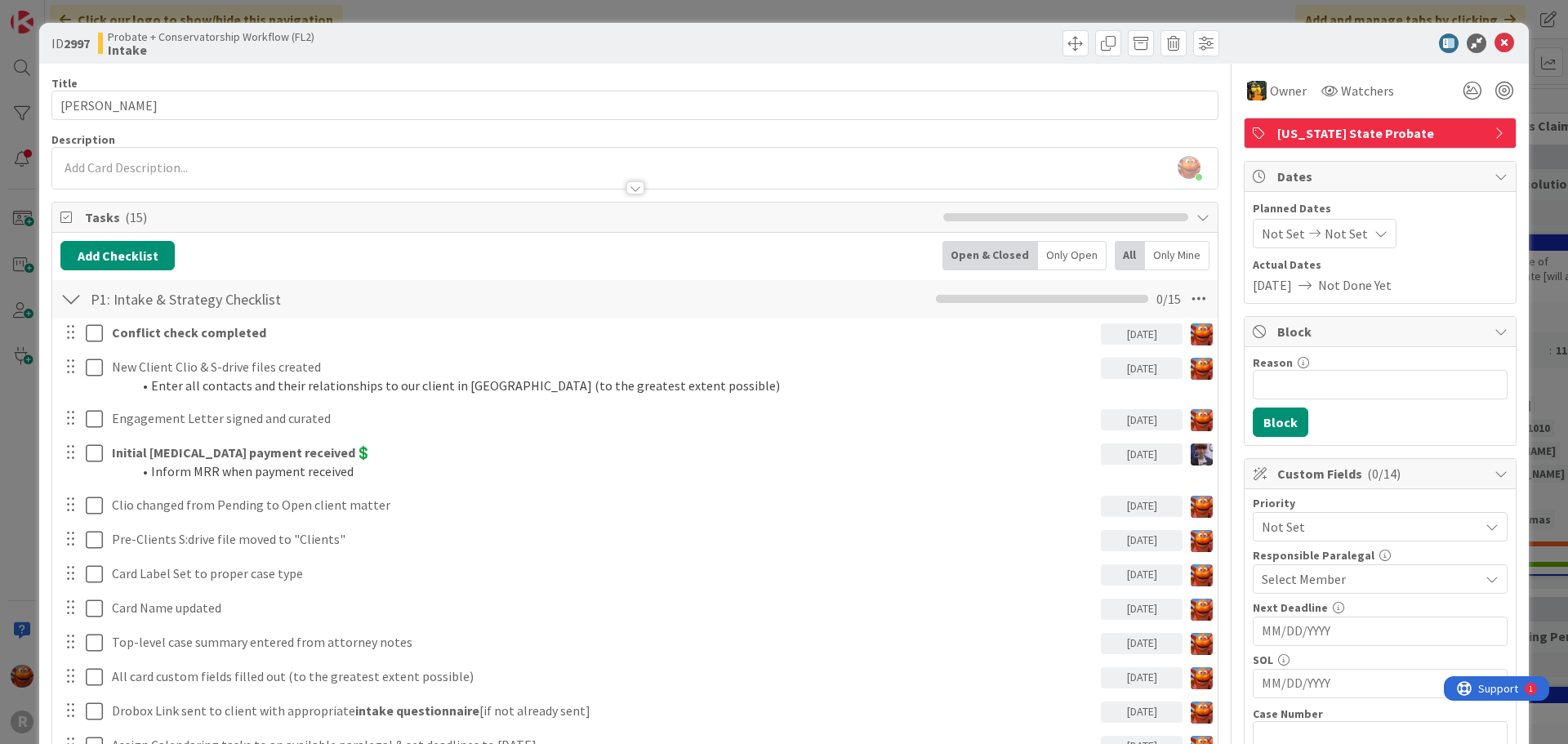
click at [1303, 586] on span "Select Member" at bounding box center [1303, 579] width 84 height 20
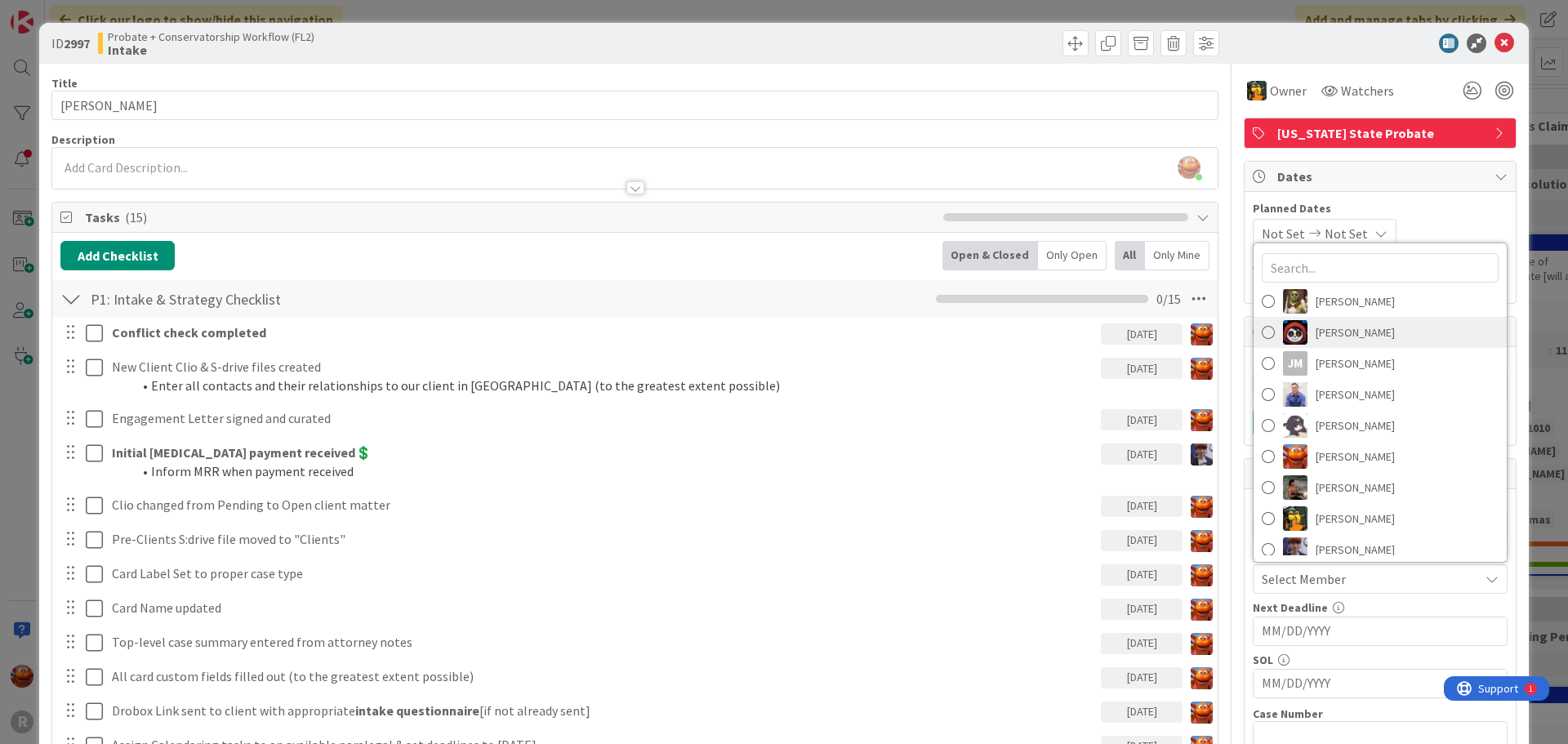
click at [1333, 333] on span "[PERSON_NAME]" at bounding box center [1355, 332] width 80 height 24
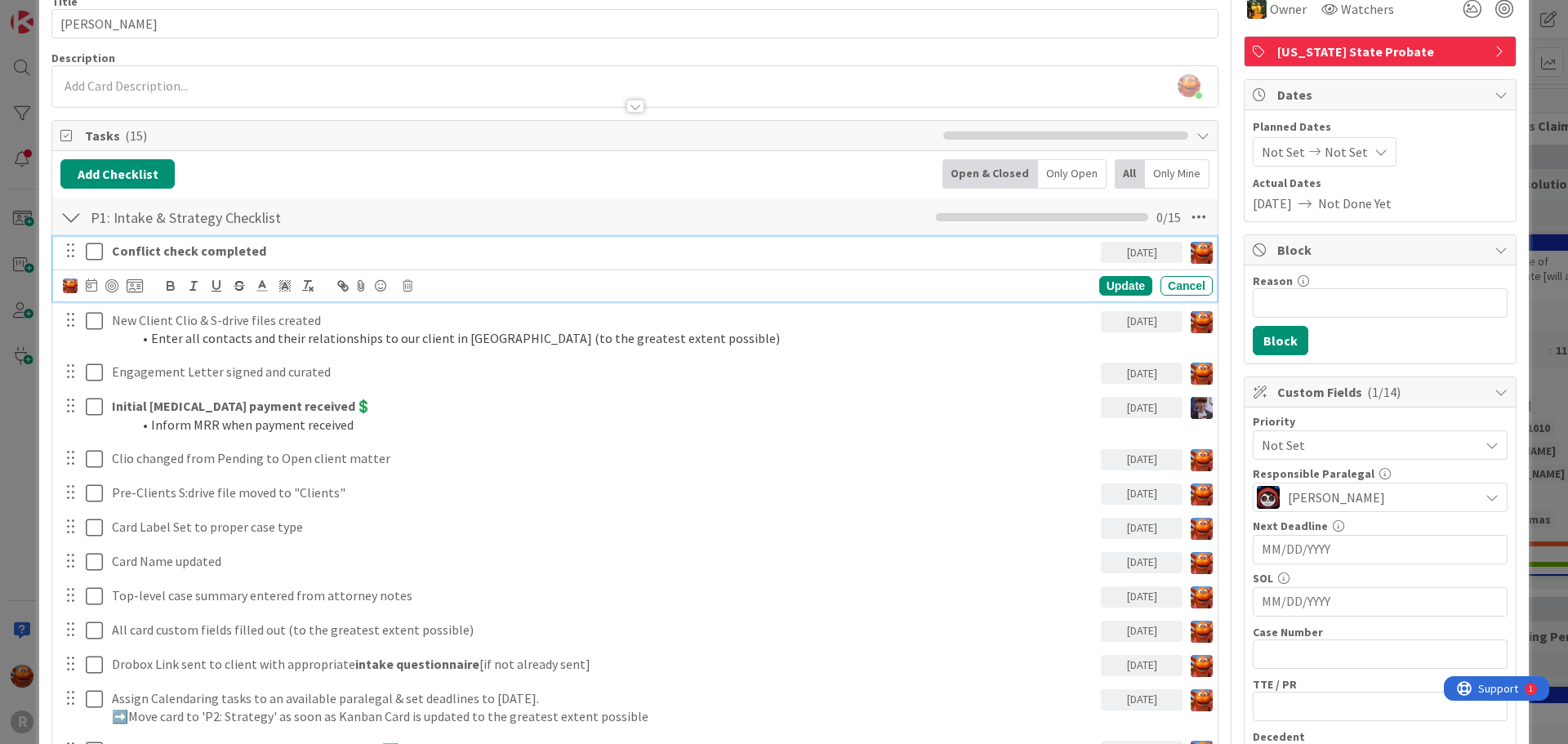
click at [159, 250] on strong "Conflict check completed" at bounding box center [189, 250] width 155 height 16
click at [89, 284] on icon at bounding box center [91, 285] width 12 height 13
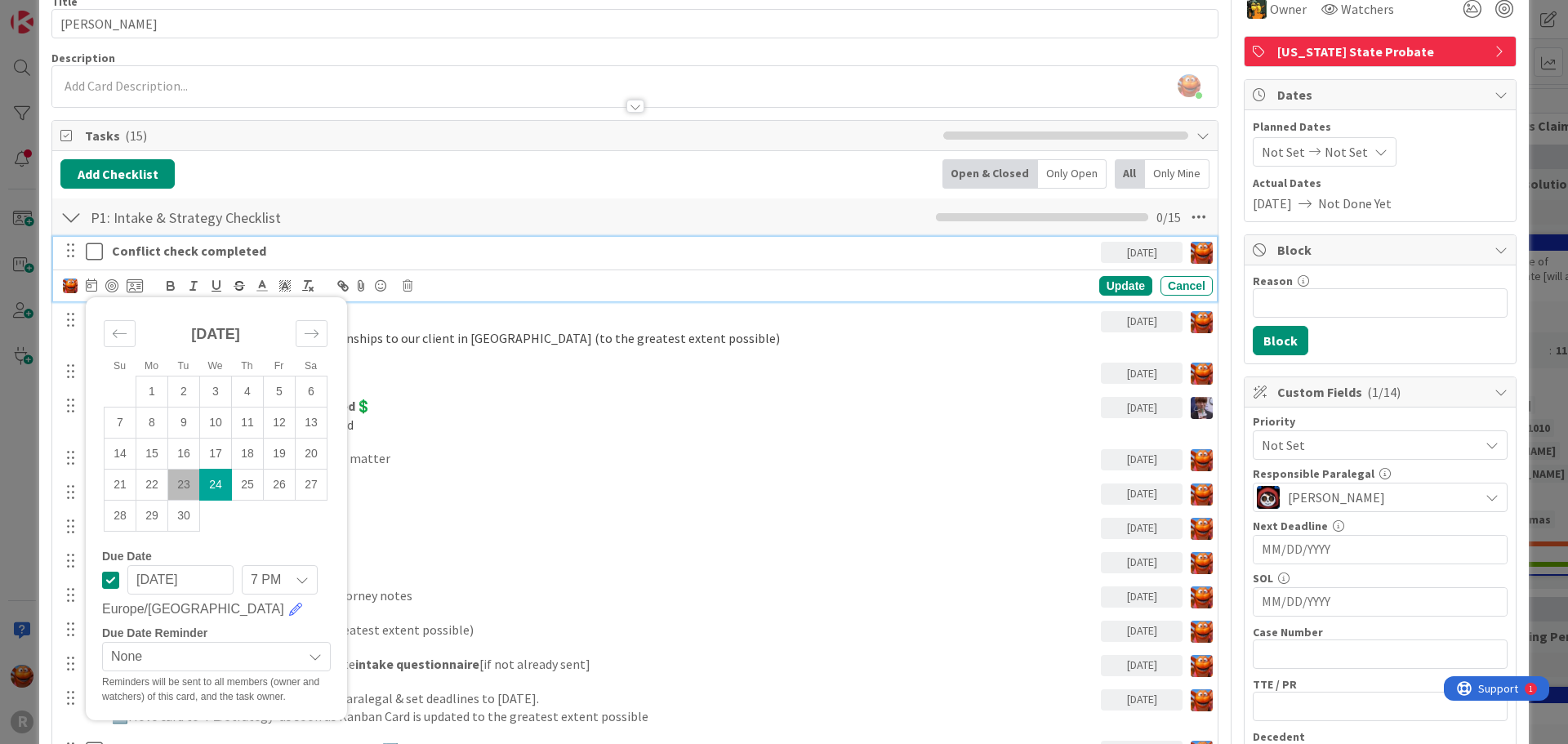
click at [194, 485] on td "23" at bounding box center [184, 484] width 32 height 31
type input "[DATE]"
click at [1104, 280] on div "Update" at bounding box center [1126, 286] width 53 height 20
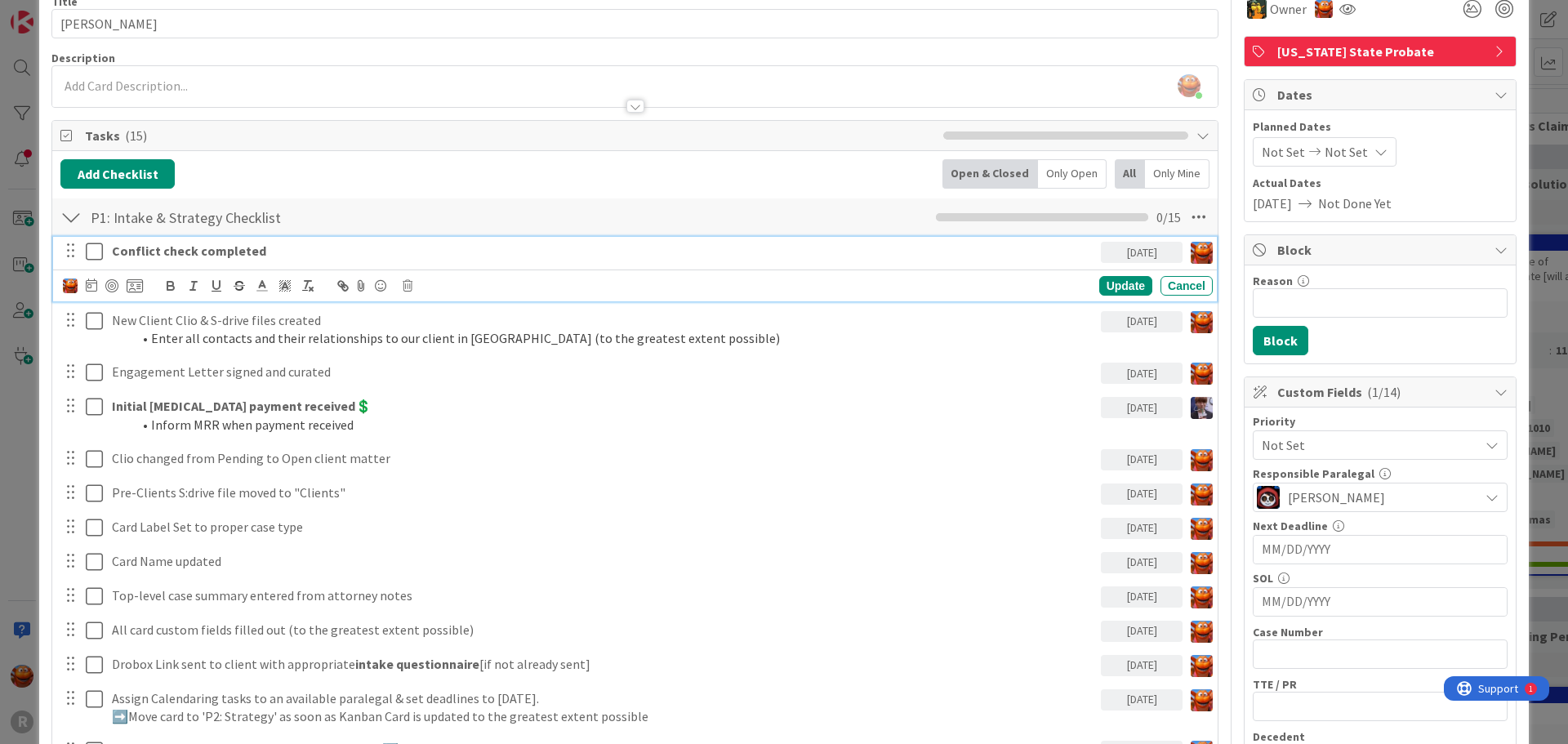
click at [142, 247] on strong "Conflict check completed" at bounding box center [189, 250] width 155 height 16
click at [115, 282] on div at bounding box center [112, 286] width 13 height 13
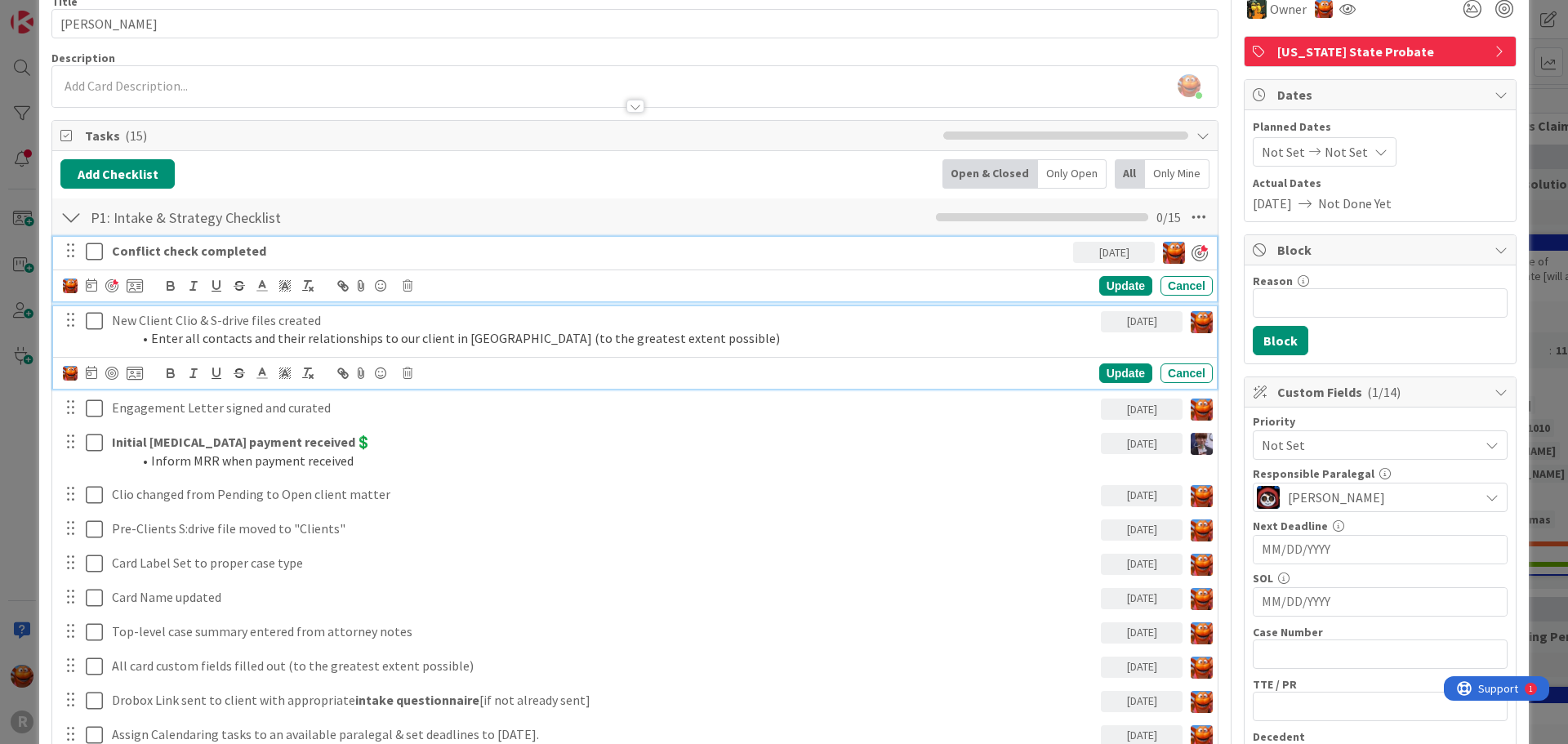
click at [212, 329] on li "Enter all contacts and their relationships to our client in [GEOGRAPHIC_DATA] (…" at bounding box center [612, 338] width 963 height 19
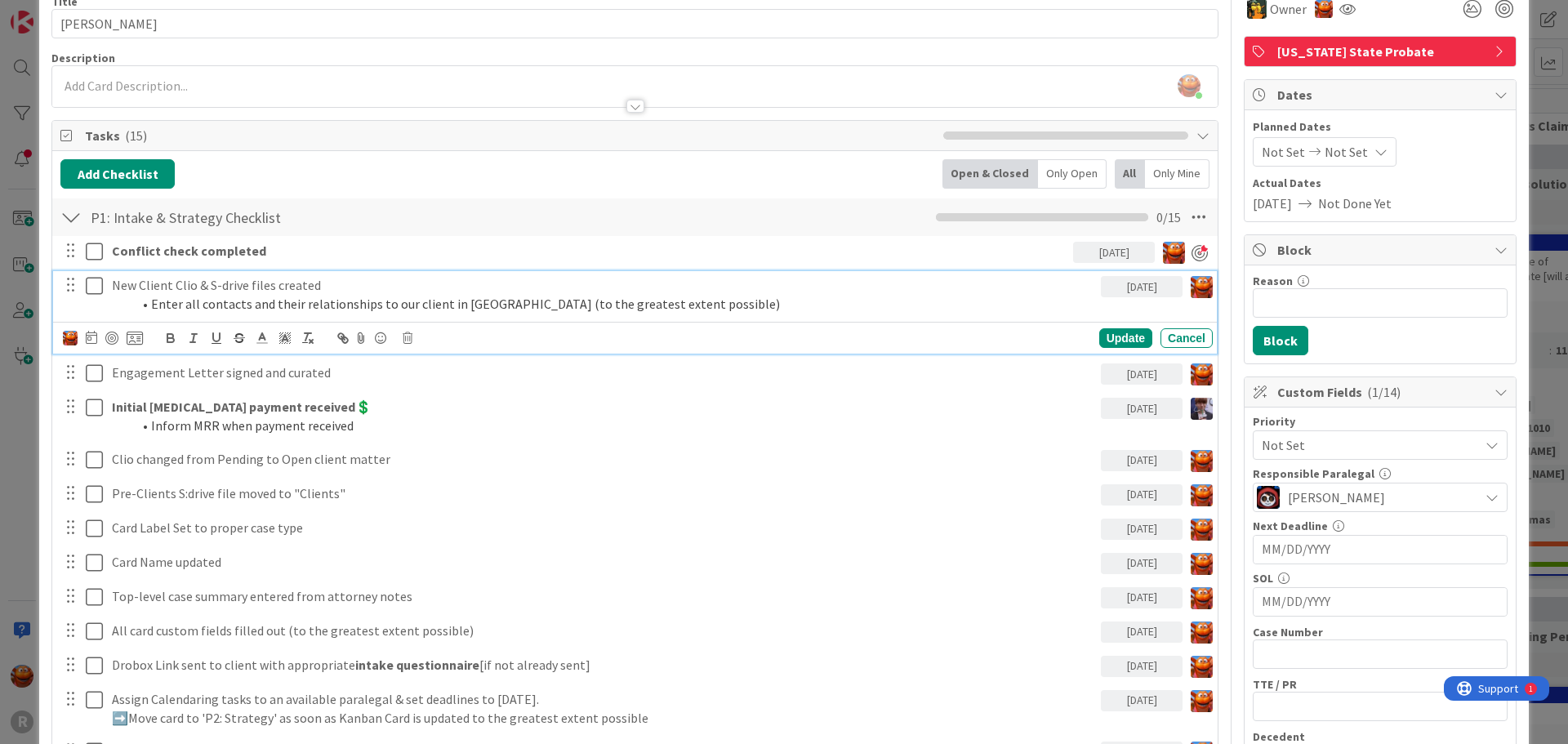
scroll to position [46, 0]
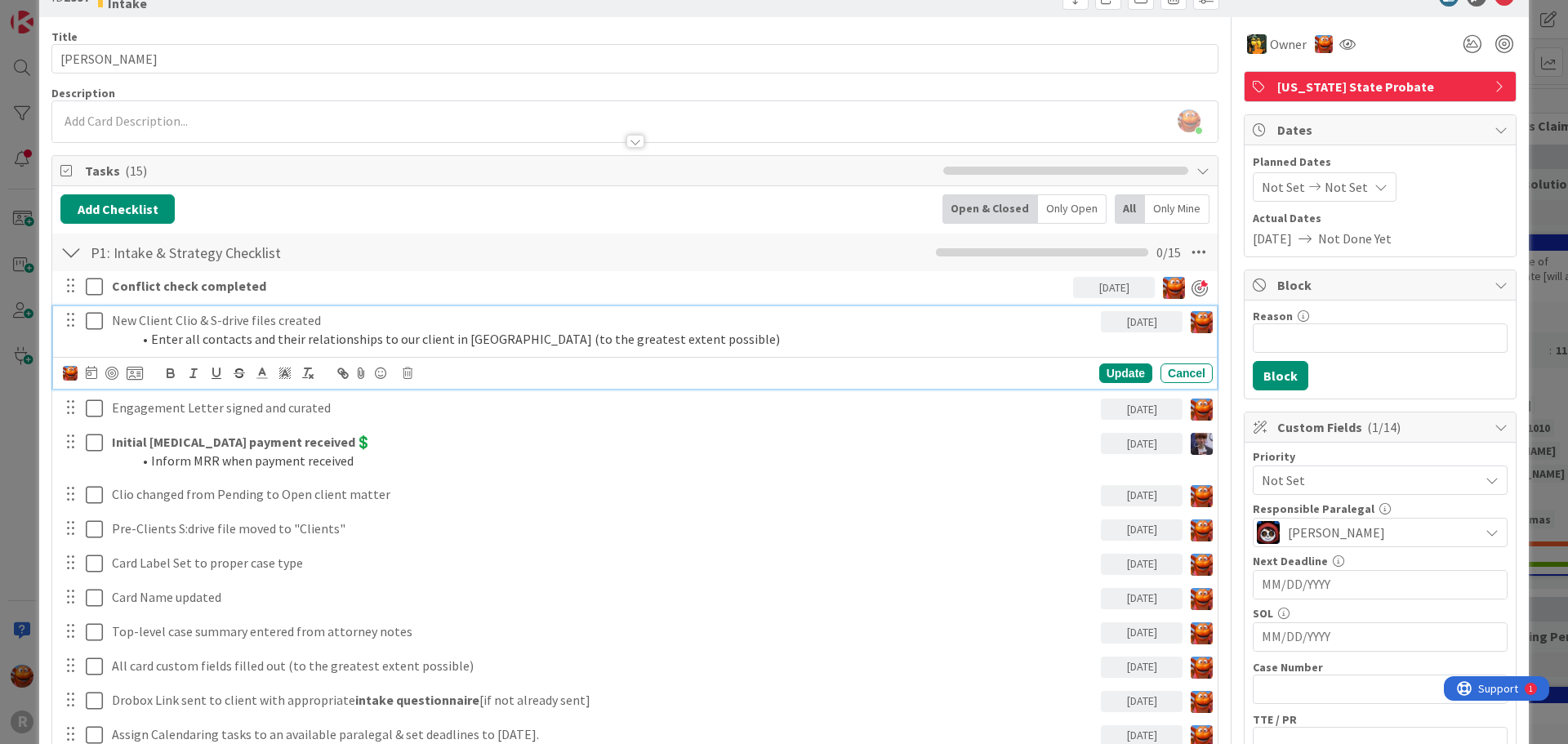
click at [92, 320] on icon at bounding box center [94, 321] width 17 height 20
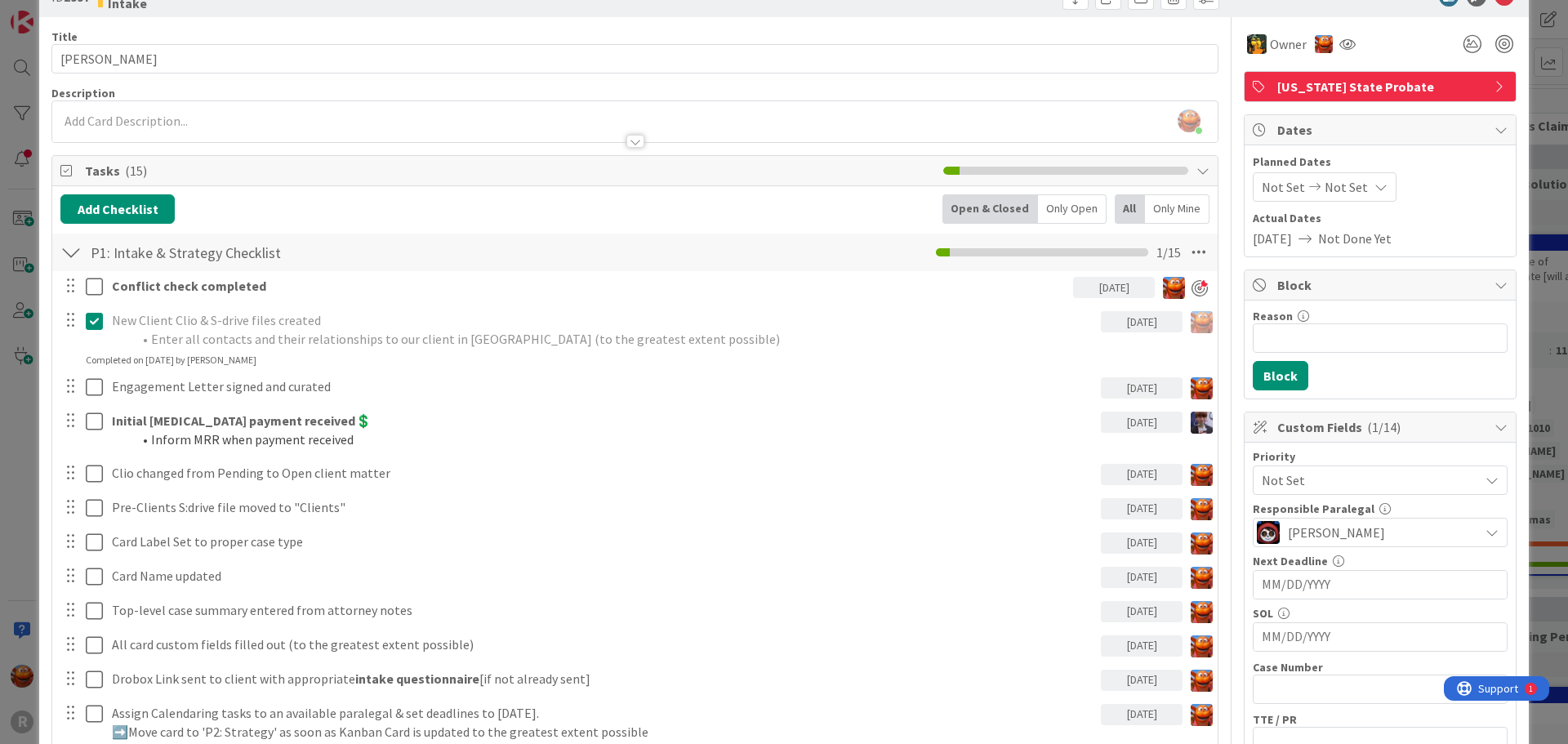
scroll to position [128, 0]
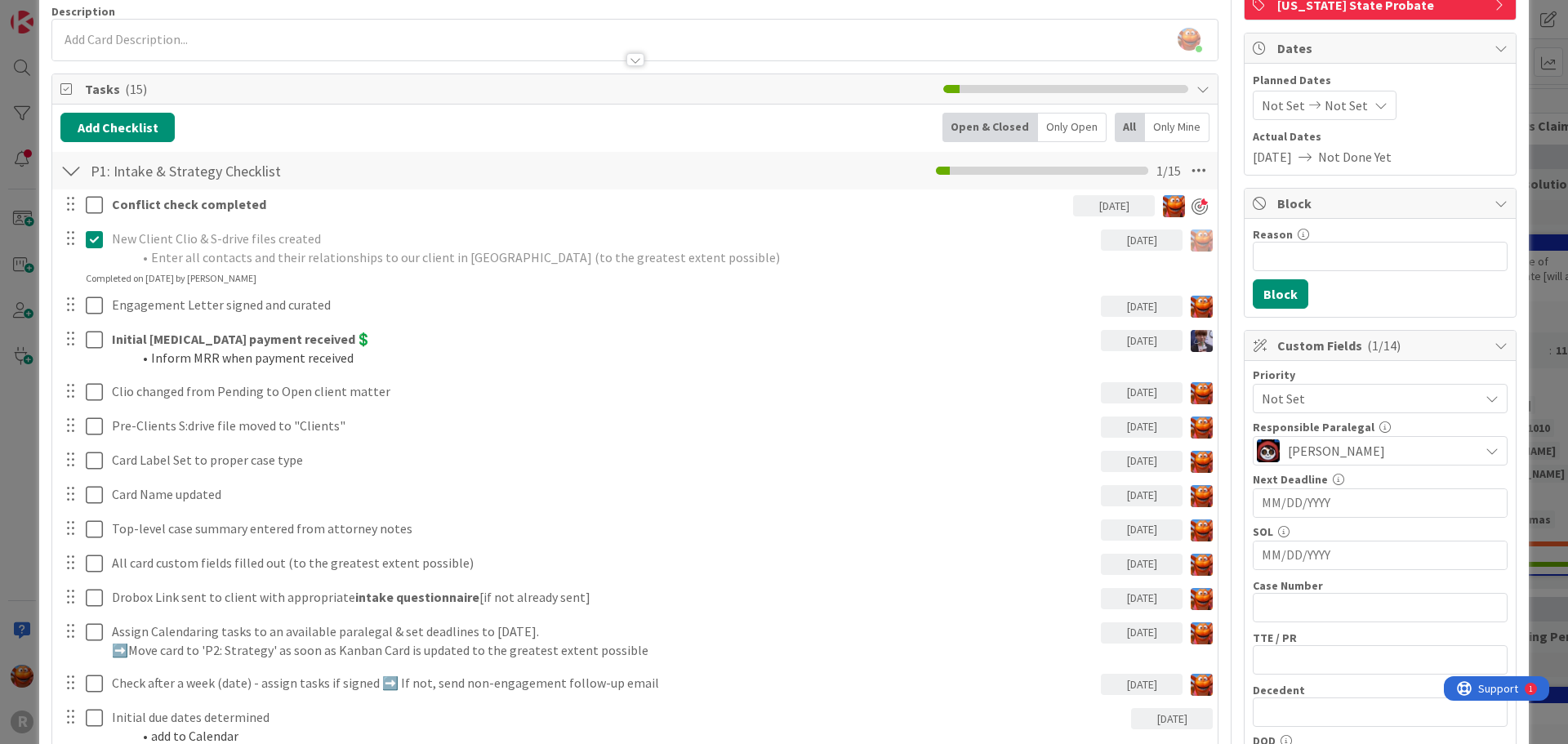
click at [24, 81] on div "ID 2997 Probate + Conservatorship Workflow (FL2) Intake Title 16 / 128 [PERSON_…" at bounding box center [784, 372] width 1568 height 744
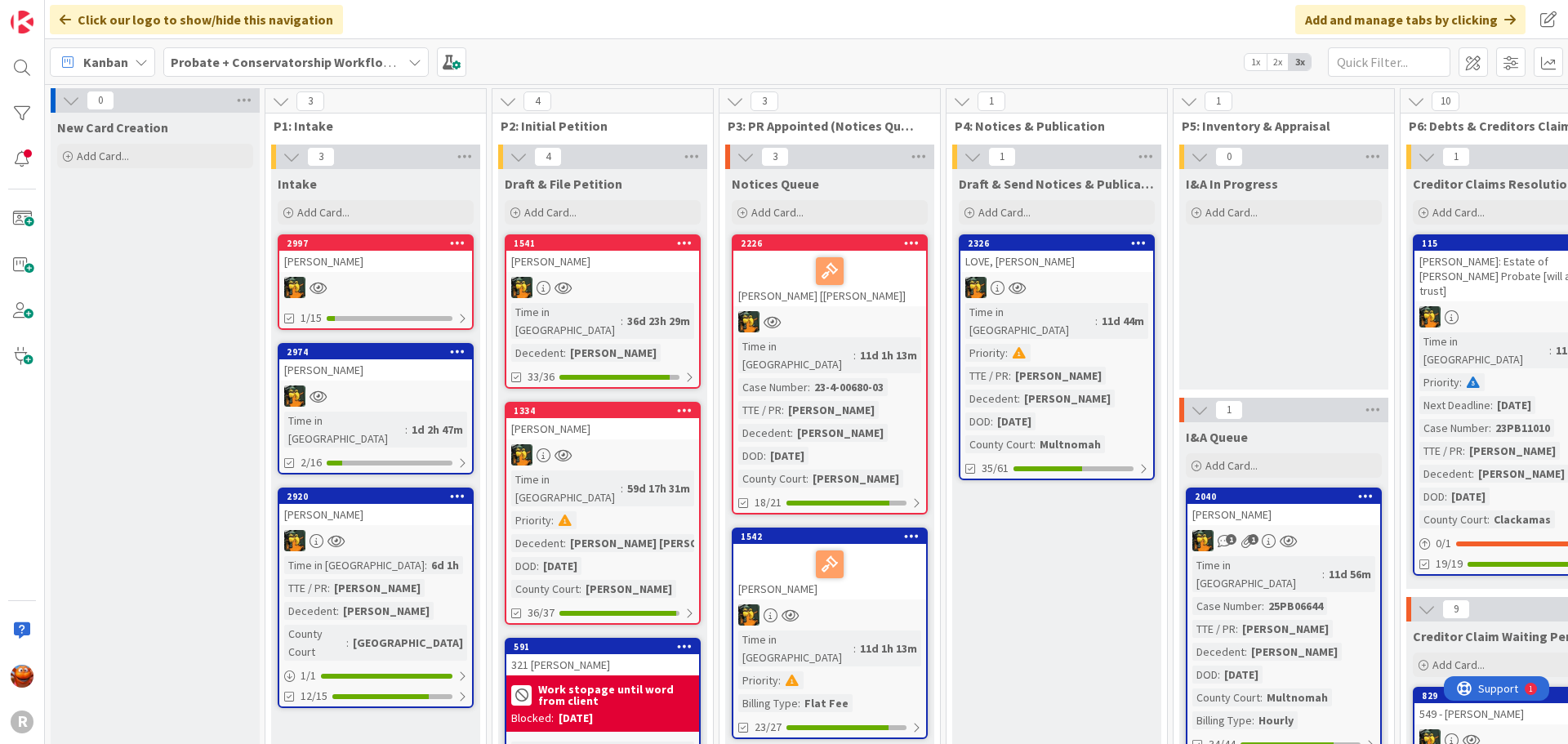
click at [212, 71] on div "Probate + Conservatorship Workflow (FL2)" at bounding box center [297, 61] width 266 height 30
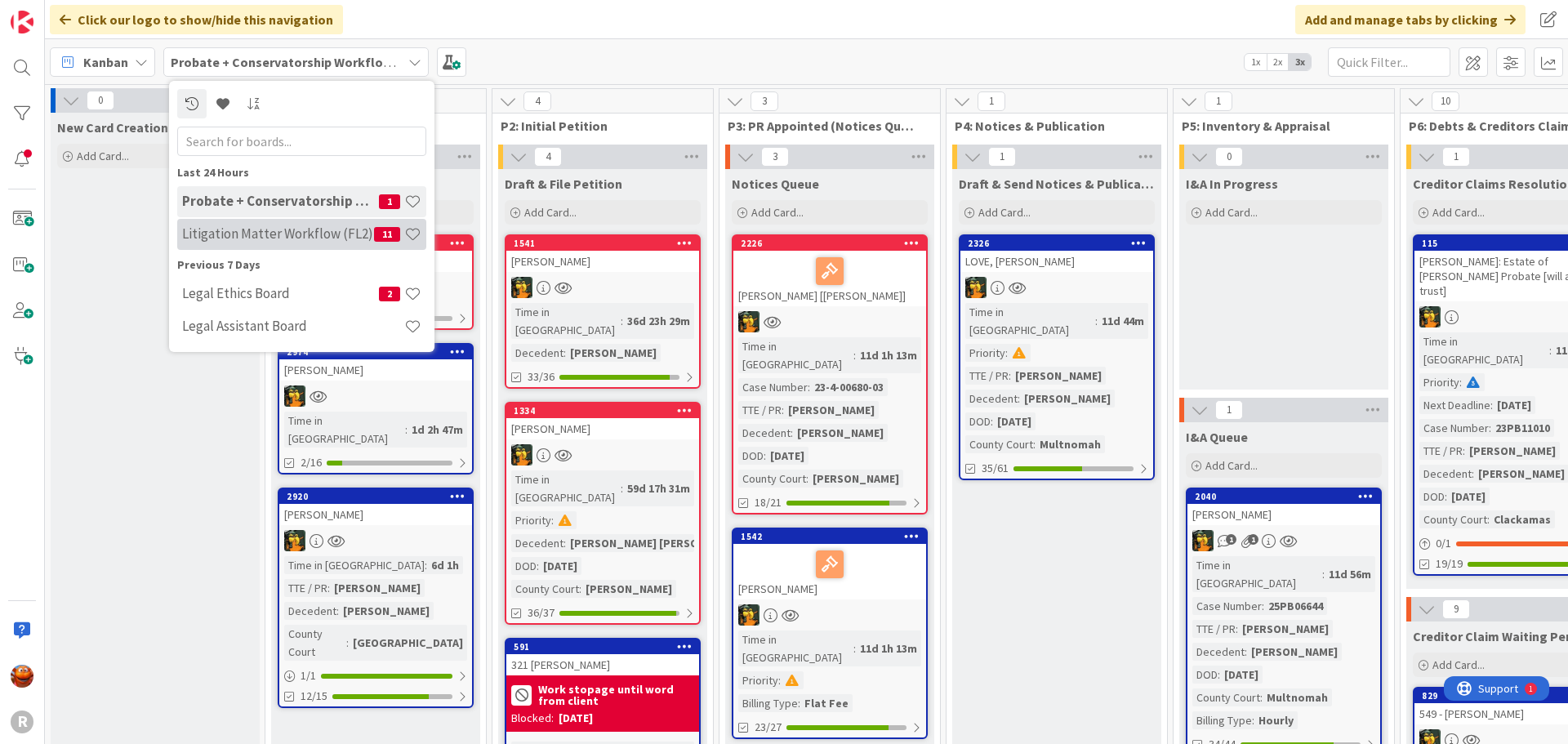
click at [232, 221] on div "Litigation Matter Workflow (FL2) 11" at bounding box center [301, 234] width 249 height 31
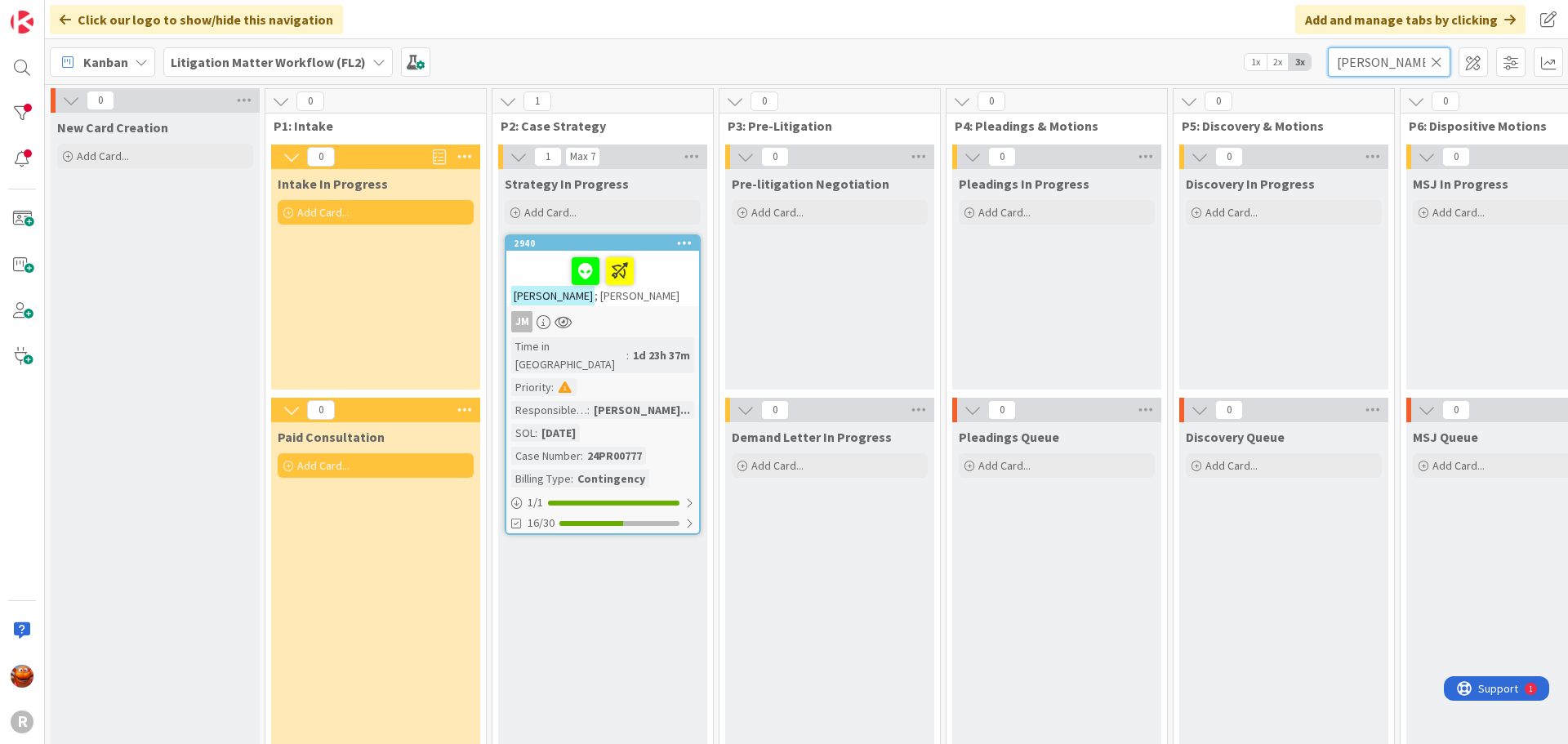
click at [1377, 66] on input "[PERSON_NAME]" at bounding box center [1388, 61] width 122 height 30
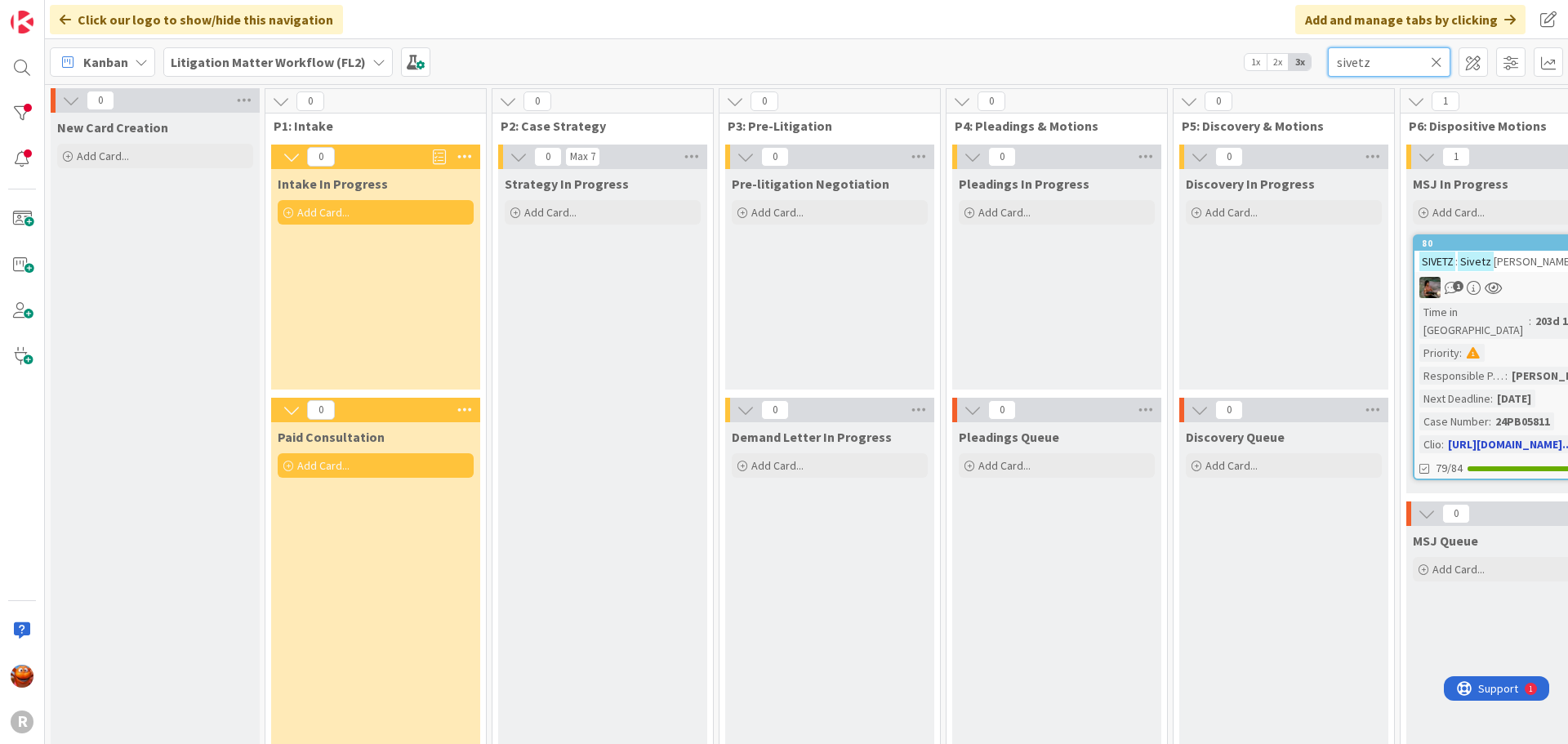
type input "sivetz"
click at [1534, 286] on div "1" at bounding box center [1510, 287] width 193 height 21
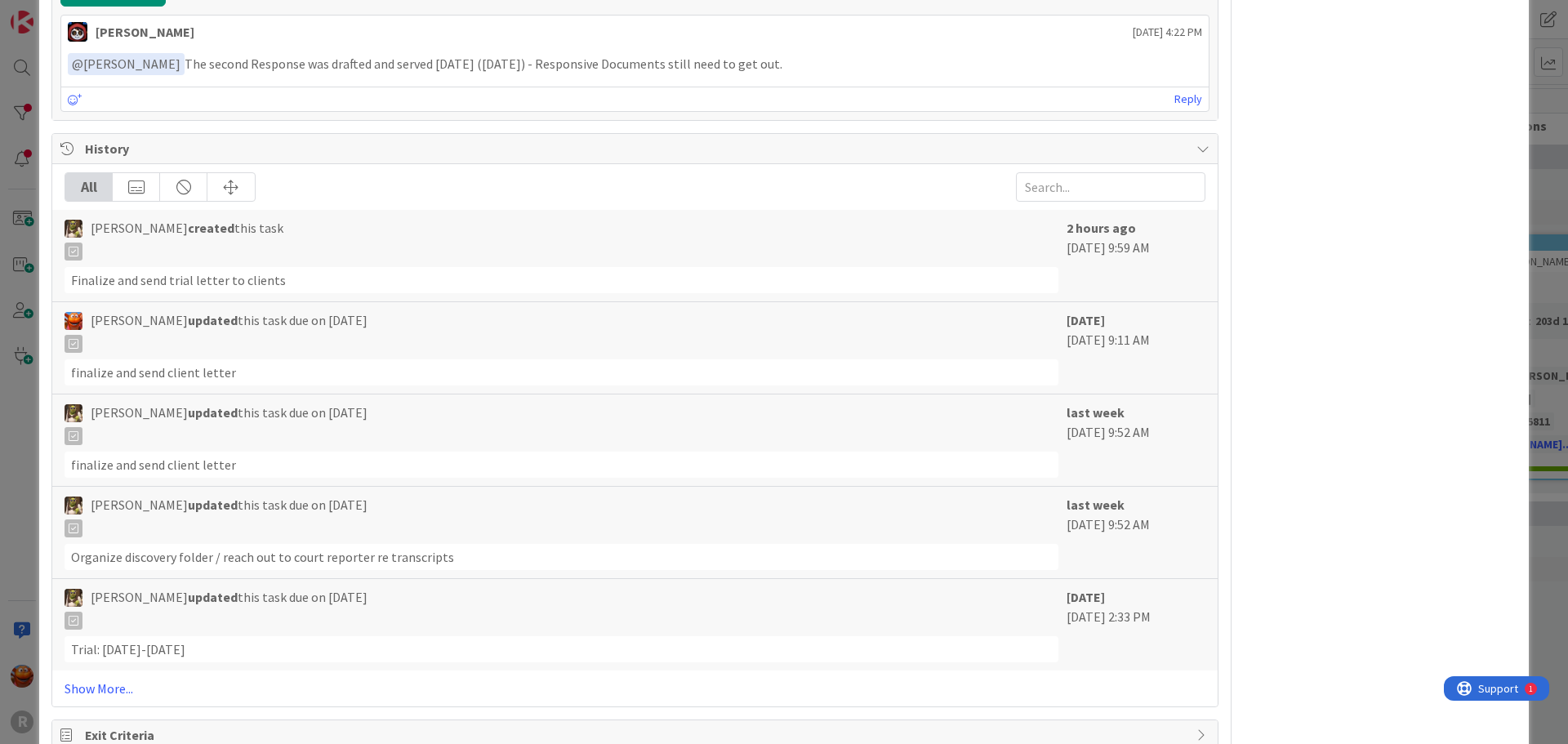
scroll to position [4245, 0]
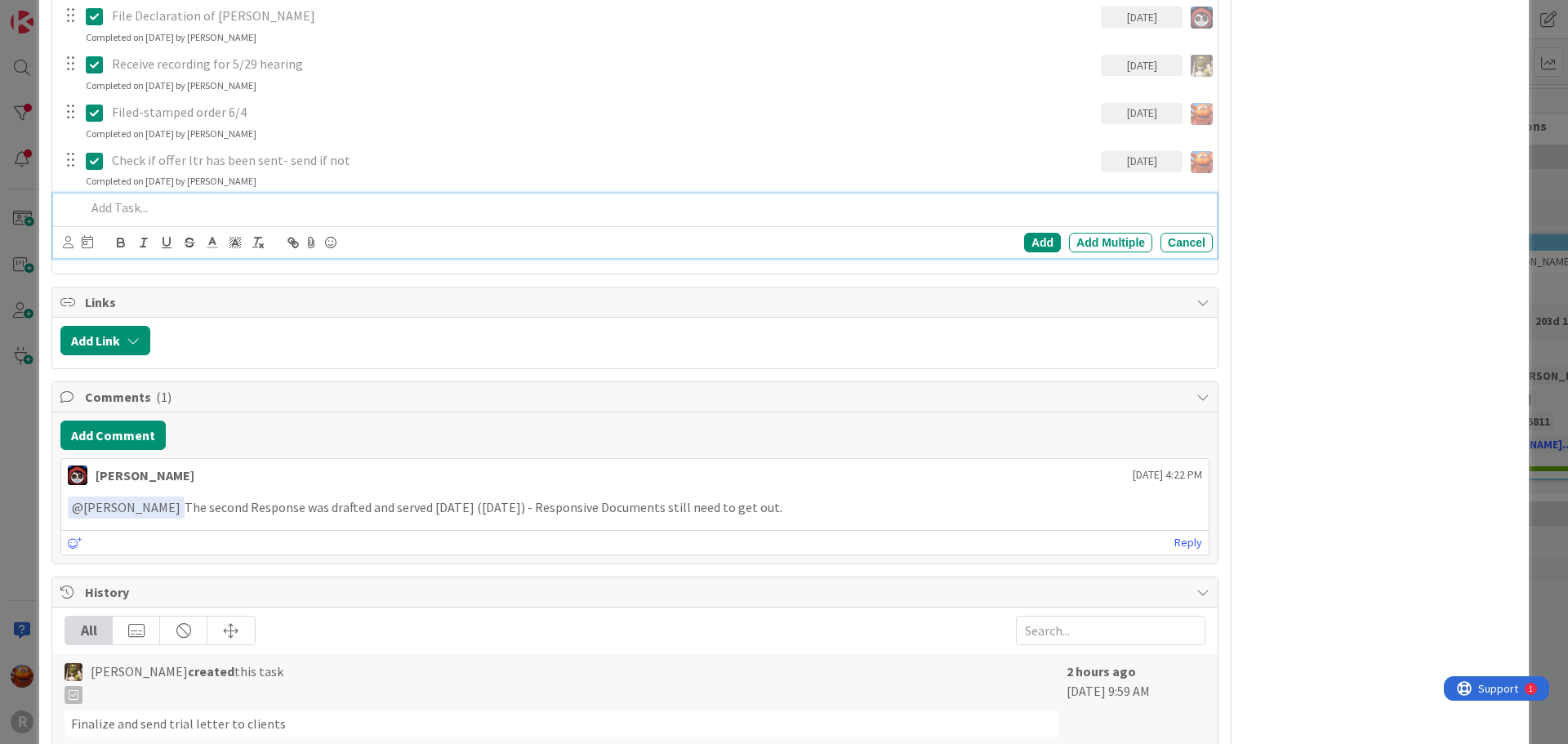
click at [147, 218] on div at bounding box center [647, 208] width 1134 height 29
click at [67, 249] on icon at bounding box center [69, 242] width 11 height 13
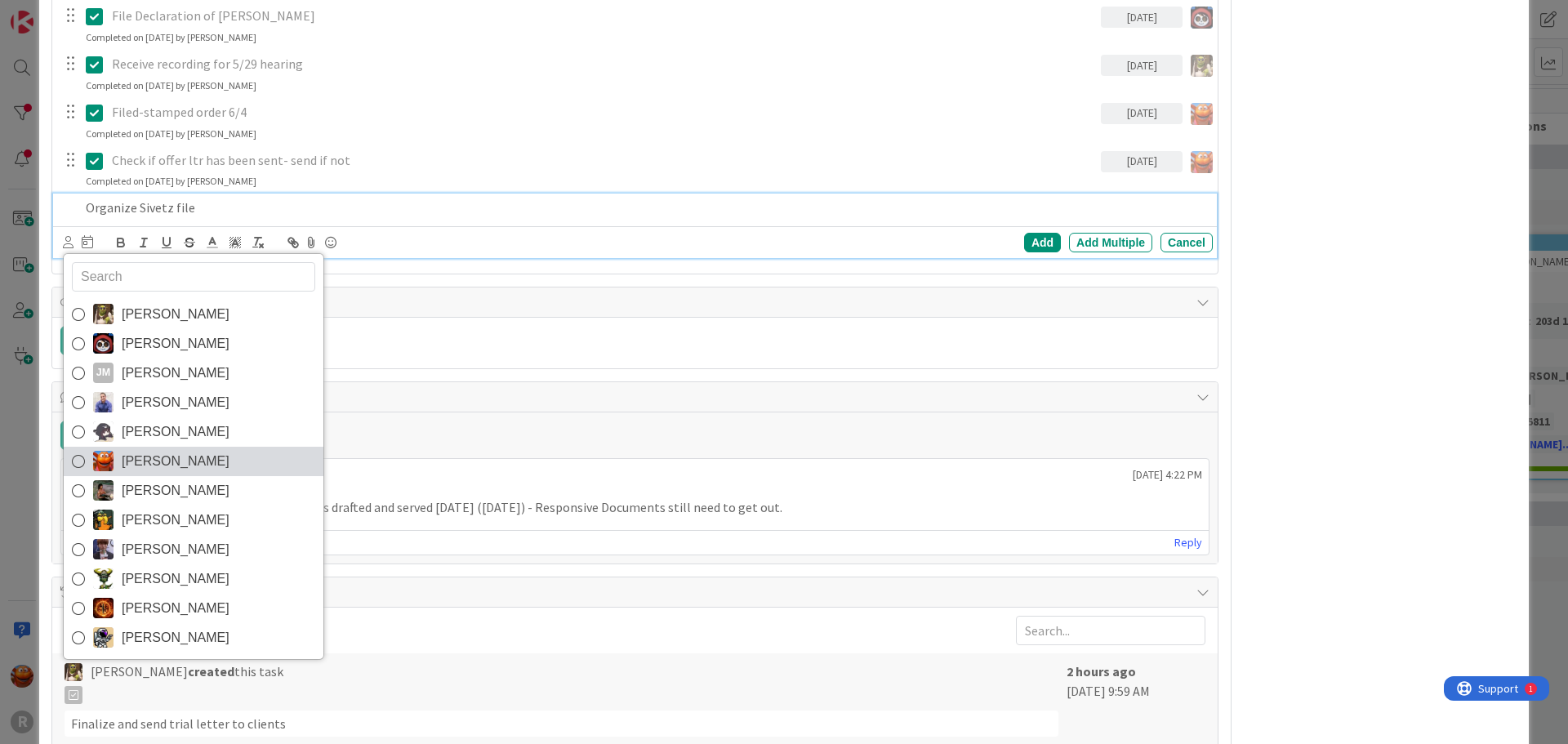
click at [190, 466] on span "[PERSON_NAME]" at bounding box center [175, 461] width 108 height 24
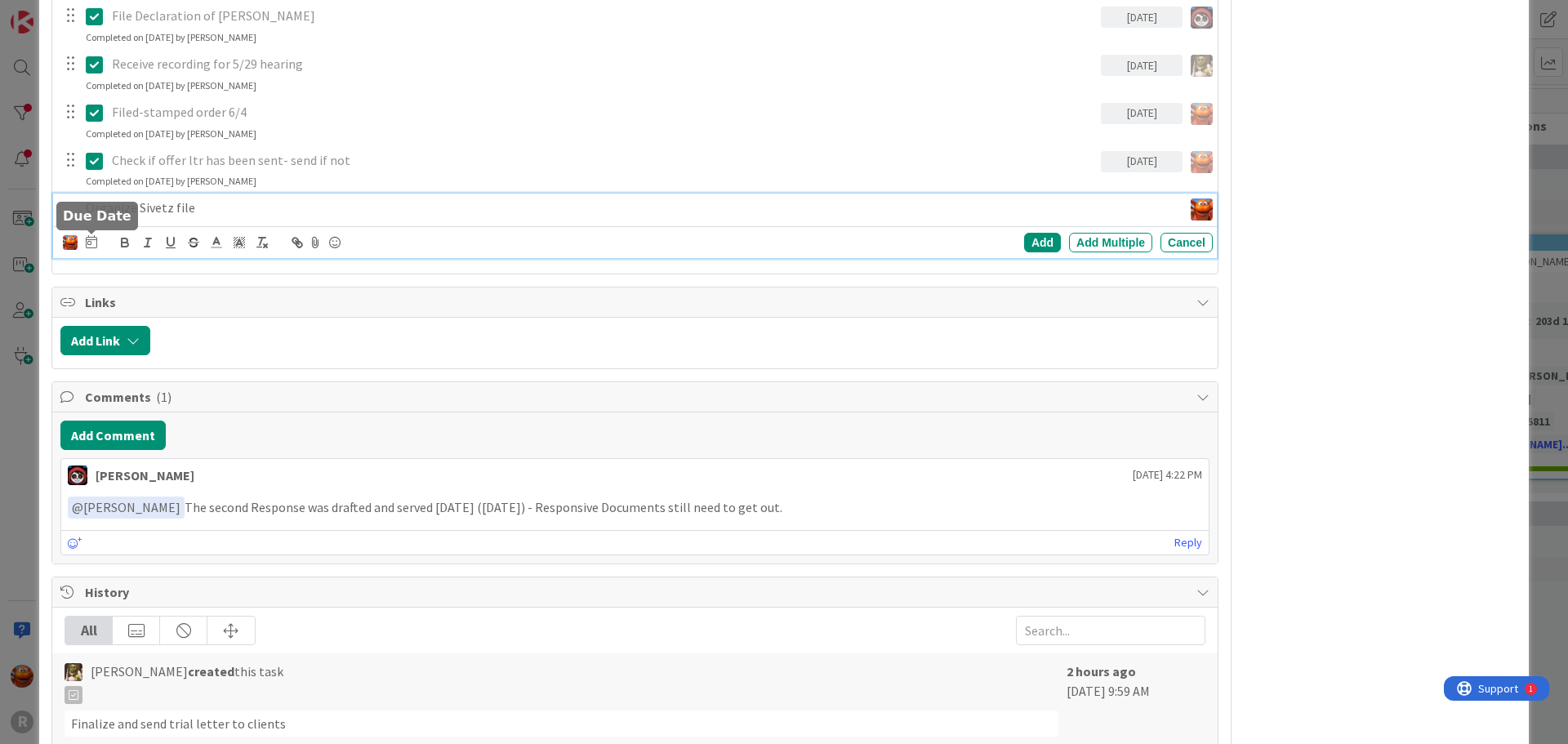
click at [87, 236] on icon at bounding box center [91, 241] width 12 height 13
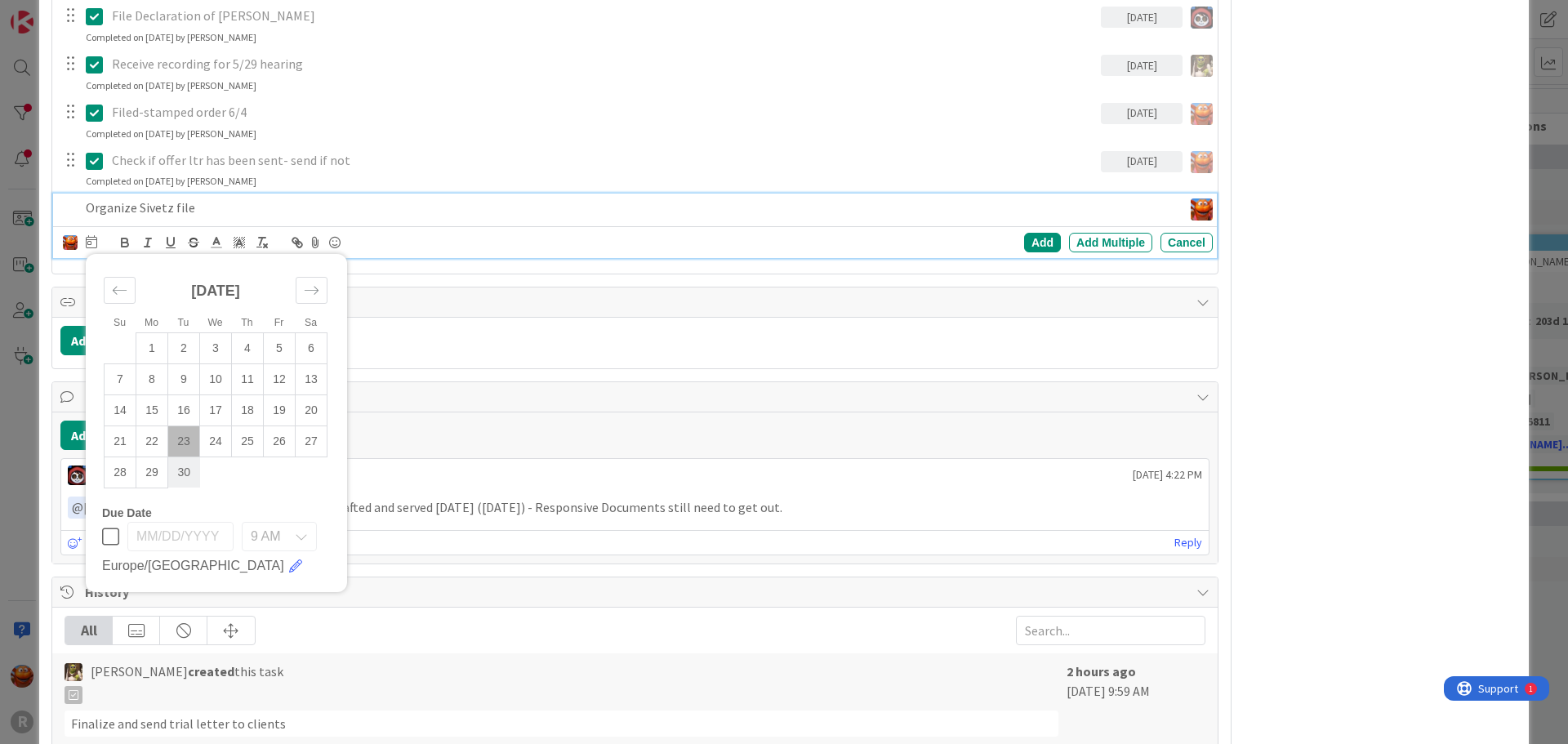
click at [187, 476] on td "30" at bounding box center [184, 472] width 32 height 31
type input "[DATE]"
click at [1036, 248] on div "Add" at bounding box center [1042, 242] width 37 height 20
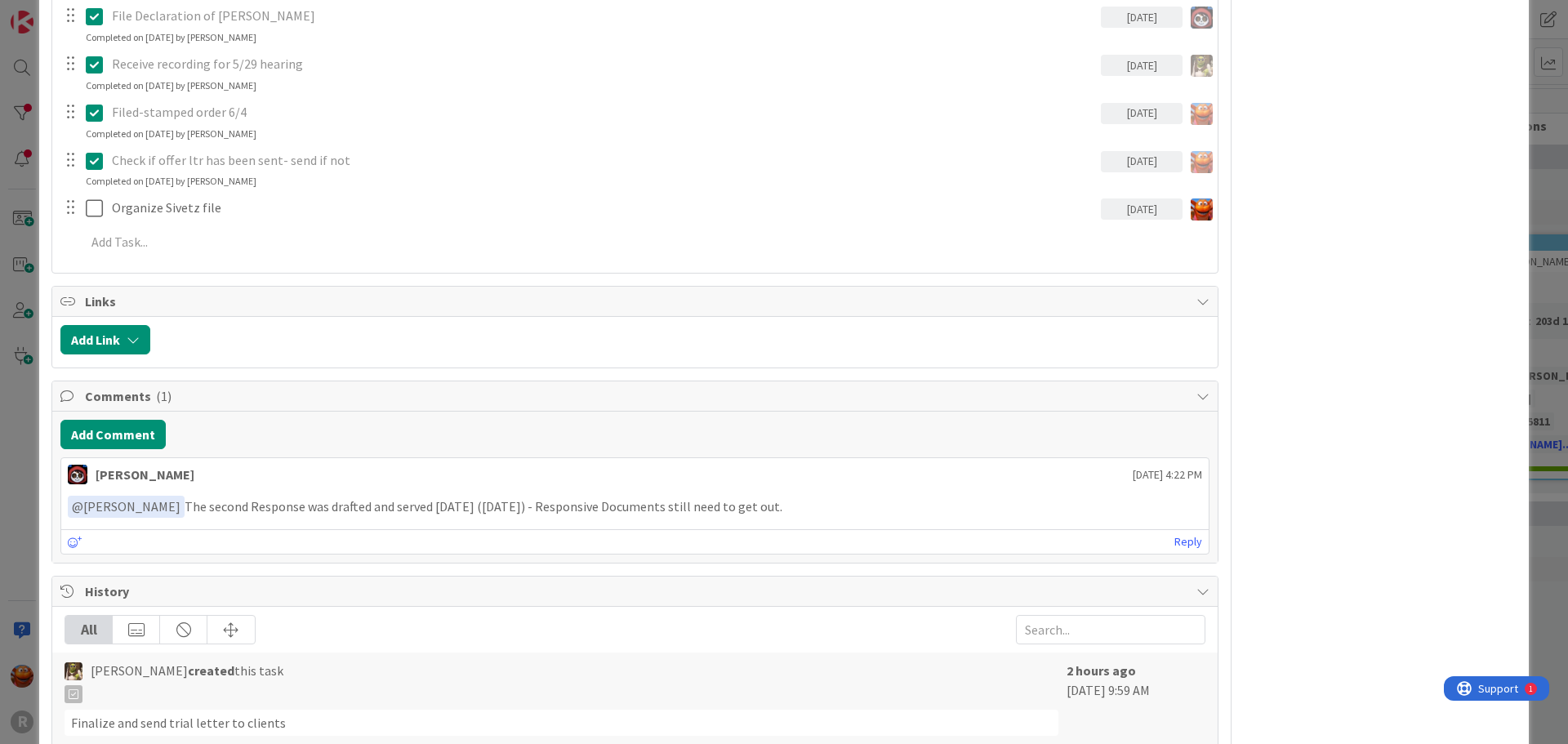
click at [8, 206] on div "ID 80 Litigation Matter Workflow (FL2) MSJ In Progress Title 26 / 128 [PERSON_N…" at bounding box center [784, 372] width 1568 height 744
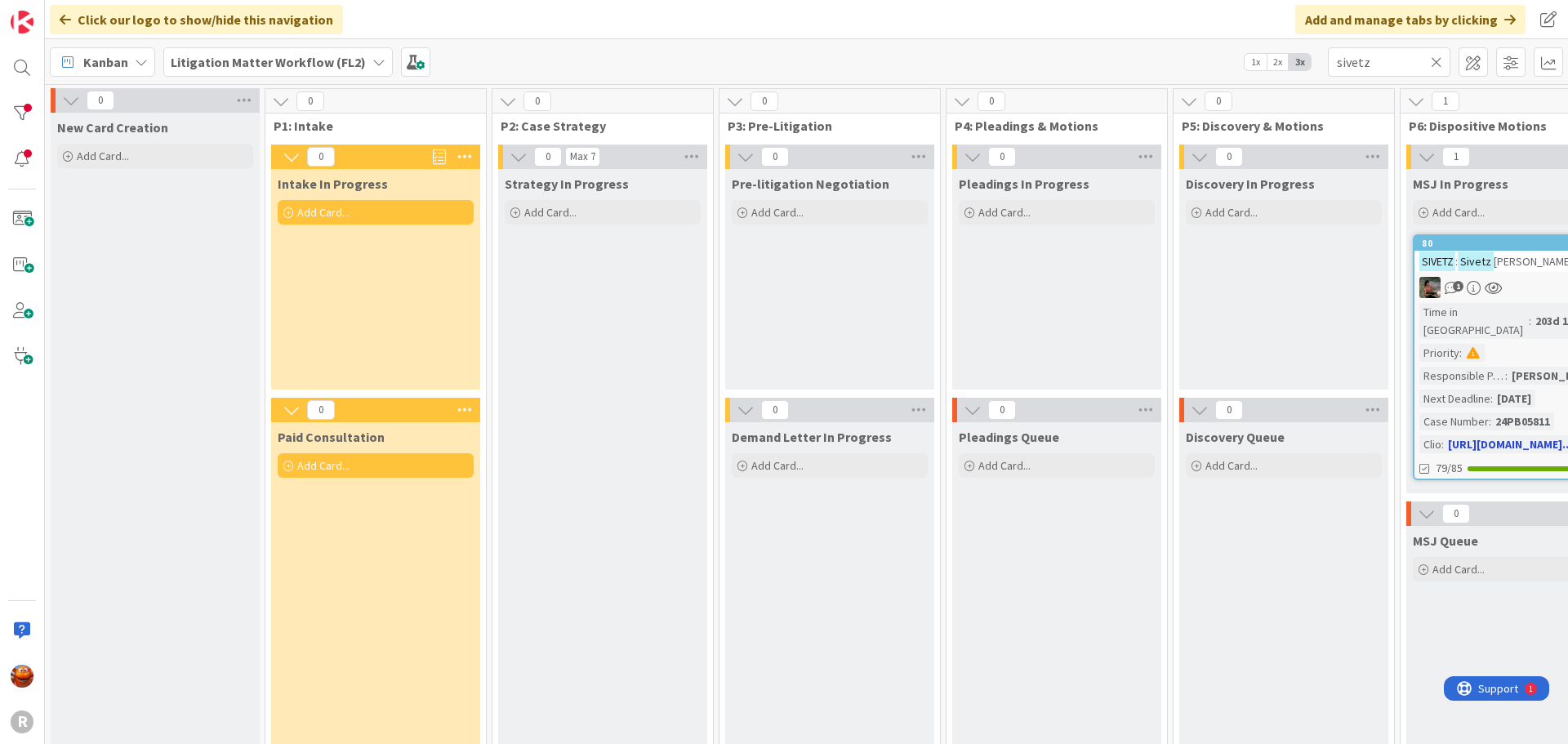
click at [1521, 287] on div "1" at bounding box center [1510, 287] width 193 height 21
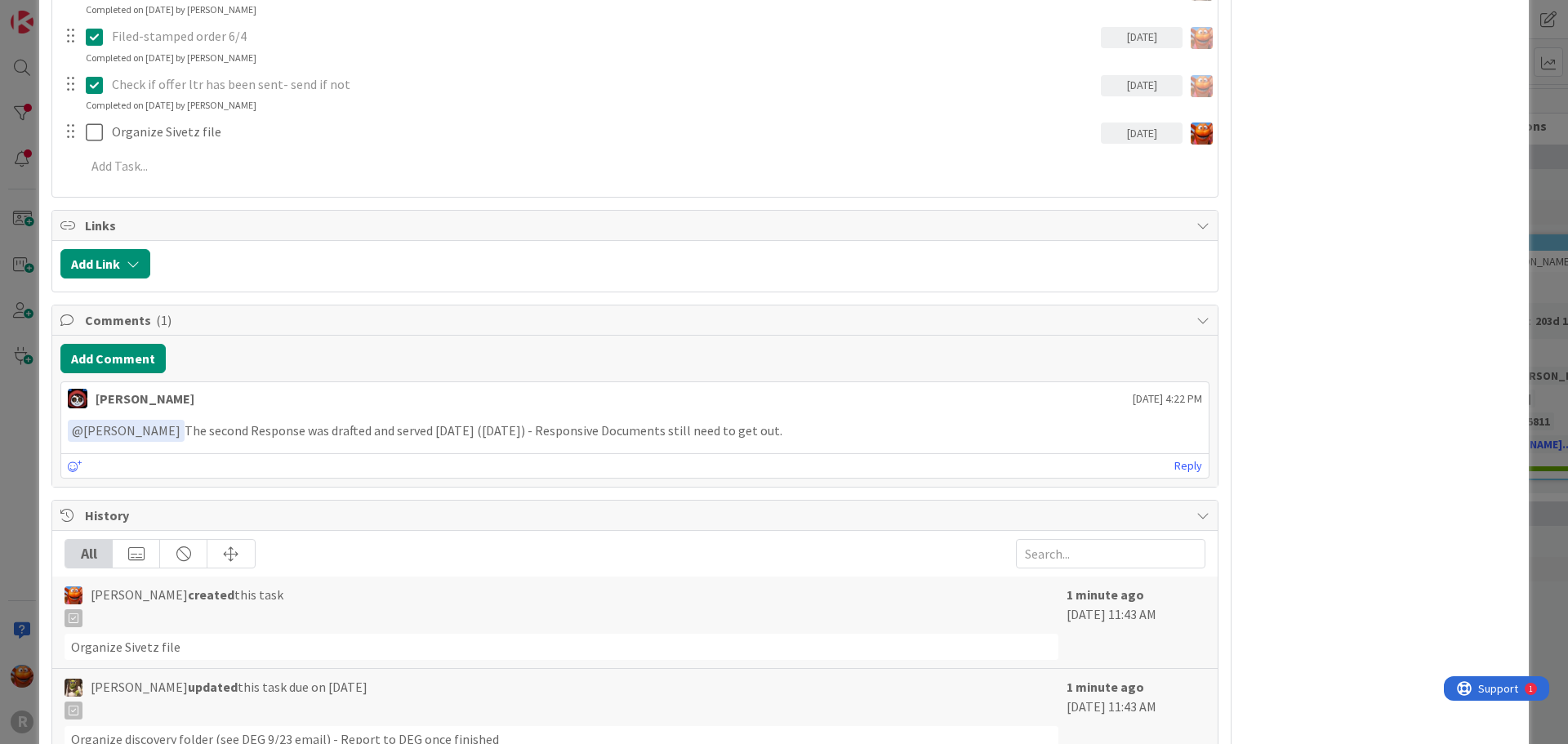
scroll to position [4158, 0]
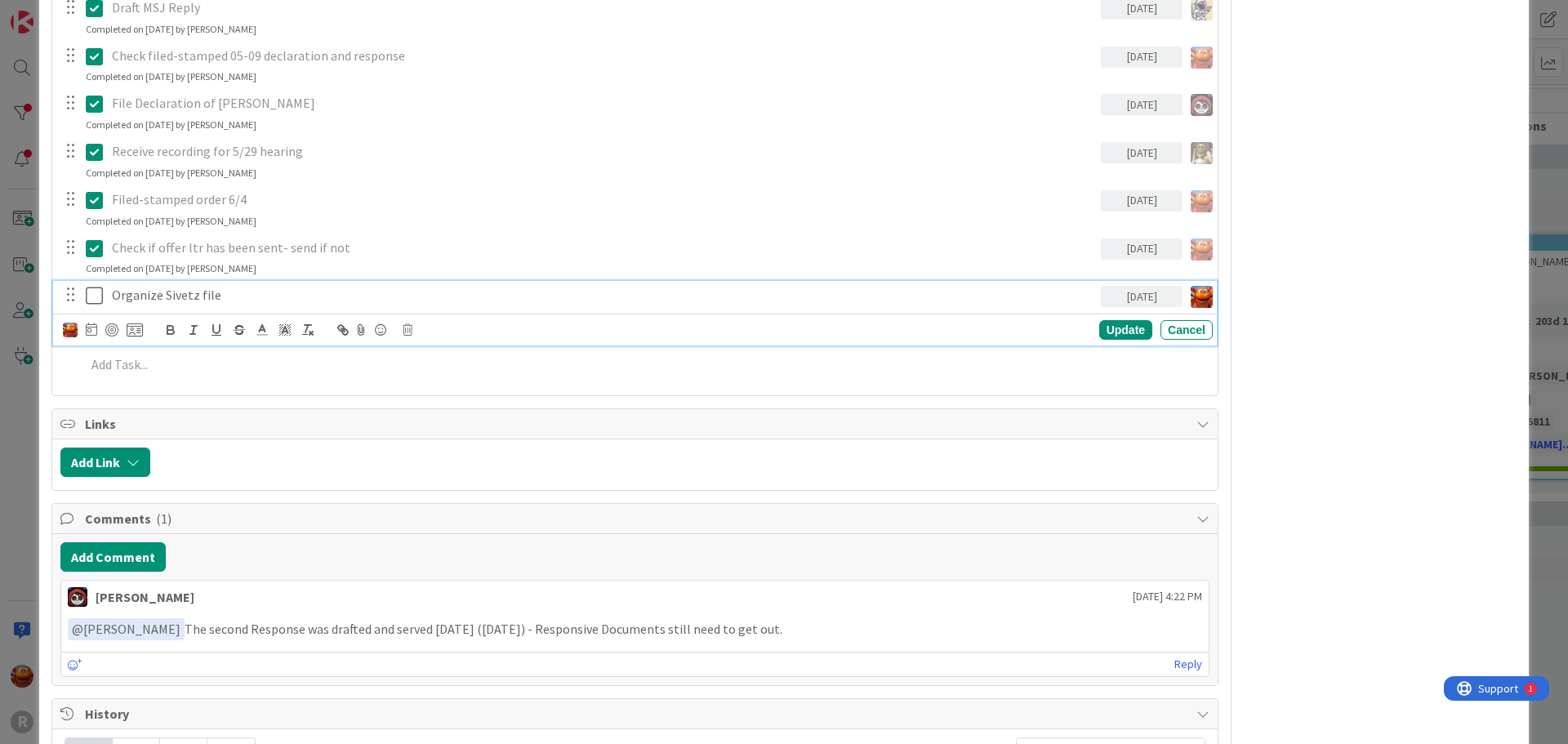
click at [265, 288] on p "Organize Sivetz file" at bounding box center [603, 295] width 982 height 19
click at [1134, 330] on div "Update" at bounding box center [1126, 330] width 53 height 20
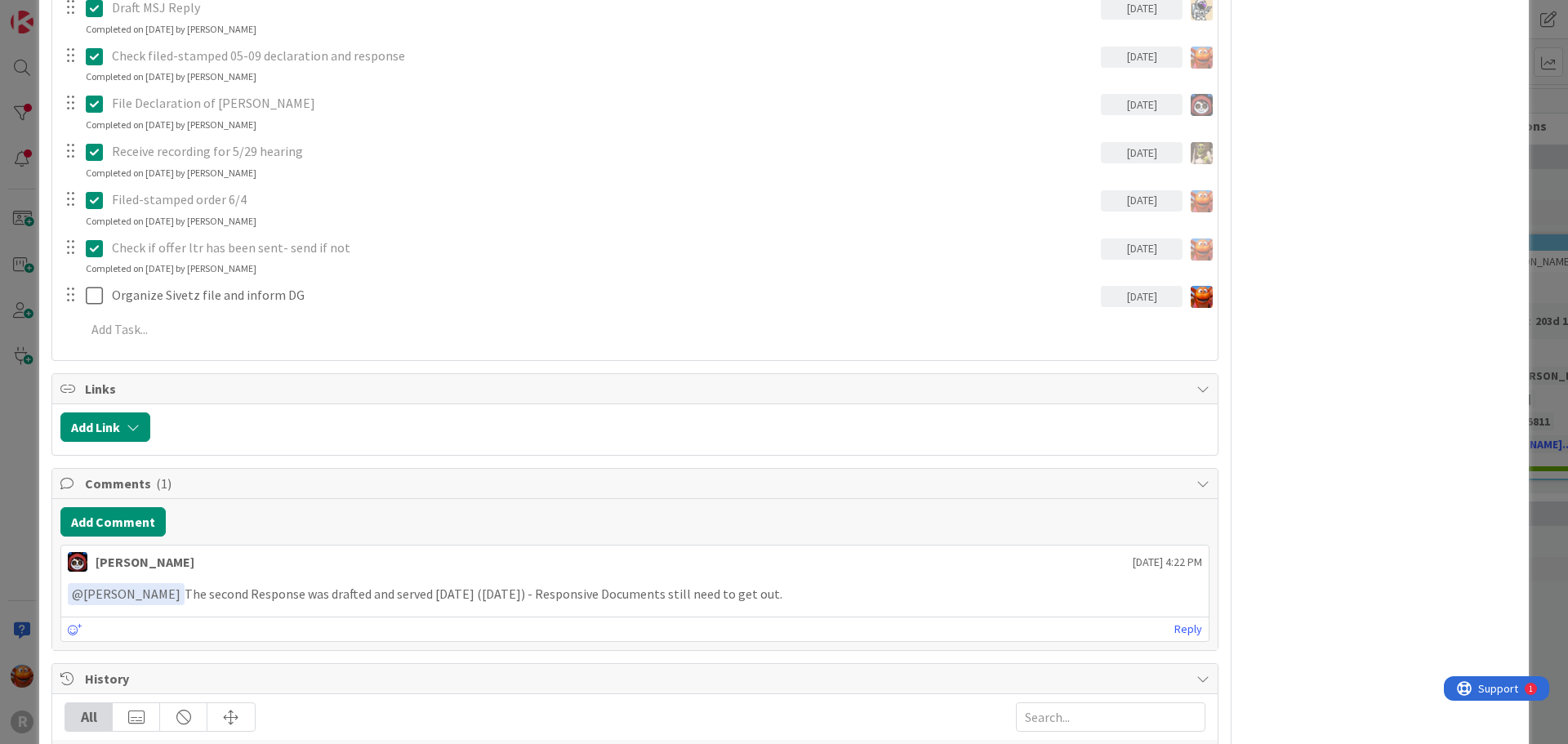
click at [34, 244] on div "ID 80 Litigation Matter Workflow (FL2) MSJ In Progress Title 26 / 128 [PERSON_N…" at bounding box center [784, 372] width 1568 height 744
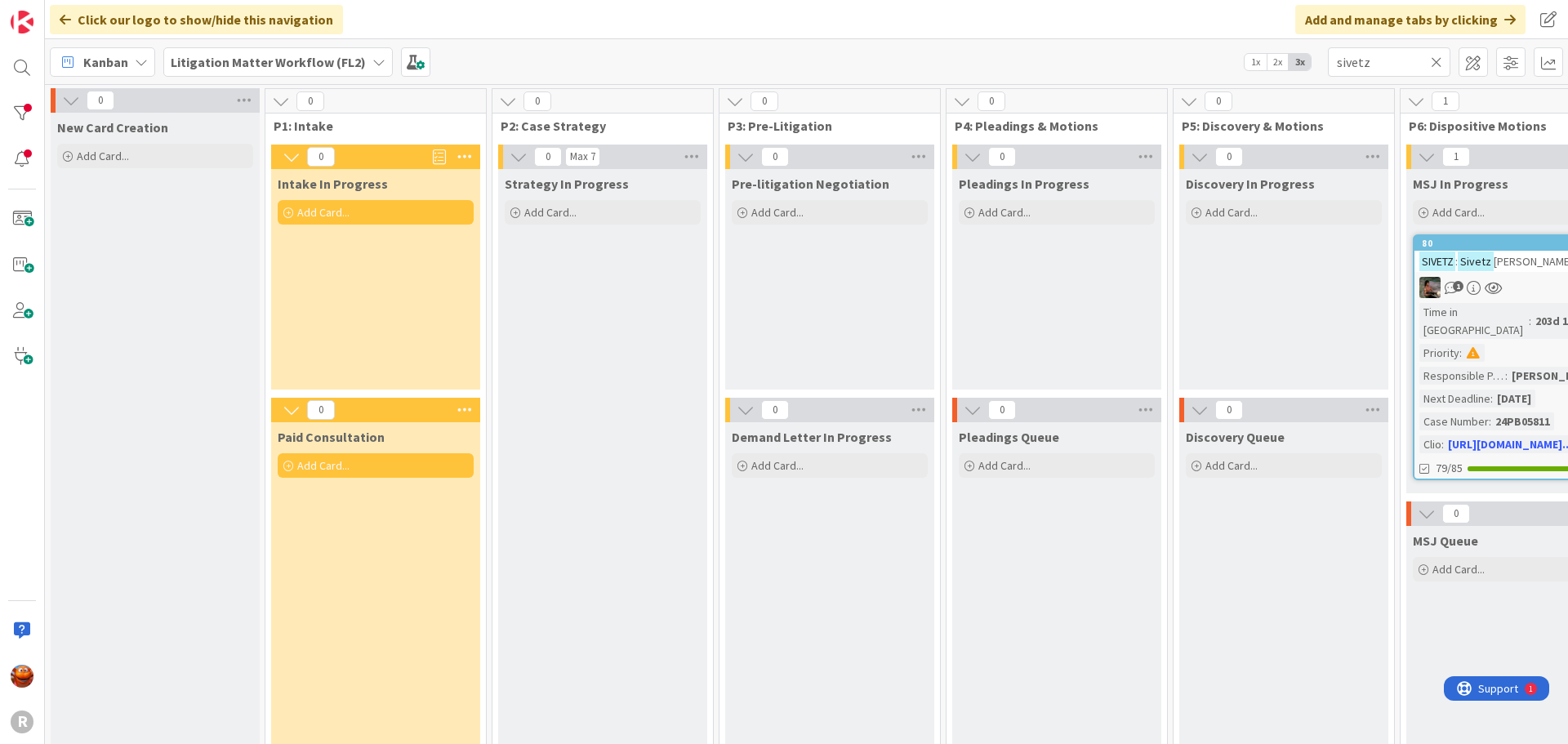
click at [205, 67] on b "Litigation Matter Workflow (FL2)" at bounding box center [269, 62] width 195 height 16
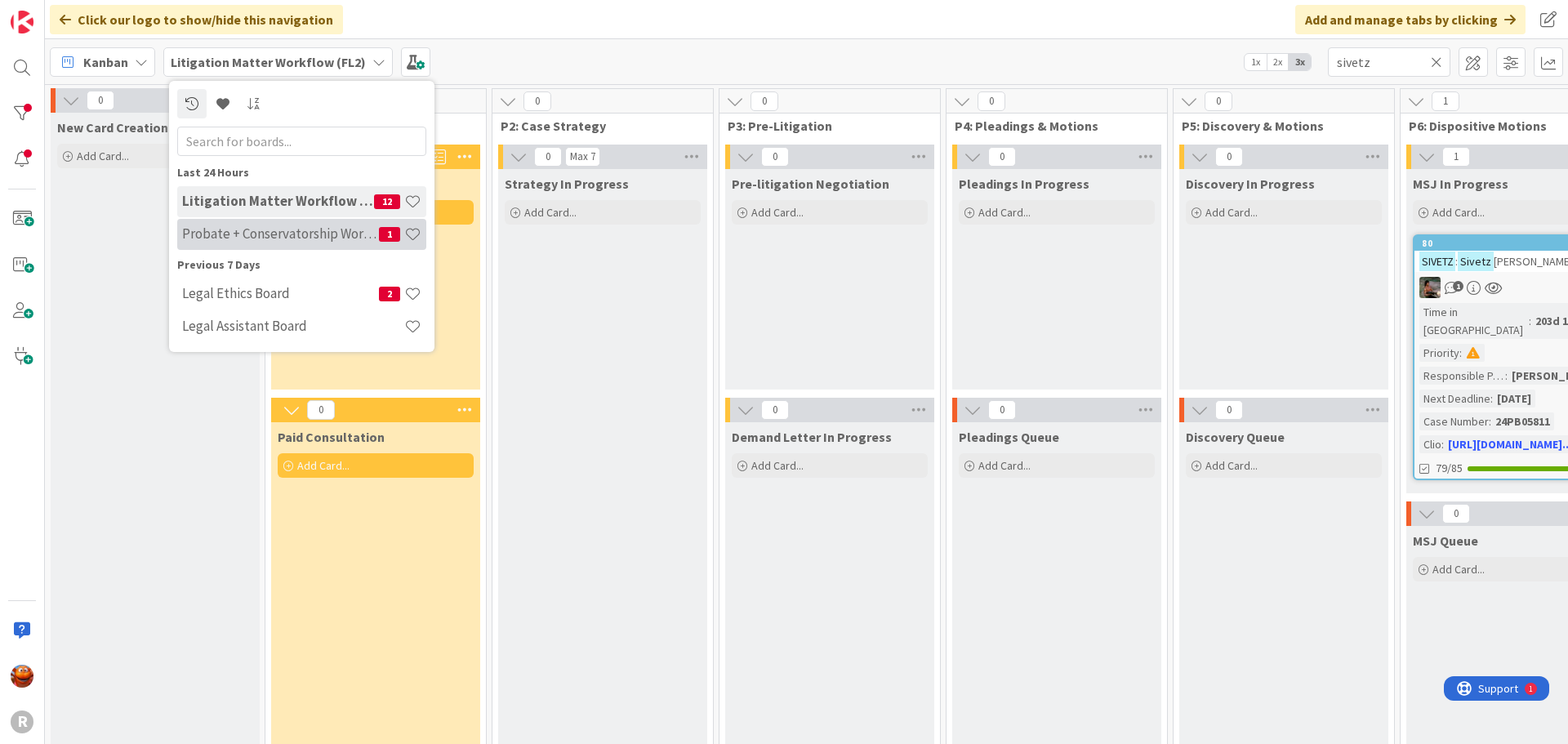
click at [209, 242] on div "Probate + Conservatorship Workflow (FL2) 1" at bounding box center [301, 234] width 249 height 31
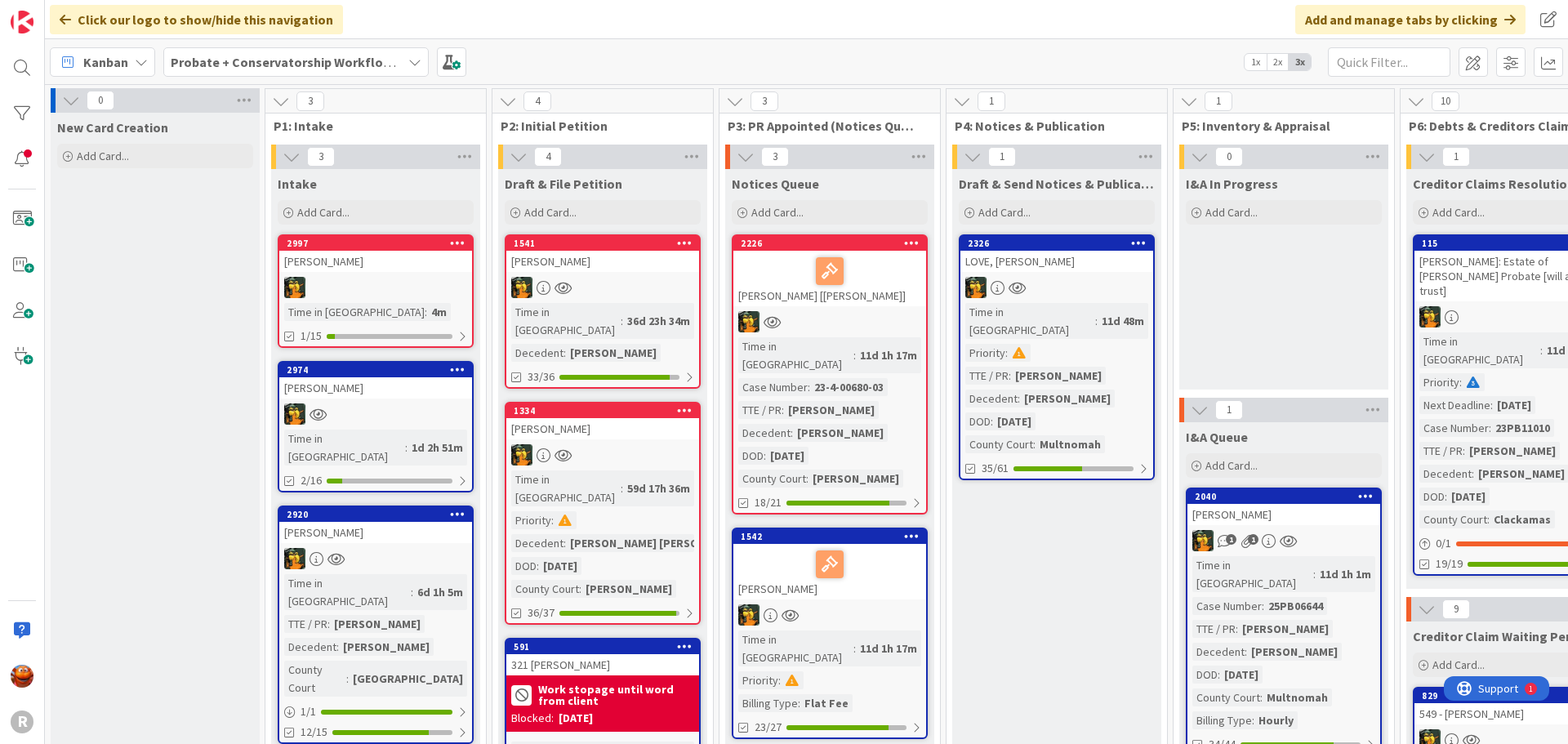
click at [369, 269] on div "[PERSON_NAME]" at bounding box center [375, 260] width 193 height 21
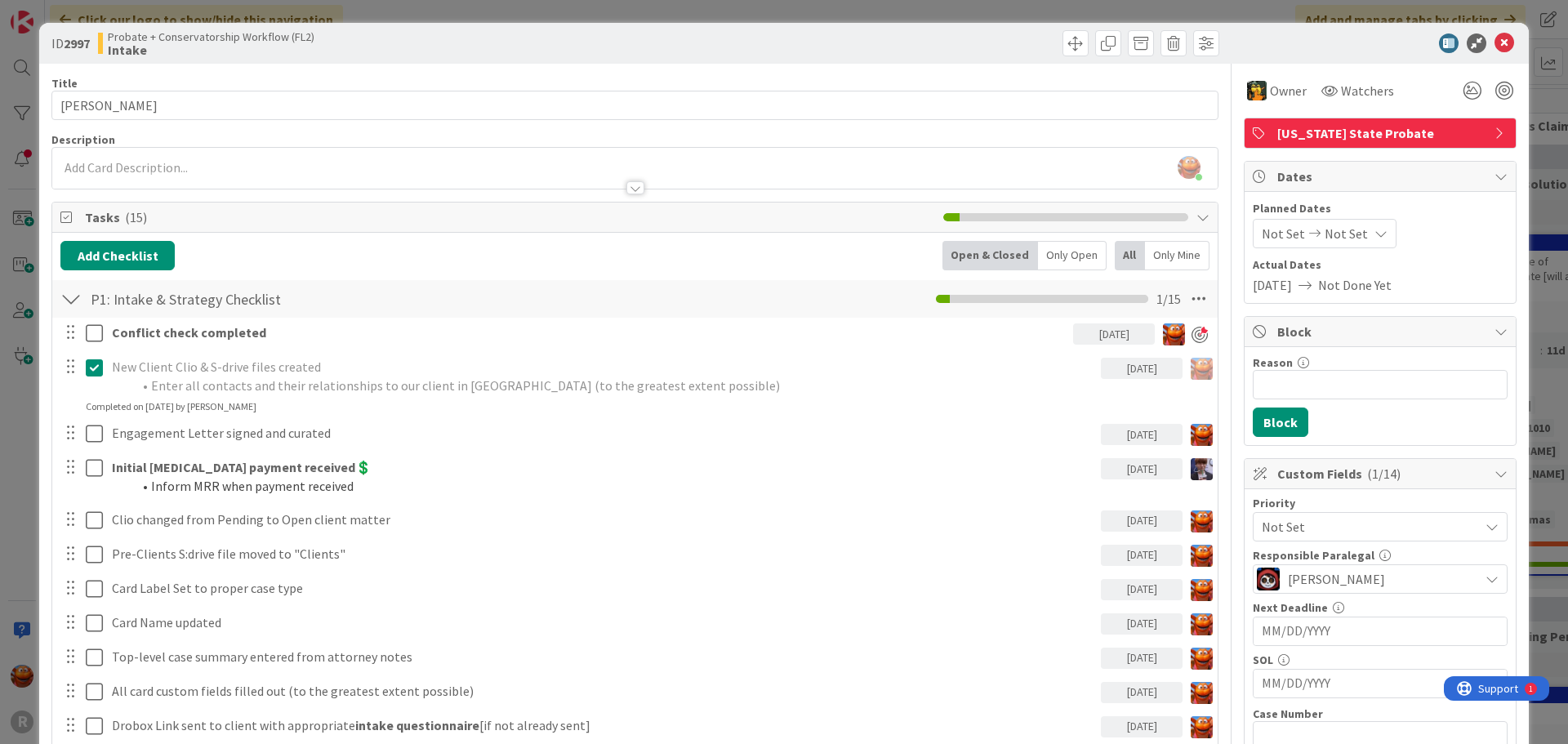
click at [16, 282] on div "ID 2997 Probate + Conservatorship Workflow (FL2) Intake Title 16 / 128 [PERSON_…" at bounding box center [784, 372] width 1568 height 744
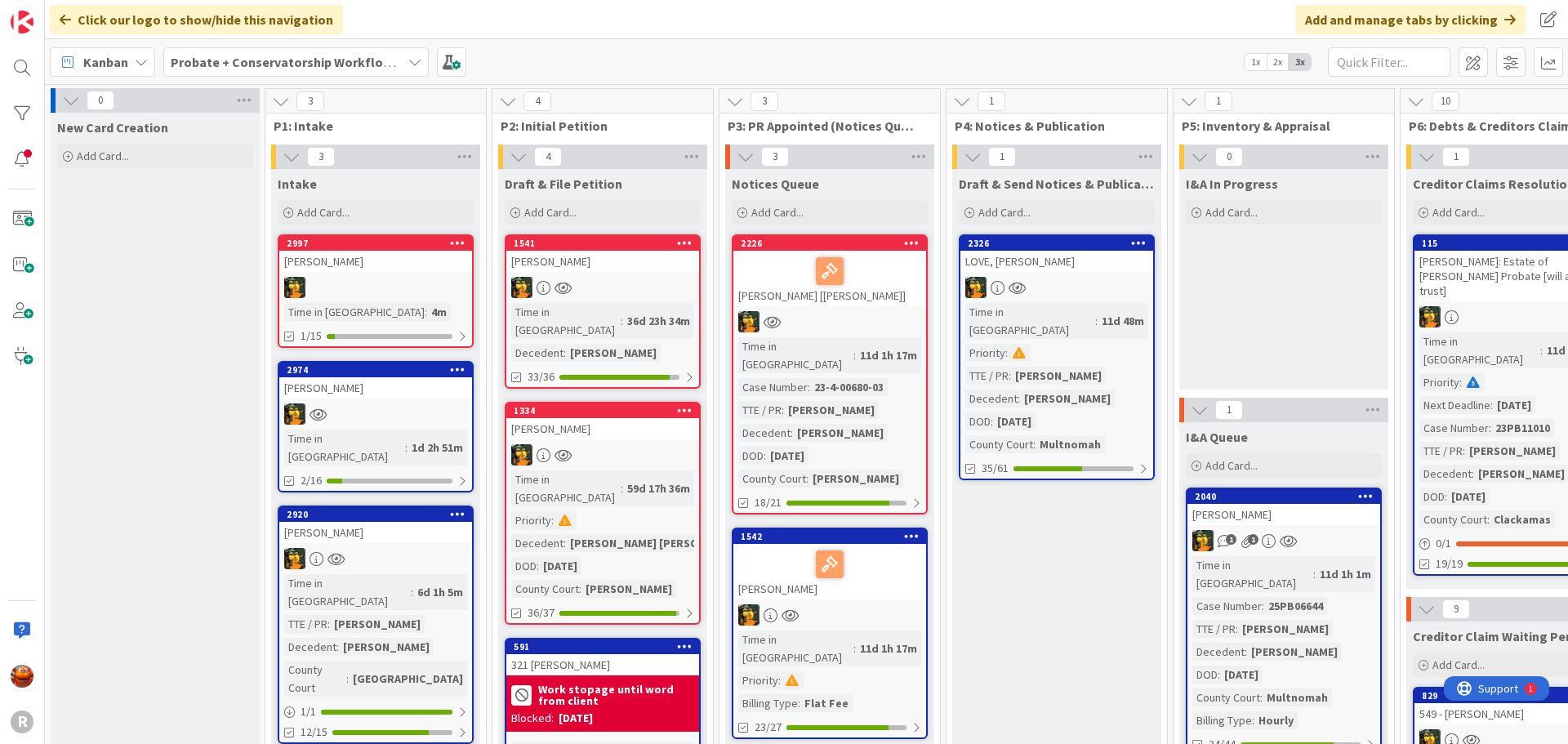
click at [368, 293] on div at bounding box center [375, 287] width 193 height 21
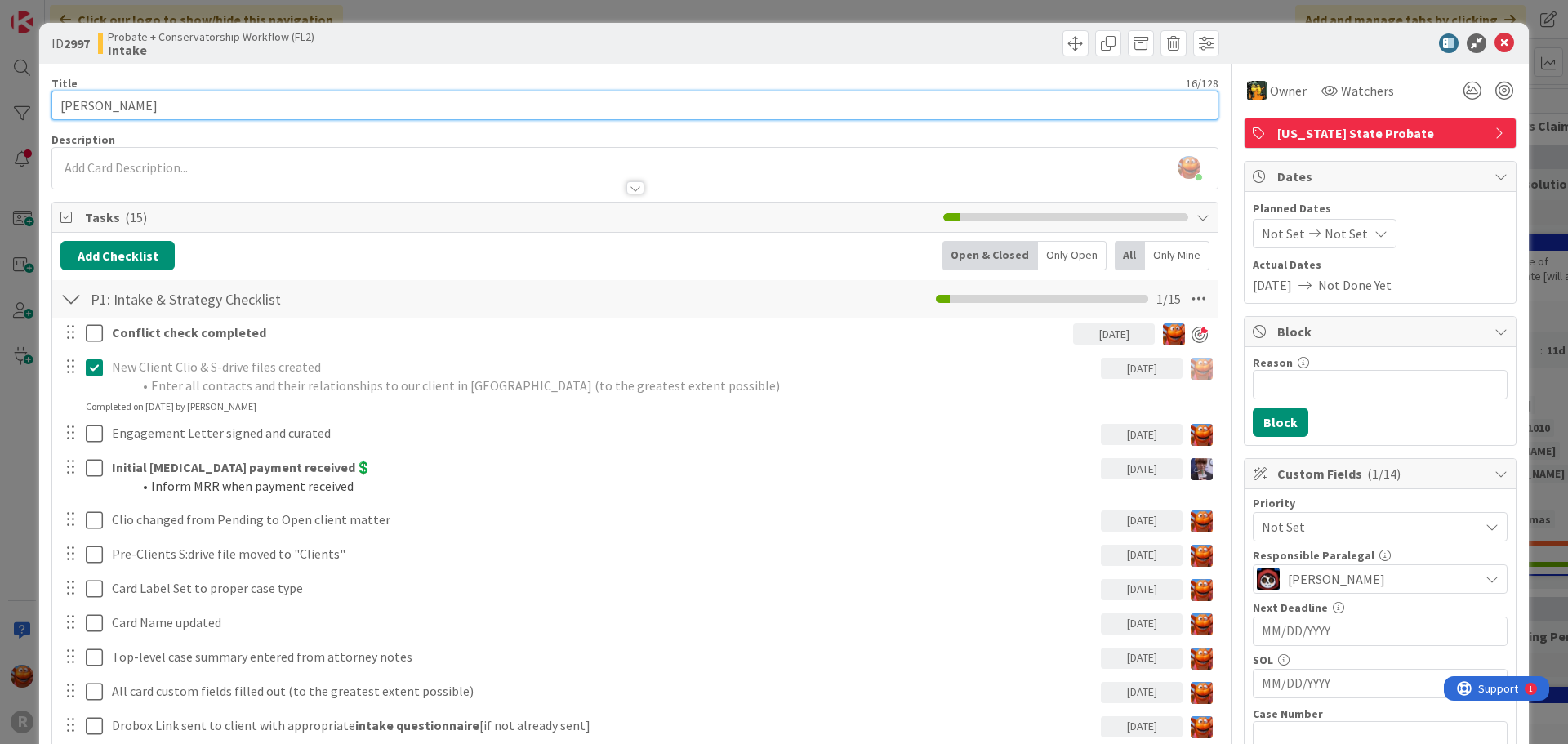
click at [96, 104] on input "[PERSON_NAME]" at bounding box center [635, 105] width 1167 height 30
type input "[PERSON_NAME]"
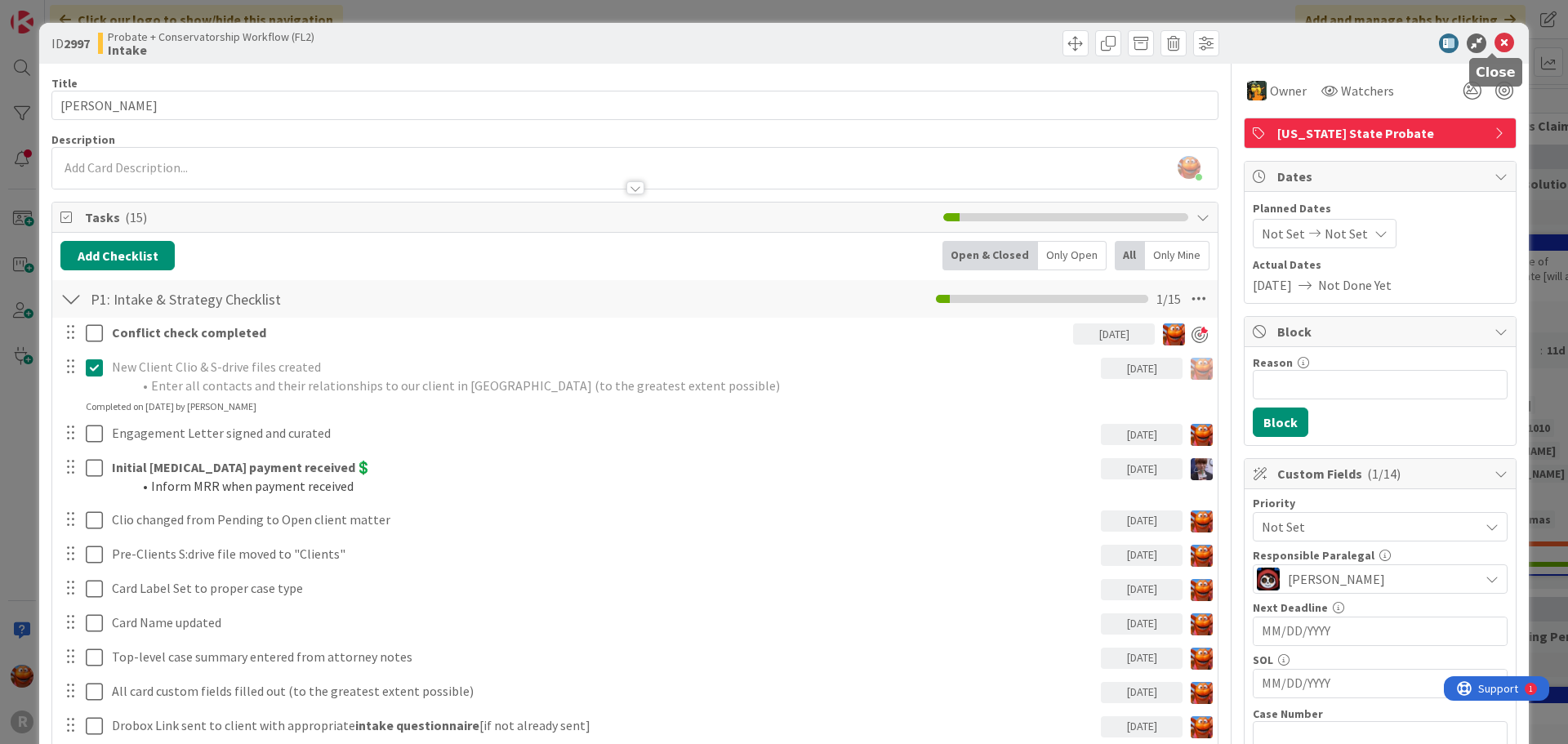
click at [1495, 45] on icon at bounding box center [1505, 43] width 20 height 20
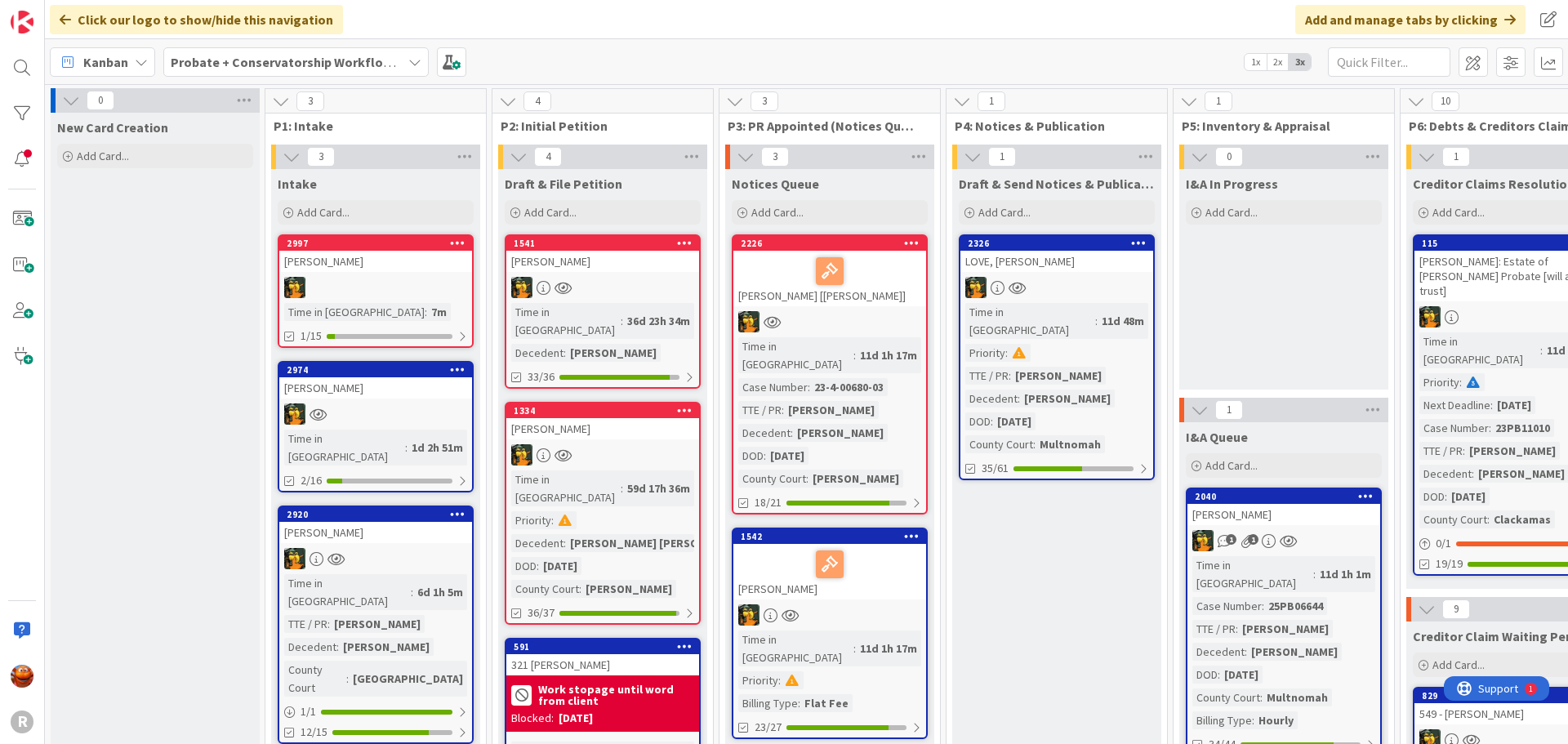
click at [363, 259] on div "[PERSON_NAME]" at bounding box center [375, 260] width 193 height 21
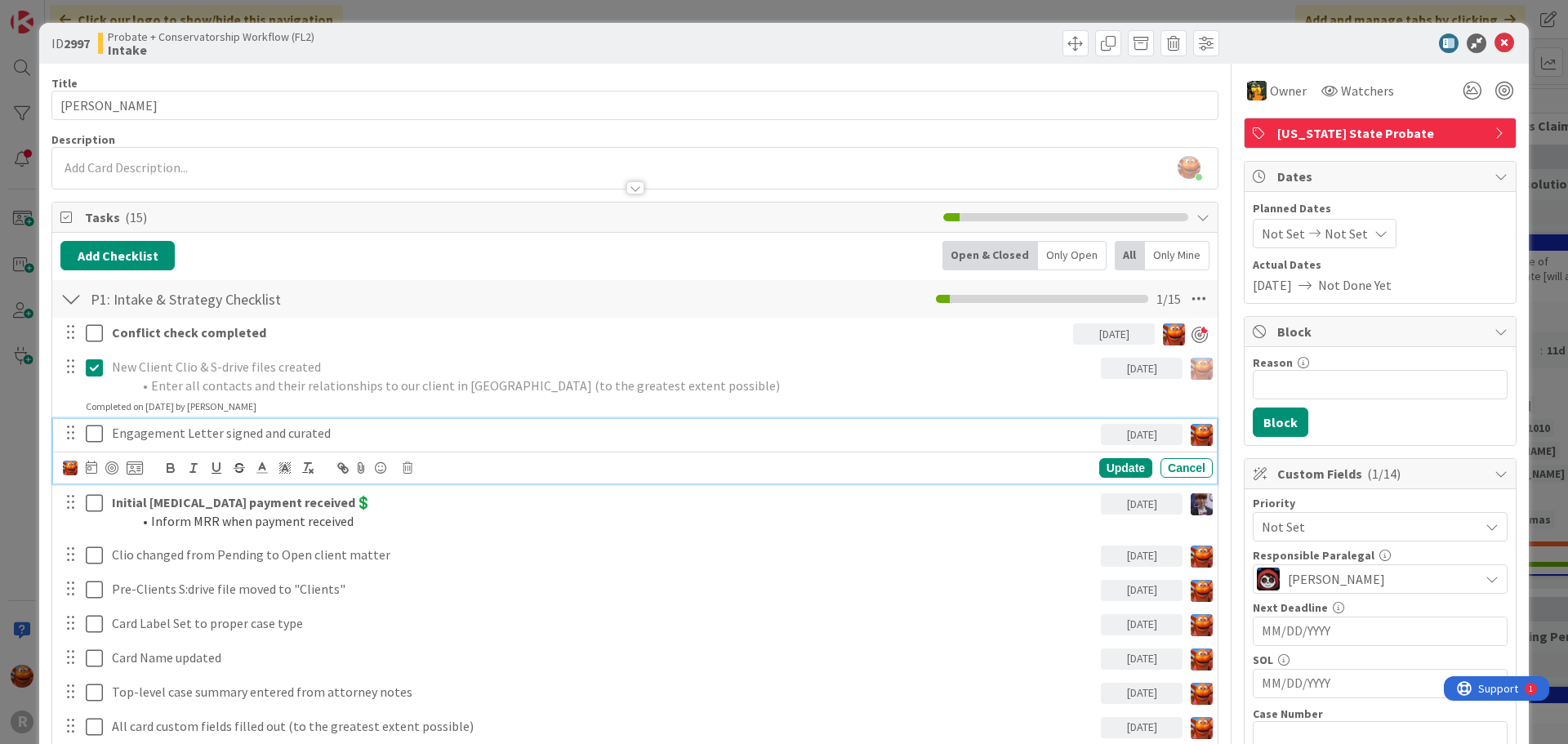
click at [203, 421] on div "Engagement Letter signed and curated" at bounding box center [603, 433] width 996 height 29
click at [110, 469] on div at bounding box center [112, 467] width 13 height 13
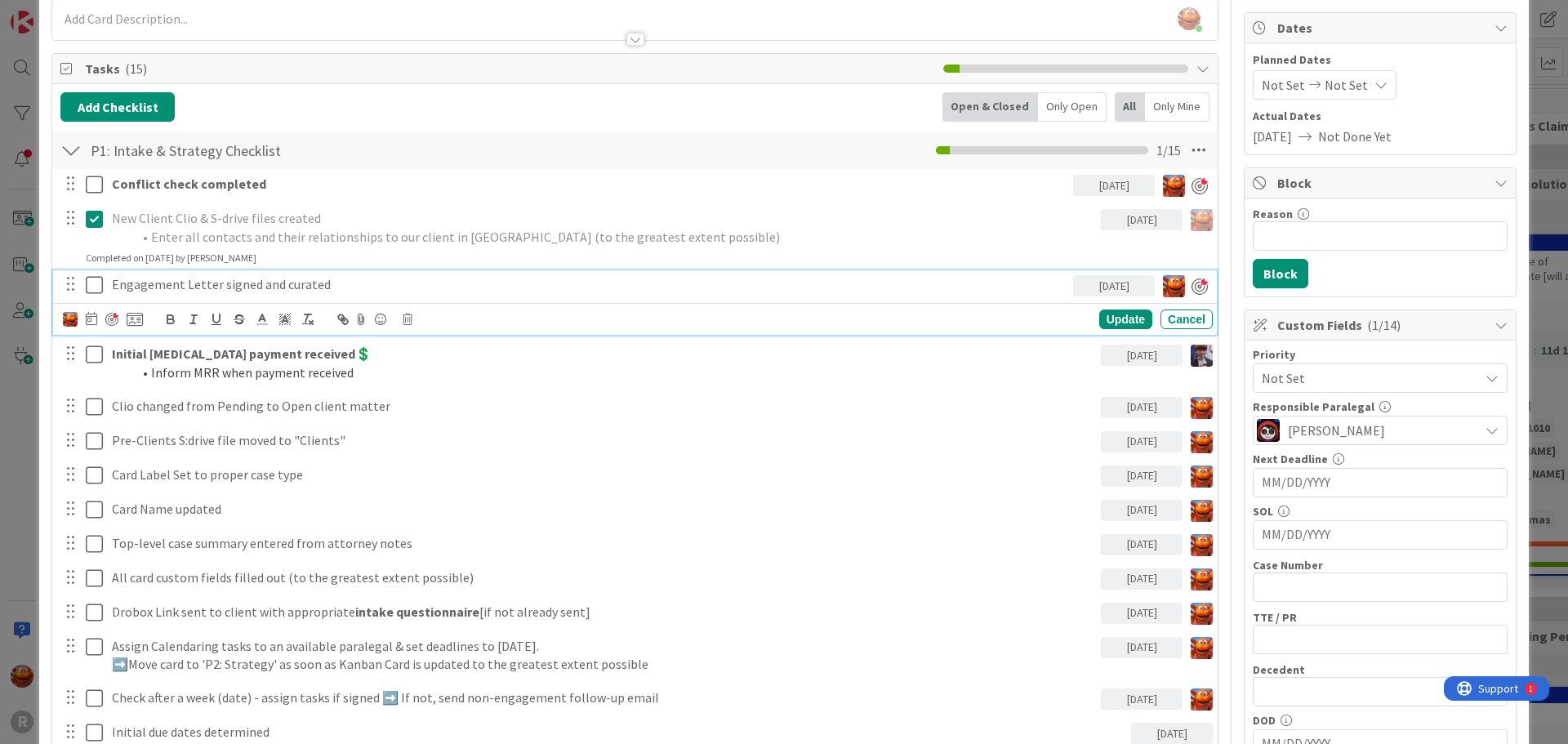
scroll to position [164, 0]
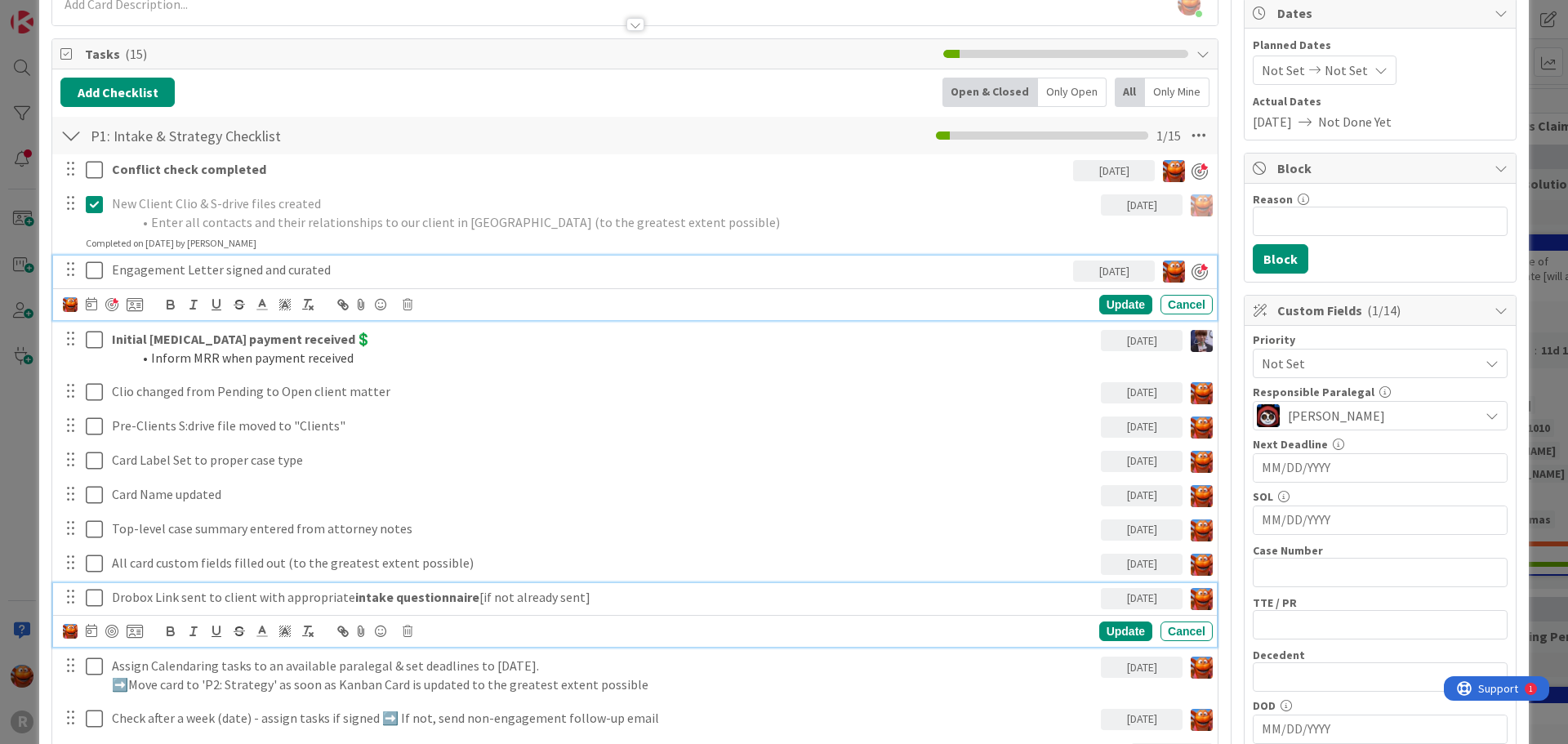
click at [249, 602] on p "Drobox Link sent to client with appropriate intake questionnaire [if not alread…" at bounding box center [603, 597] width 982 height 19
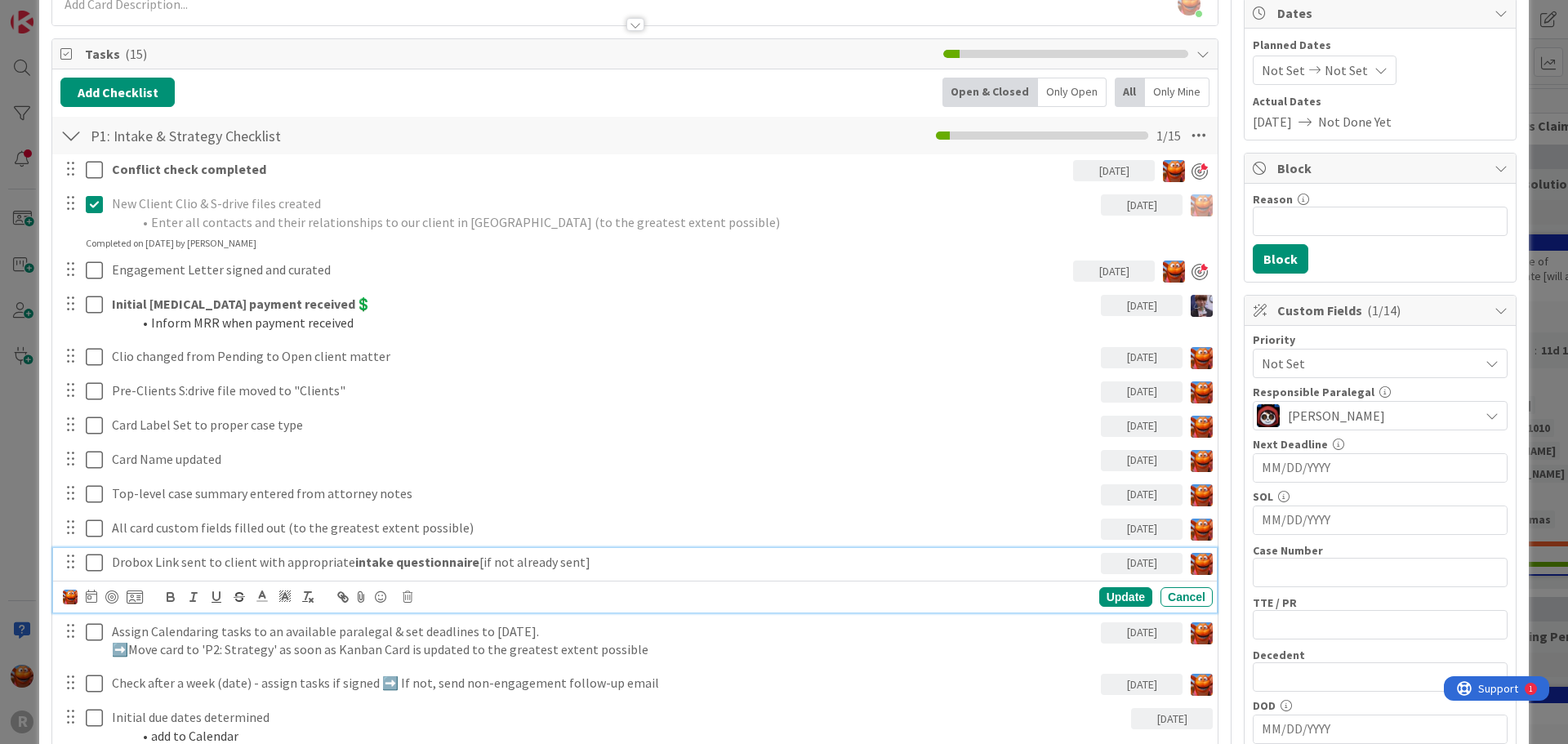
scroll to position [128, 0]
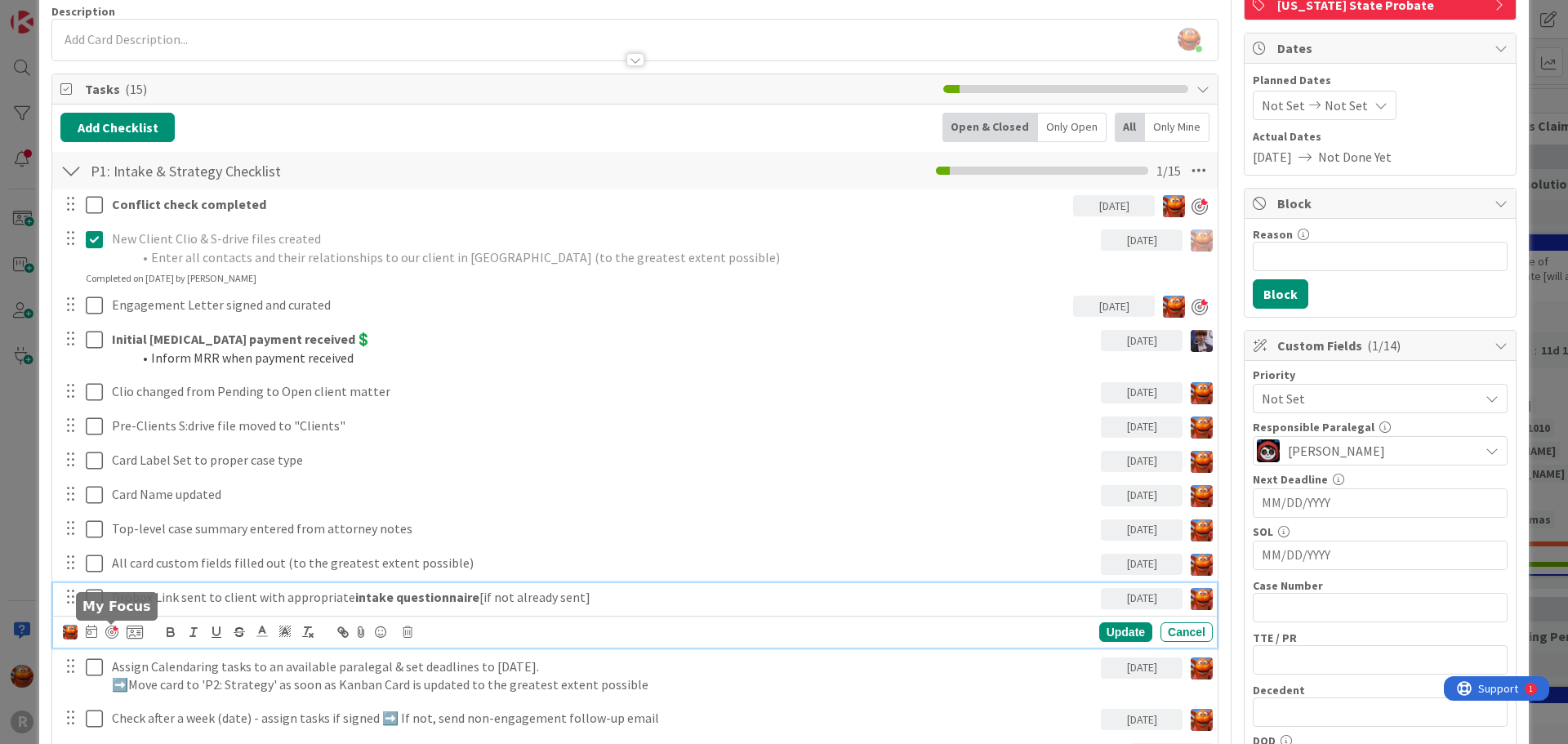
click at [114, 628] on div at bounding box center [112, 632] width 13 height 13
click at [86, 633] on icon at bounding box center [91, 631] width 12 height 13
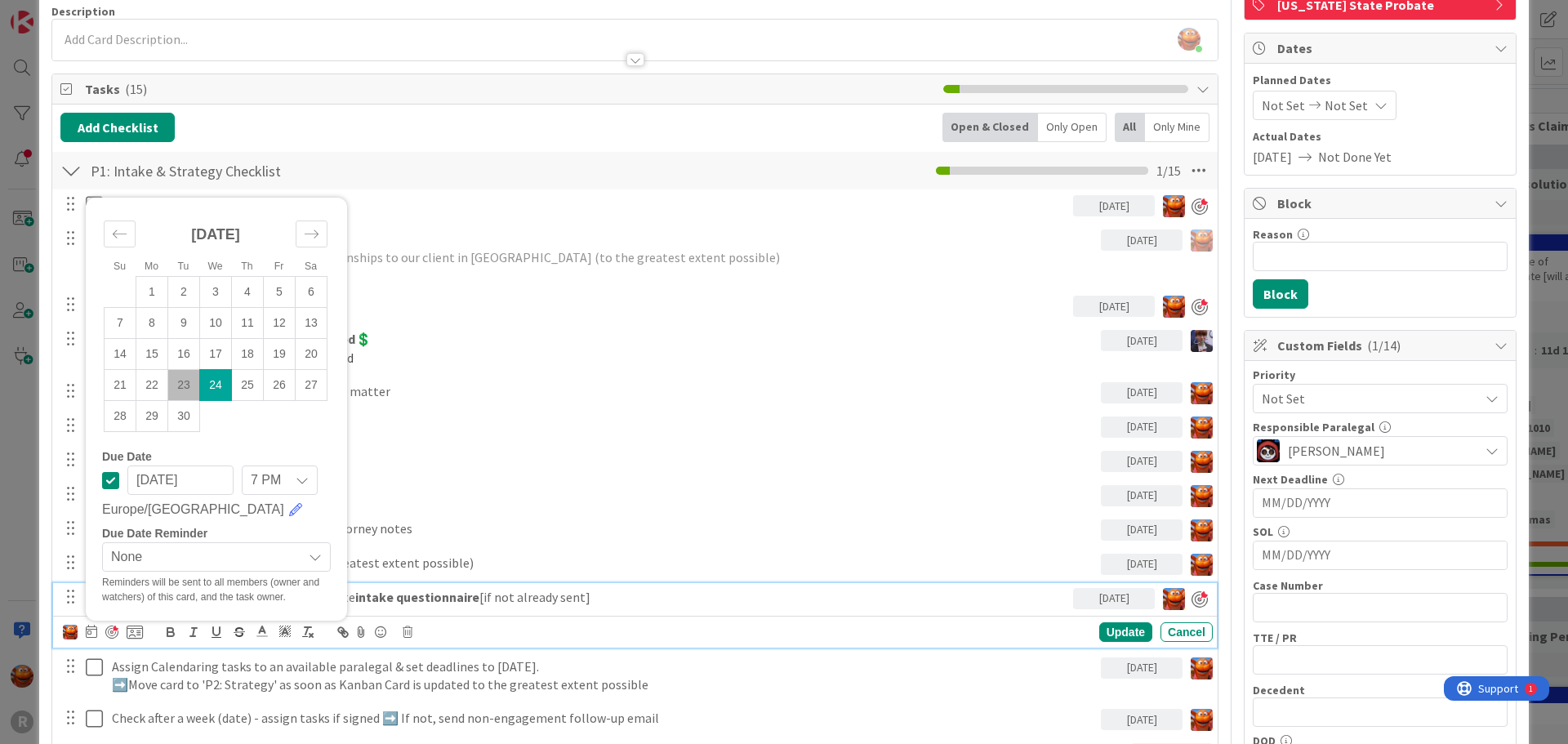
click at [195, 383] on td "23" at bounding box center [184, 384] width 32 height 31
type input "[DATE]"
click at [1110, 630] on div "Update" at bounding box center [1126, 632] width 53 height 20
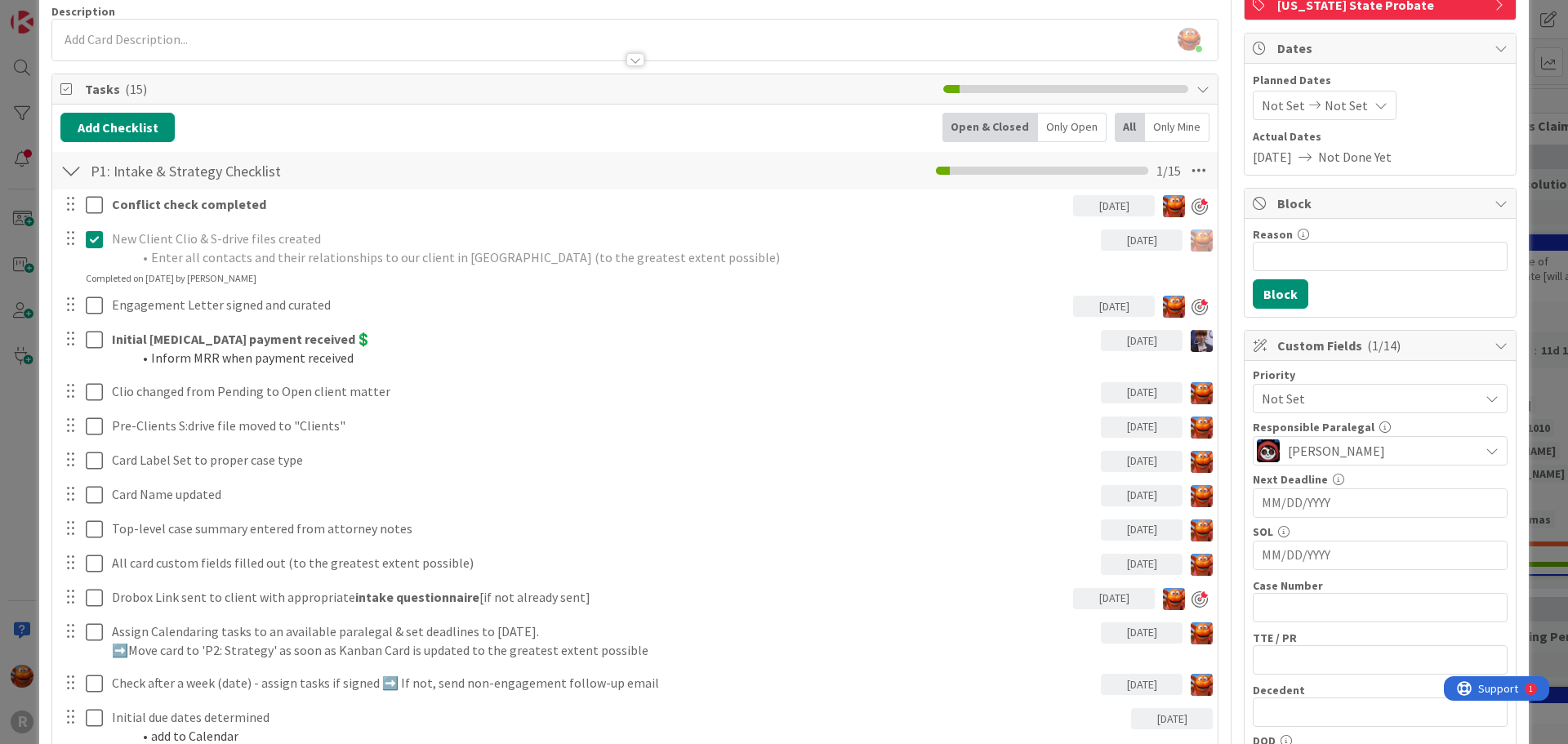
click at [1530, 415] on div "ID 2997 Probate + Conservatorship Workflow (FL2) Intake Title 15 / 128 [PERSON_…" at bounding box center [784, 372] width 1568 height 744
